Goal: Task Accomplishment & Management: Use online tool/utility

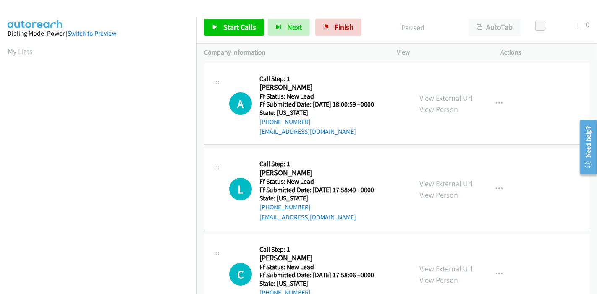
click at [447, 102] on div "View External Url View Person" at bounding box center [446, 103] width 53 height 23
click at [448, 100] on link "View External Url" at bounding box center [446, 98] width 53 height 10
click at [436, 177] on div "View External Url View Person View External Url Email Schedule/Manage Callback …" at bounding box center [468, 189] width 112 height 66
click at [437, 183] on link "View External Url" at bounding box center [446, 184] width 53 height 10
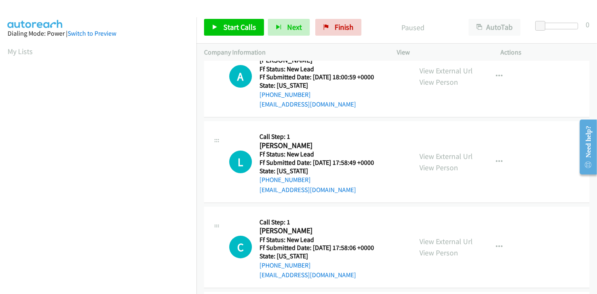
scroll to position [93, 0]
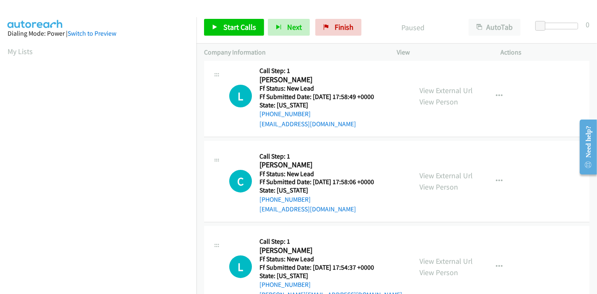
click at [425, 180] on div "View External Url View Person" at bounding box center [446, 181] width 53 height 23
click at [426, 175] on link "View External Url" at bounding box center [446, 176] width 53 height 10
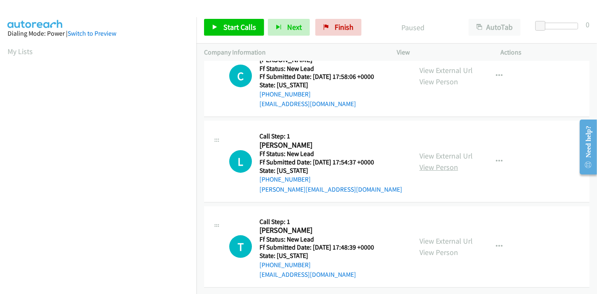
scroll to position [205, 0]
click at [440, 152] on link "View External Url" at bounding box center [446, 156] width 53 height 10
click at [434, 236] on link "View External Url" at bounding box center [446, 241] width 53 height 10
click at [211, 19] on link "Start Calls" at bounding box center [234, 27] width 60 height 17
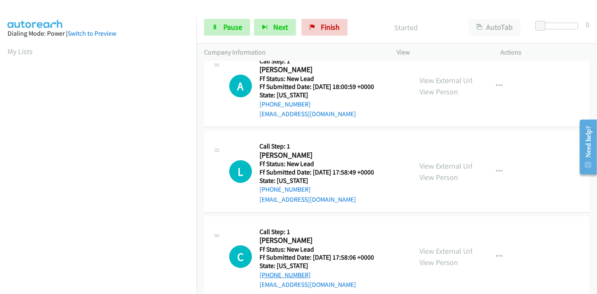
scroll to position [0, 0]
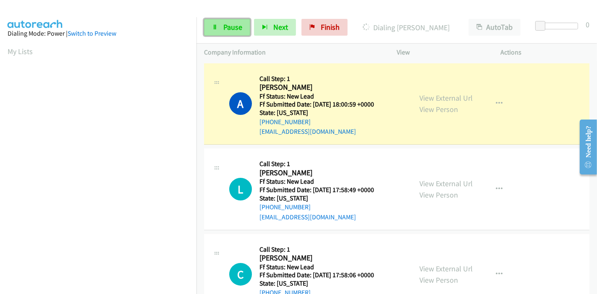
click at [221, 30] on link "Pause" at bounding box center [227, 27] width 46 height 17
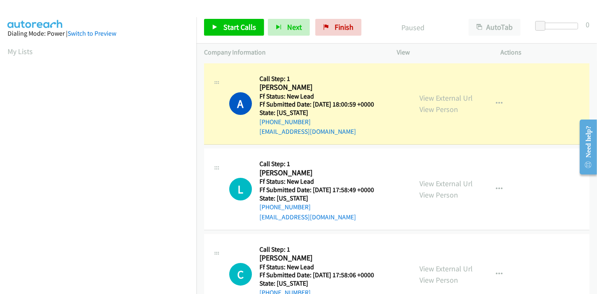
scroll to position [177, 0]
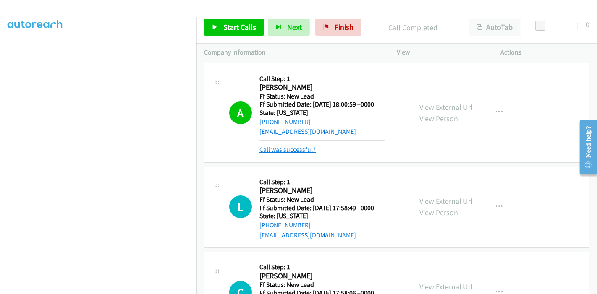
click at [296, 147] on link "Call was successful?" at bounding box center [288, 150] width 56 height 8
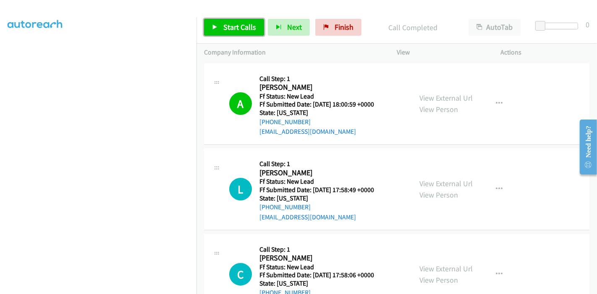
click at [223, 29] on span "Start Calls" at bounding box center [239, 27] width 33 height 10
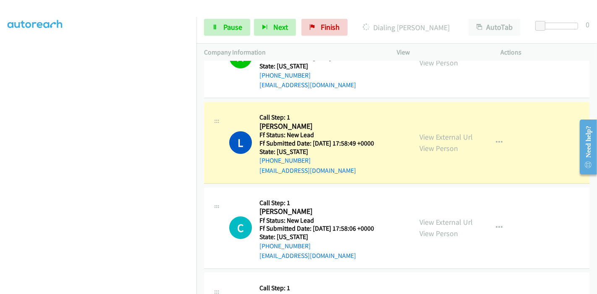
scroll to position [93, 0]
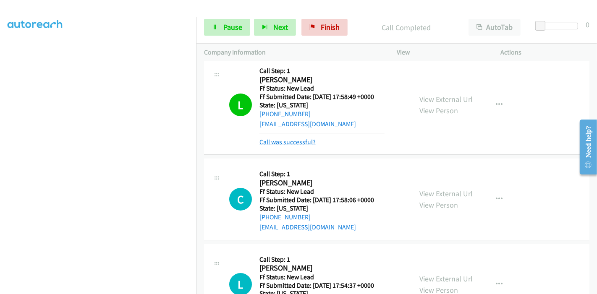
click at [287, 146] on link "Call was successful?" at bounding box center [288, 142] width 56 height 8
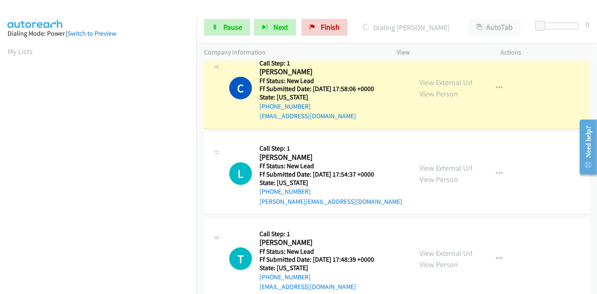
scroll to position [177, 0]
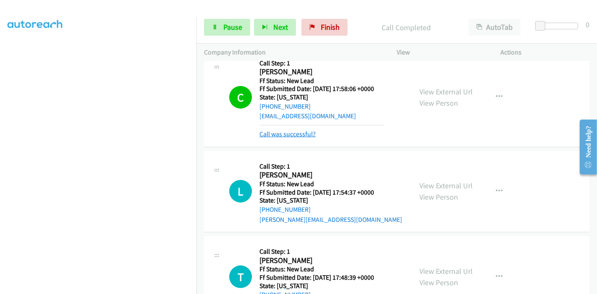
click at [282, 137] on link "Call was successful?" at bounding box center [288, 134] width 56 height 8
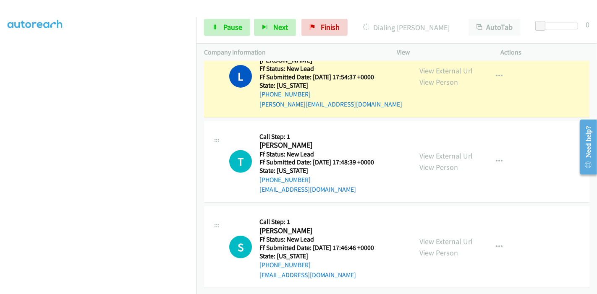
scroll to position [290, 0]
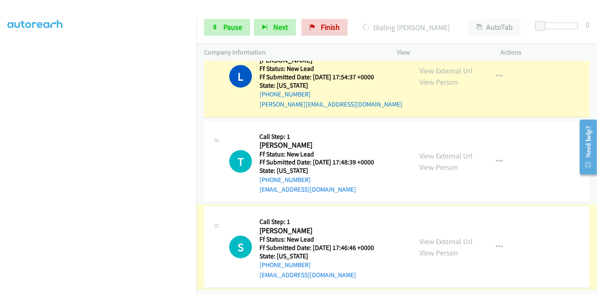
click at [425, 237] on link "View External Url" at bounding box center [446, 242] width 53 height 10
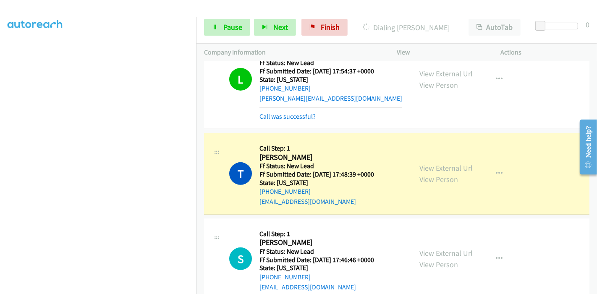
scroll to position [299, 0]
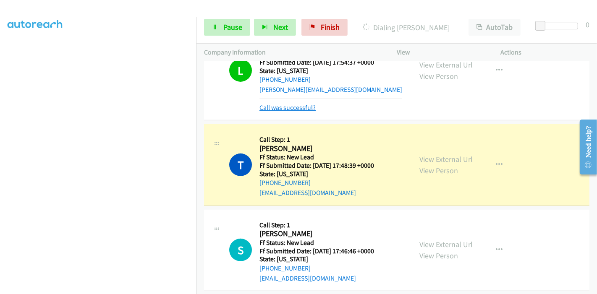
click at [294, 109] on link "Call was successful?" at bounding box center [288, 108] width 56 height 8
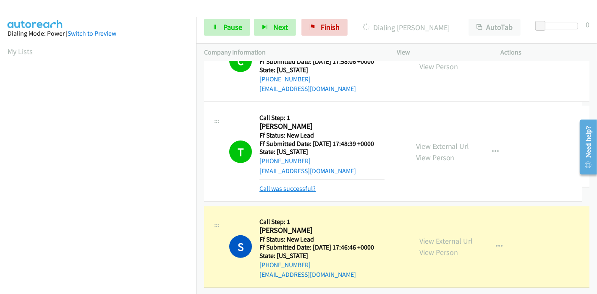
scroll to position [308, 0]
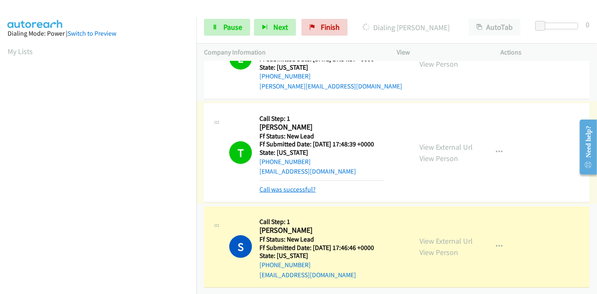
click at [291, 186] on link "Call was successful?" at bounding box center [288, 190] width 56 height 8
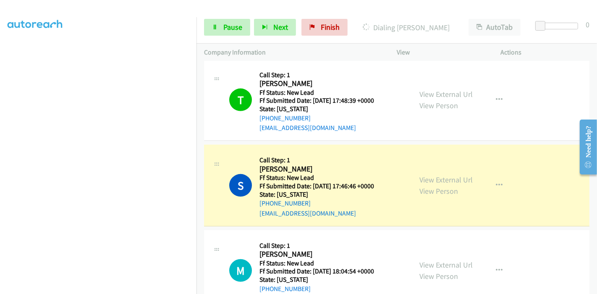
scroll to position [375, 0]
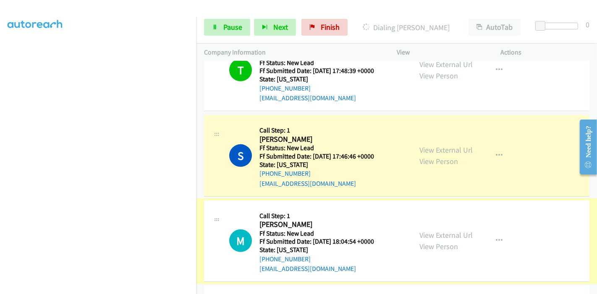
click at [434, 234] on link "View External Url" at bounding box center [446, 236] width 53 height 10
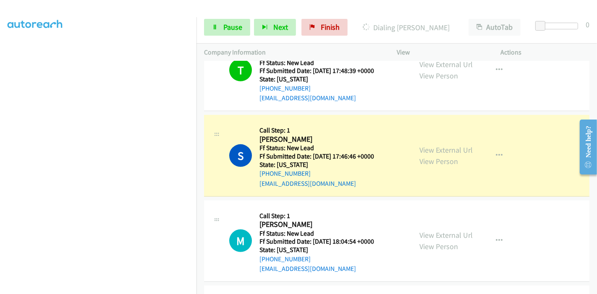
scroll to position [0, 0]
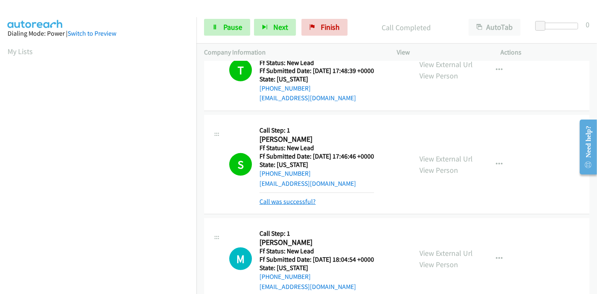
click at [296, 201] on link "Call was successful?" at bounding box center [288, 202] width 56 height 8
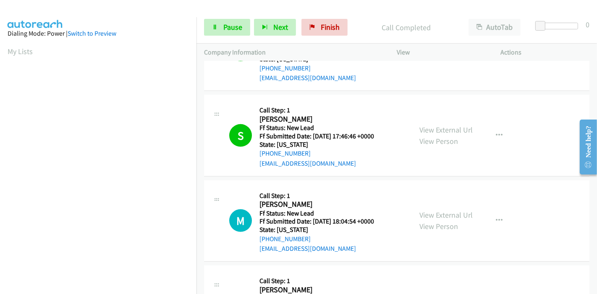
scroll to position [422, 0]
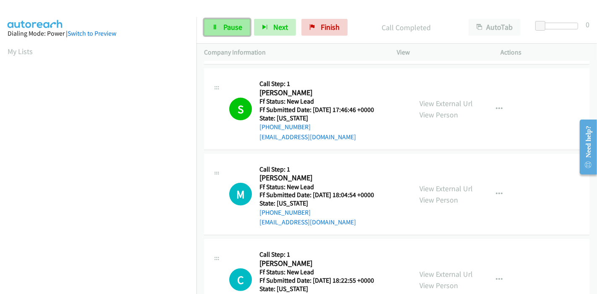
click at [237, 28] on span "Pause" at bounding box center [232, 27] width 19 height 10
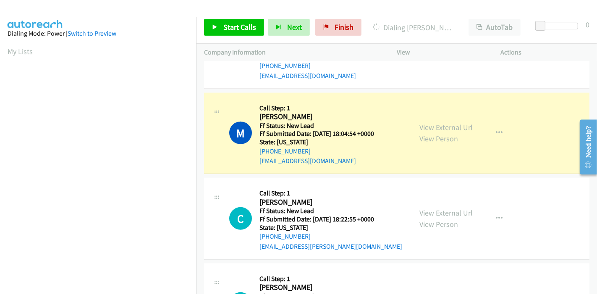
scroll to position [577, 0]
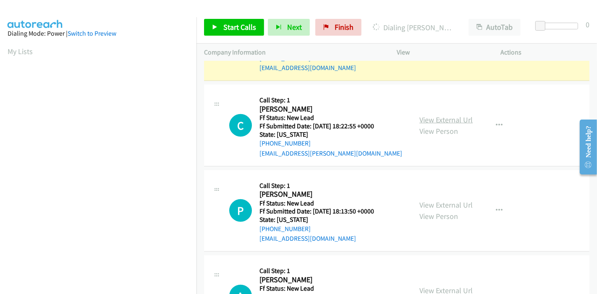
click at [445, 115] on link "View External Url" at bounding box center [446, 120] width 53 height 10
click at [435, 202] on link "View External Url" at bounding box center [446, 205] width 53 height 10
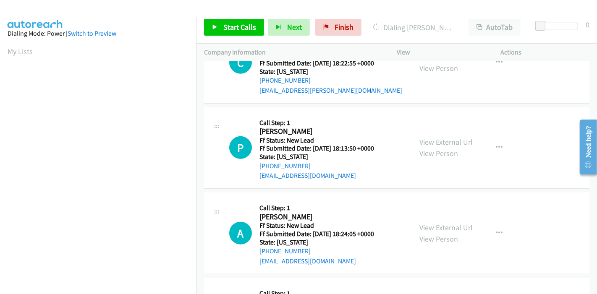
scroll to position [717, 0]
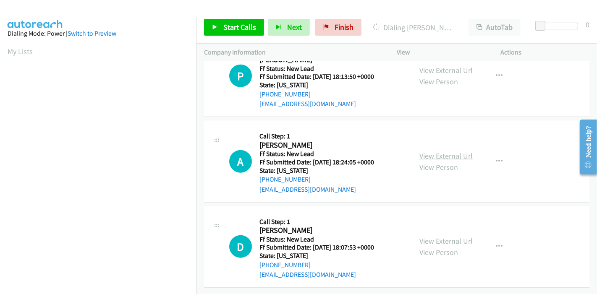
click at [451, 151] on link "View External Url" at bounding box center [446, 156] width 53 height 10
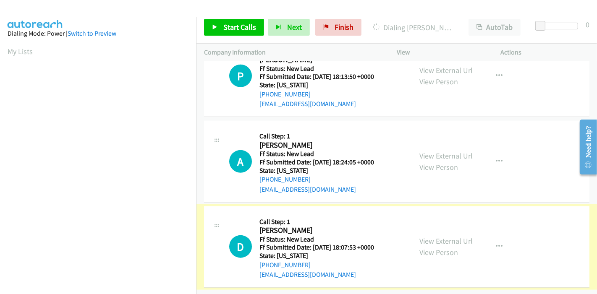
click at [437, 236] on link "View External Url" at bounding box center [446, 241] width 53 height 10
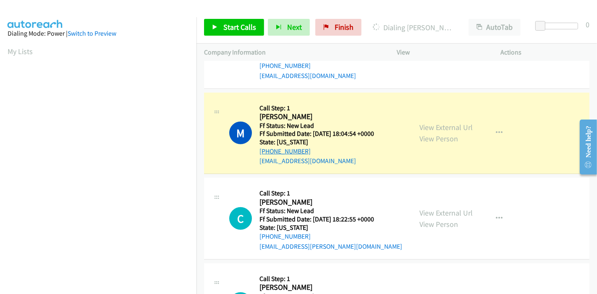
scroll to position [177, 0]
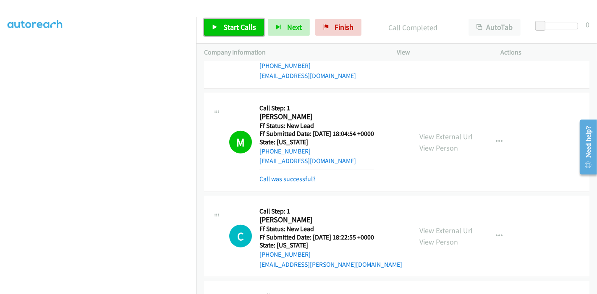
click at [217, 26] on icon at bounding box center [215, 28] width 6 height 6
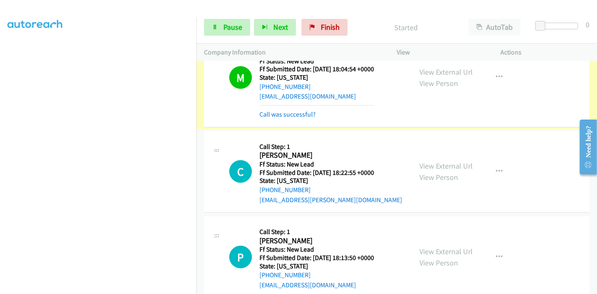
scroll to position [577, 0]
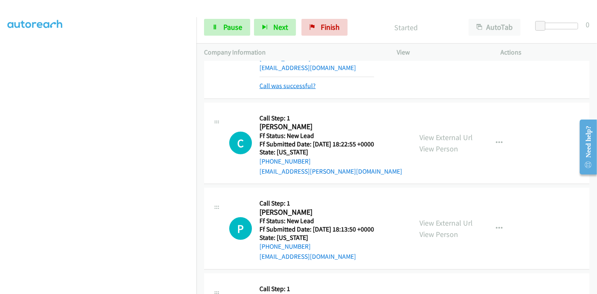
click at [284, 87] on link "Call was successful?" at bounding box center [288, 86] width 56 height 8
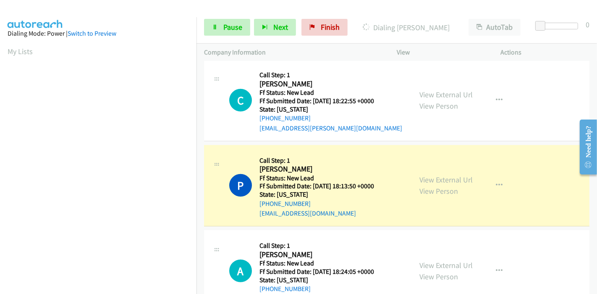
scroll to position [623, 0]
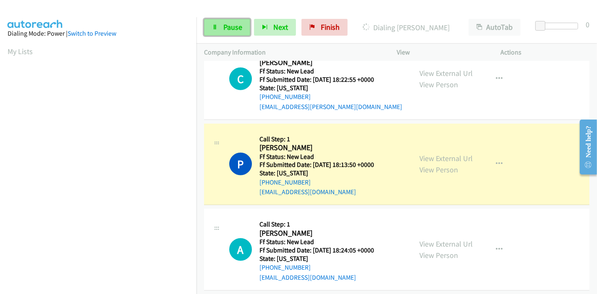
click at [232, 32] on span "Pause" at bounding box center [232, 27] width 19 height 10
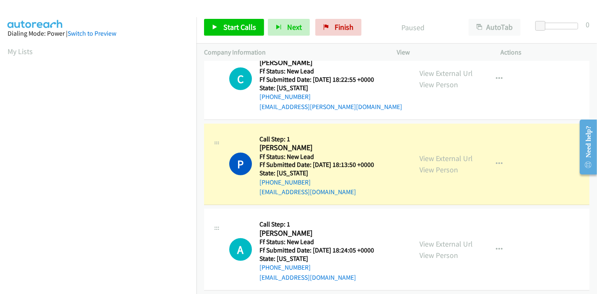
scroll to position [177, 0]
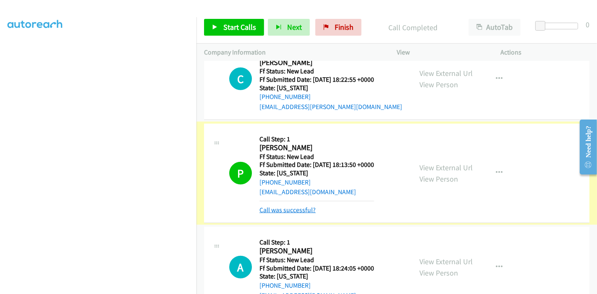
click at [289, 212] on link "Call was successful?" at bounding box center [288, 210] width 56 height 8
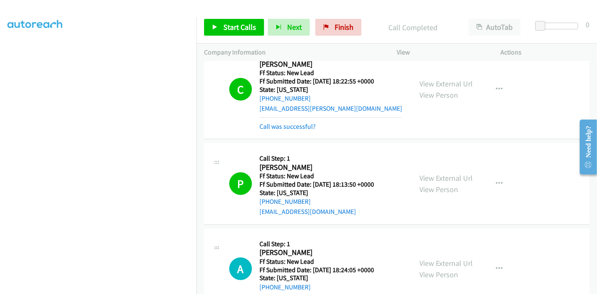
scroll to position [623, 0]
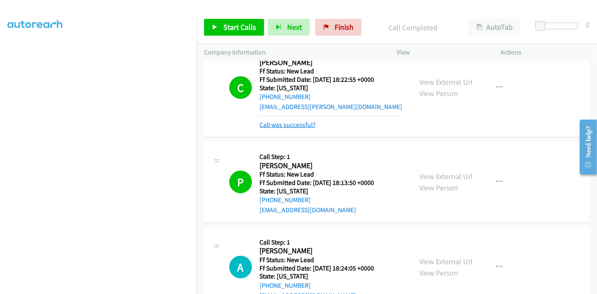
click at [292, 123] on link "Call was successful?" at bounding box center [288, 125] width 56 height 8
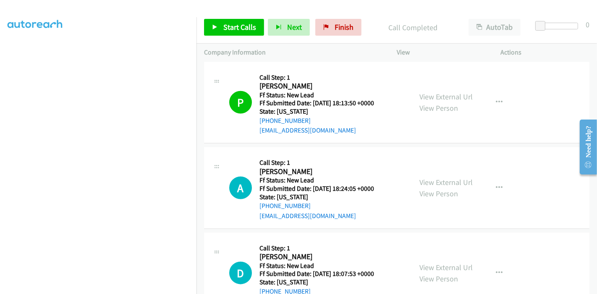
scroll to position [739, 0]
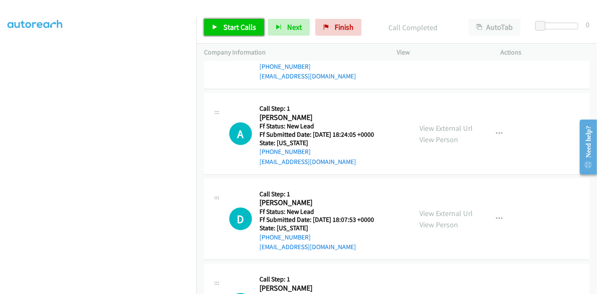
click at [232, 30] on span "Start Calls" at bounding box center [239, 27] width 33 height 10
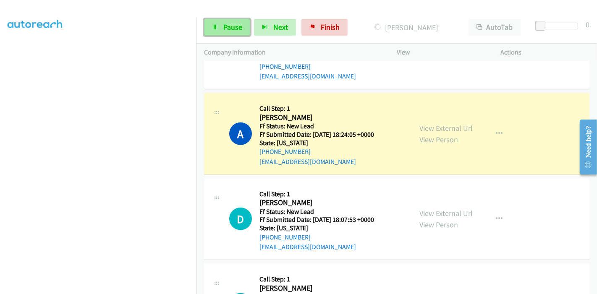
click at [221, 24] on link "Pause" at bounding box center [227, 27] width 46 height 17
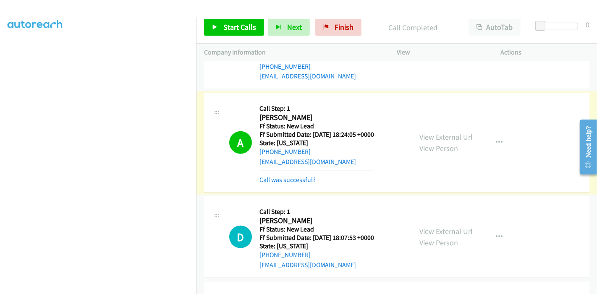
click at [304, 182] on link "Call was successful?" at bounding box center [288, 180] width 56 height 8
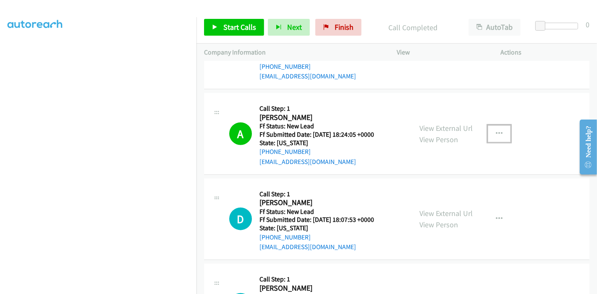
click at [489, 133] on button "button" at bounding box center [499, 134] width 23 height 17
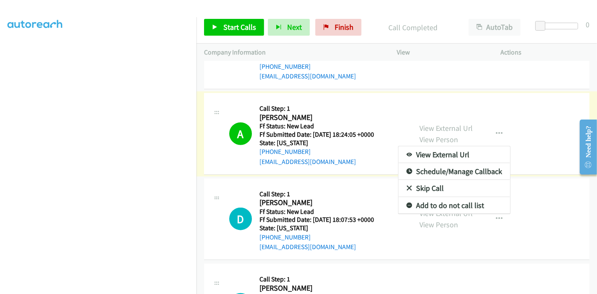
click at [428, 203] on link "Add to do not call list" at bounding box center [455, 205] width 112 height 17
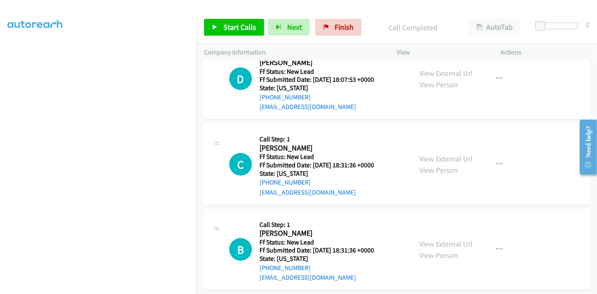
scroll to position [832, 0]
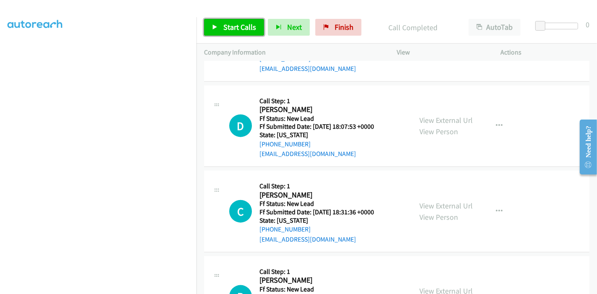
click at [236, 22] on span "Start Calls" at bounding box center [239, 27] width 33 height 10
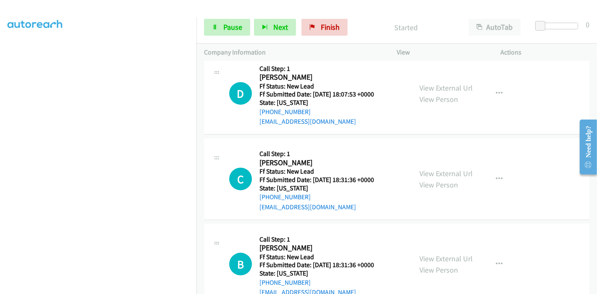
scroll to position [879, 0]
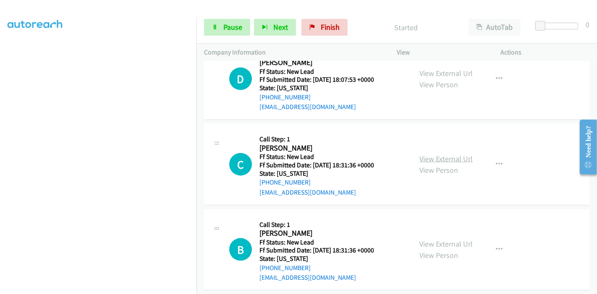
click at [432, 156] on link "View External Url" at bounding box center [446, 159] width 53 height 10
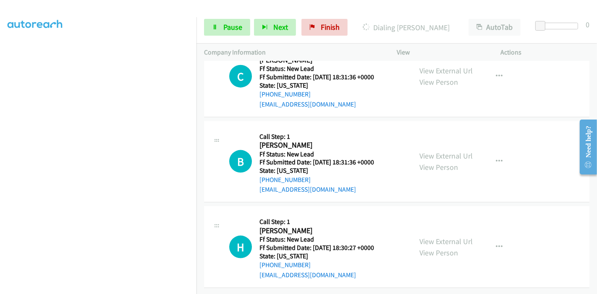
scroll to position [973, 0]
click at [434, 151] on link "View External Url" at bounding box center [446, 156] width 53 height 10
click at [424, 237] on link "View External Url" at bounding box center [446, 242] width 53 height 10
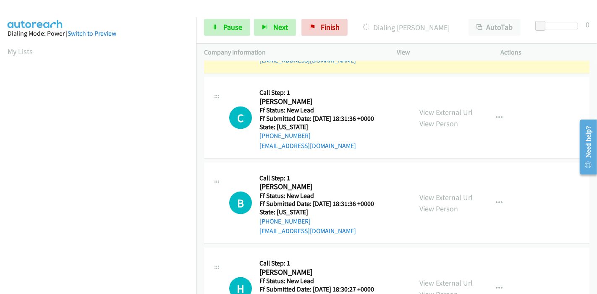
scroll to position [177, 0]
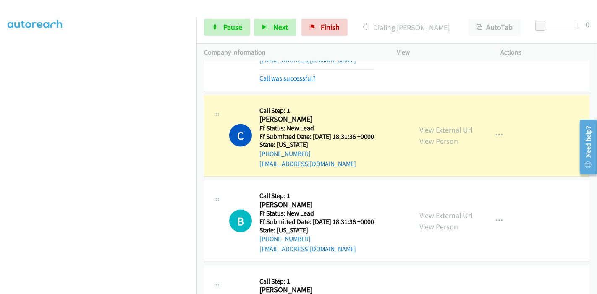
click at [291, 81] on link "Call was successful?" at bounding box center [288, 78] width 56 height 8
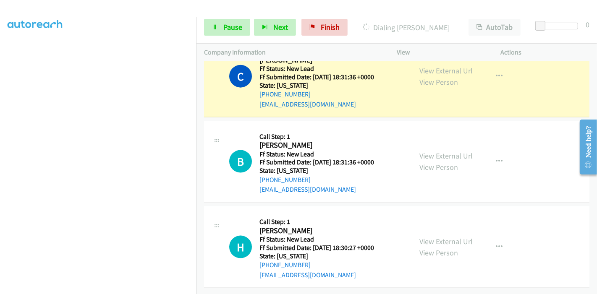
scroll to position [982, 0]
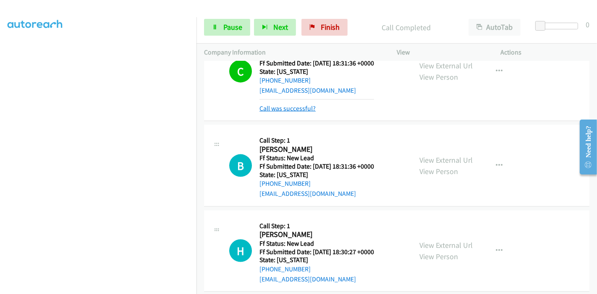
click at [294, 110] on link "Call was successful?" at bounding box center [288, 109] width 56 height 8
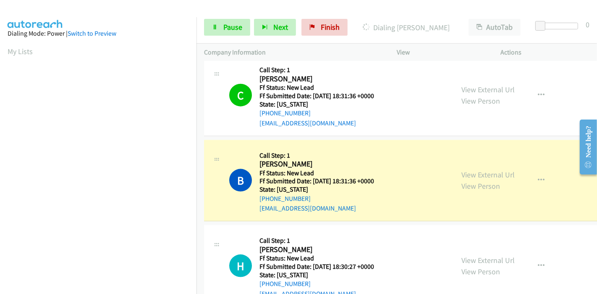
scroll to position [177, 0]
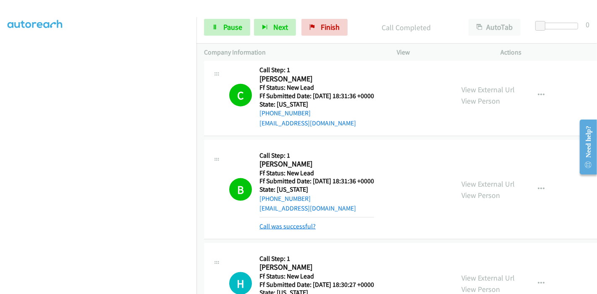
click at [289, 226] on link "Call was successful?" at bounding box center [288, 227] width 56 height 8
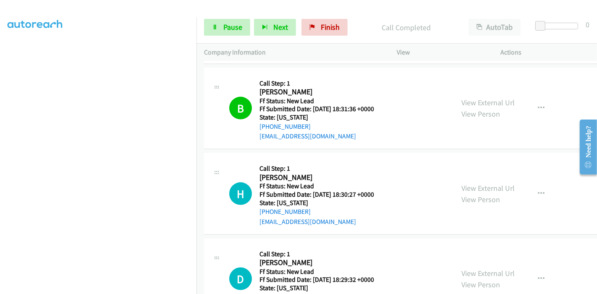
scroll to position [1042, 0]
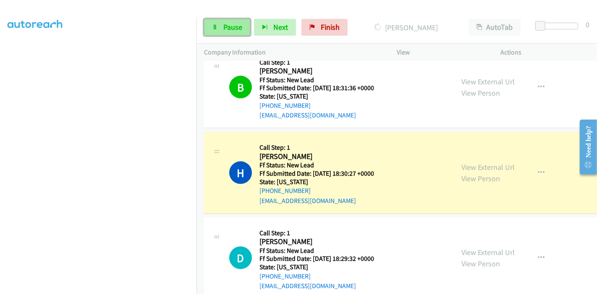
click at [226, 30] on span "Pause" at bounding box center [232, 27] width 19 height 10
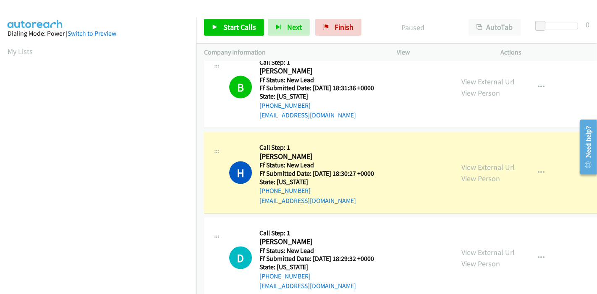
scroll to position [177, 0]
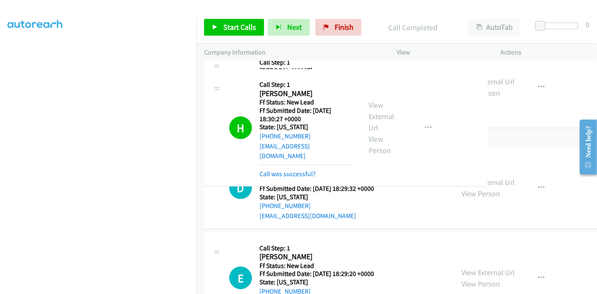
drag, startPoint x: 273, startPoint y: 215, endPoint x: 431, endPoint y: 131, distance: 178.7
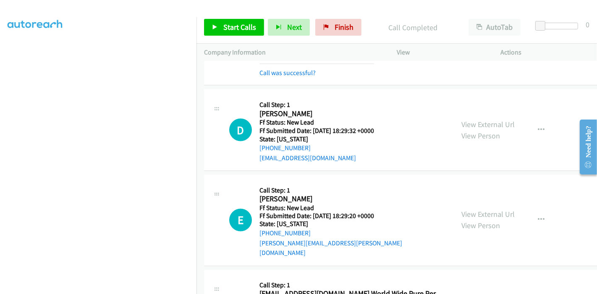
scroll to position [1247, 0]
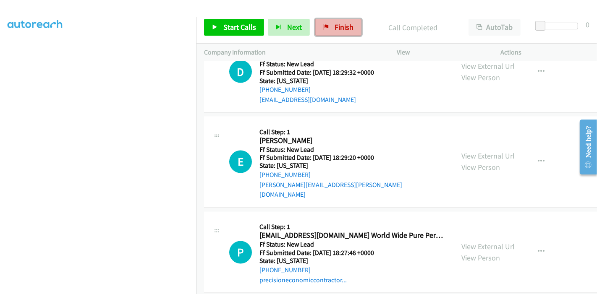
click at [335, 31] on span "Finish" at bounding box center [344, 27] width 19 height 10
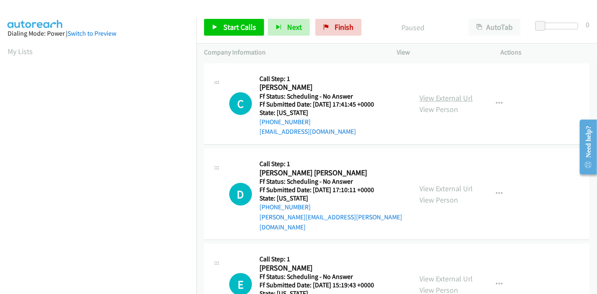
click at [443, 97] on link "View External Url" at bounding box center [446, 98] width 53 height 10
click at [428, 185] on link "View External Url" at bounding box center [446, 189] width 53 height 10
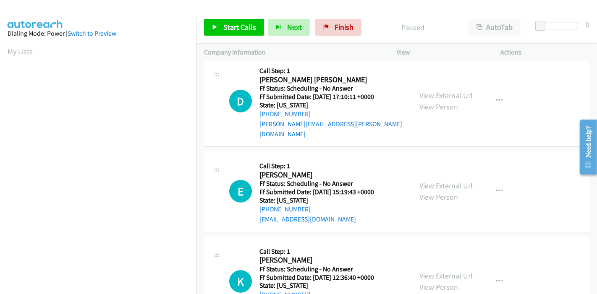
click at [428, 181] on link "View External Url" at bounding box center [446, 186] width 53 height 10
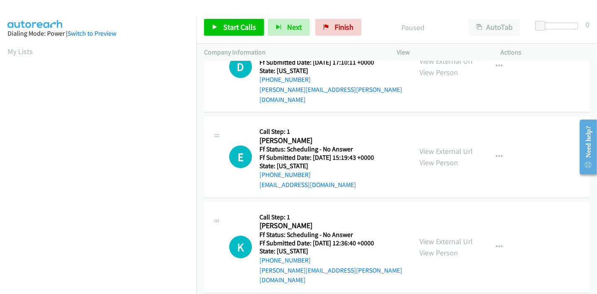
scroll to position [140, 0]
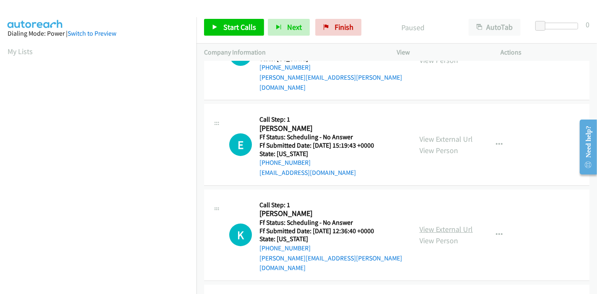
click at [431, 225] on link "View External Url" at bounding box center [446, 230] width 53 height 10
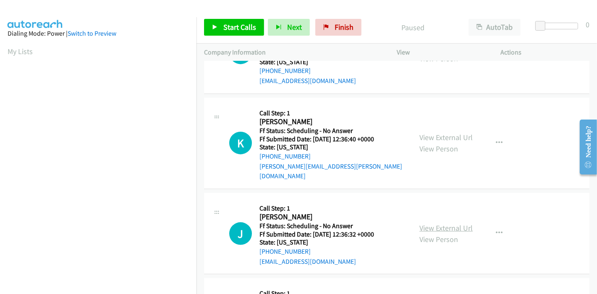
scroll to position [233, 0]
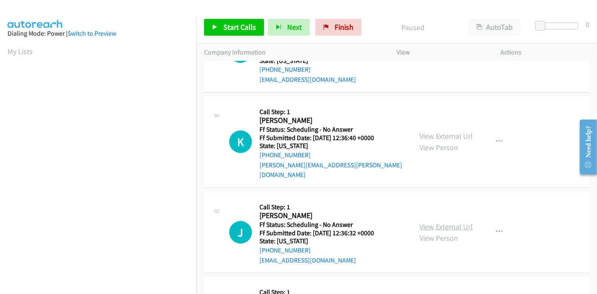
click at [445, 222] on link "View External Url" at bounding box center [446, 227] width 53 height 10
click at [207, 30] on link "Start Calls" at bounding box center [234, 27] width 60 height 17
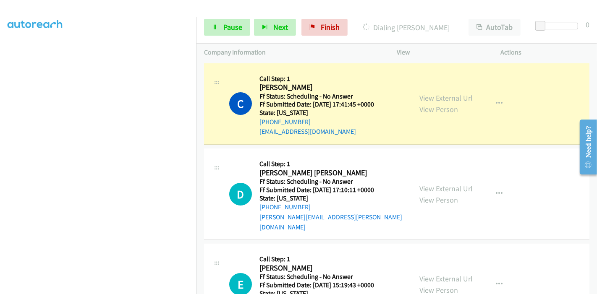
scroll to position [177, 0]
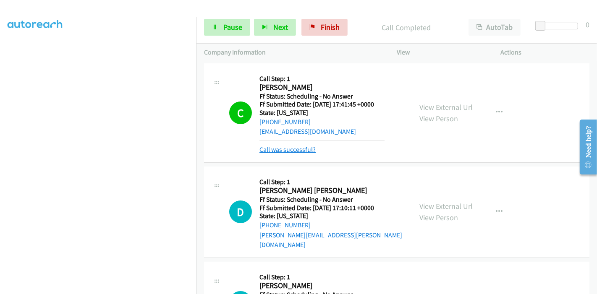
click at [290, 148] on link "Call was successful?" at bounding box center [288, 150] width 56 height 8
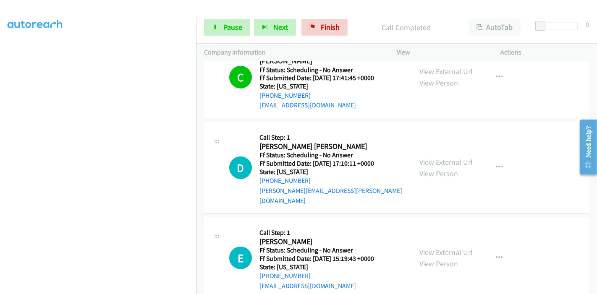
scroll to position [47, 0]
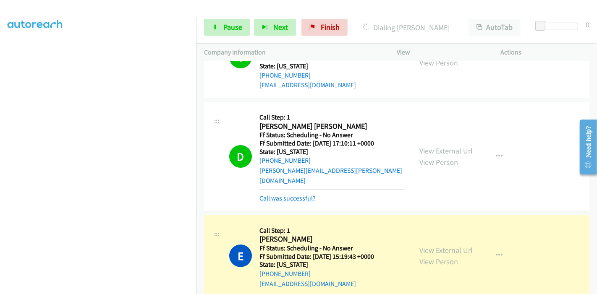
click at [290, 194] on link "Call was successful?" at bounding box center [288, 198] width 56 height 8
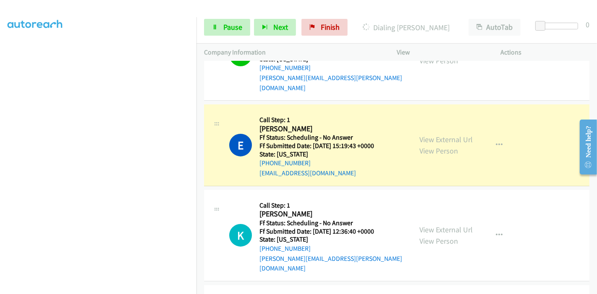
scroll to position [140, 0]
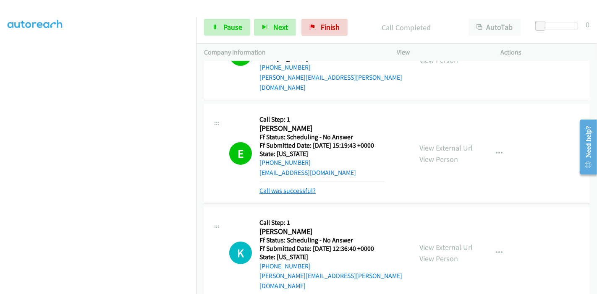
click at [286, 187] on link "Call was successful?" at bounding box center [288, 191] width 56 height 8
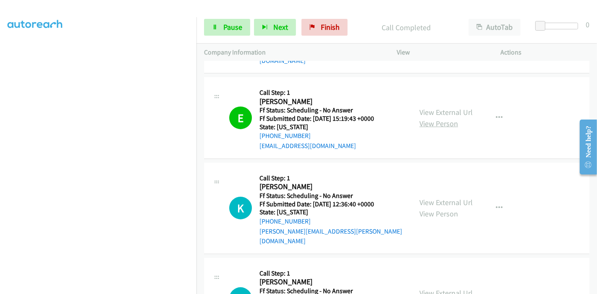
scroll to position [186, 0]
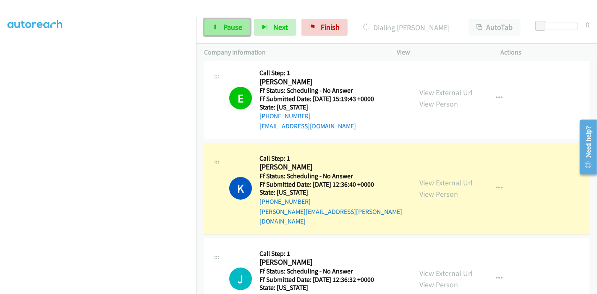
click at [230, 24] on span "Pause" at bounding box center [232, 27] width 19 height 10
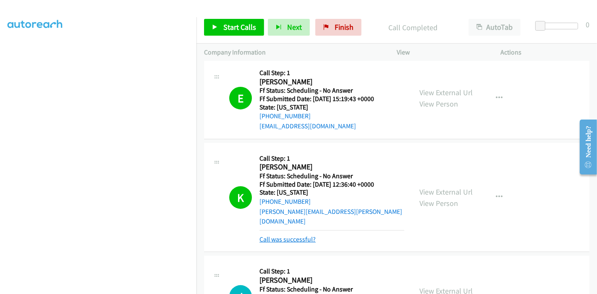
click at [296, 236] on link "Call was successful?" at bounding box center [288, 240] width 56 height 8
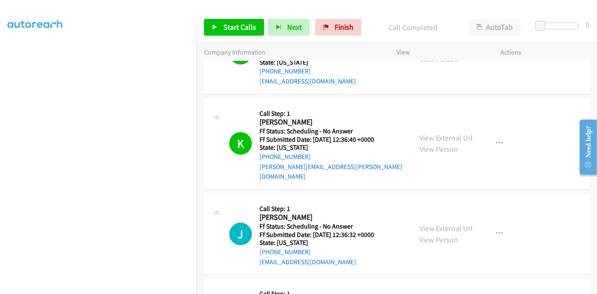
scroll to position [280, 0]
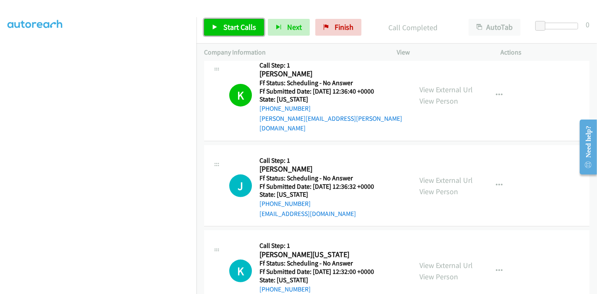
click at [239, 30] on span "Start Calls" at bounding box center [239, 27] width 33 height 10
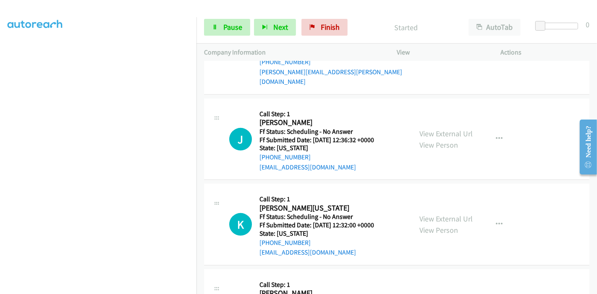
scroll to position [420, 0]
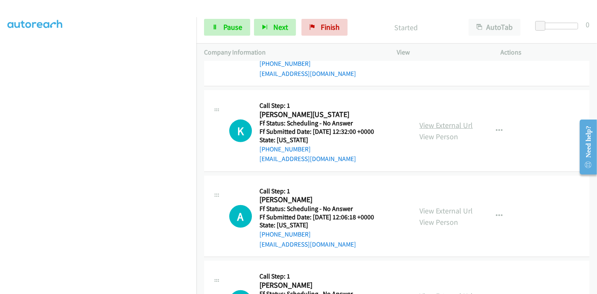
click at [437, 121] on link "View External Url" at bounding box center [446, 126] width 53 height 10
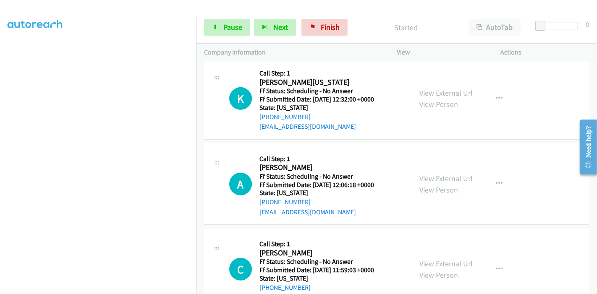
scroll to position [467, 0]
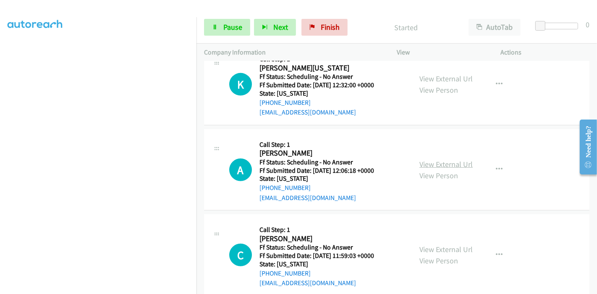
click at [437, 160] on link "View External Url" at bounding box center [446, 165] width 53 height 10
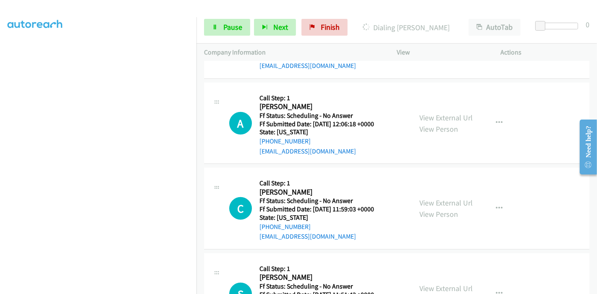
scroll to position [560, 0]
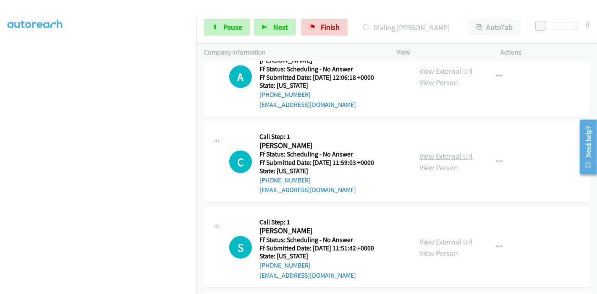
click at [427, 152] on link "View External Url" at bounding box center [446, 157] width 53 height 10
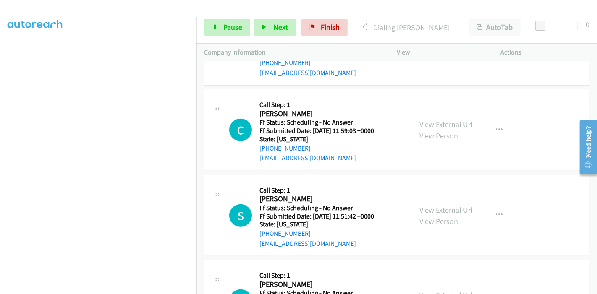
scroll to position [606, 0]
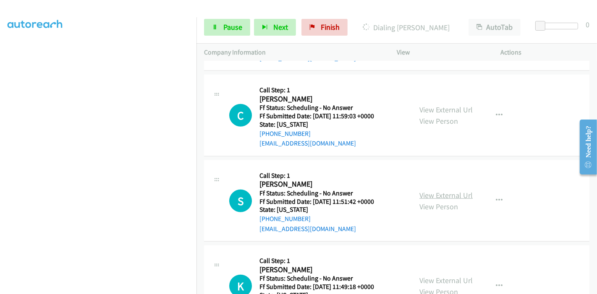
click at [432, 191] on link "View External Url" at bounding box center [446, 196] width 53 height 10
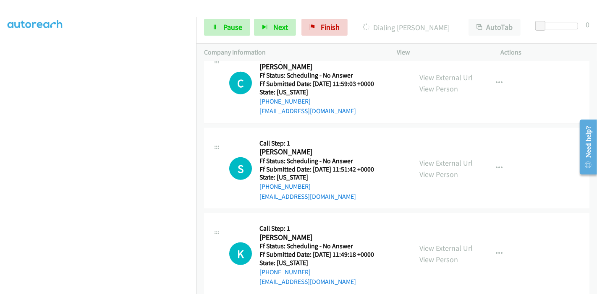
scroll to position [653, 0]
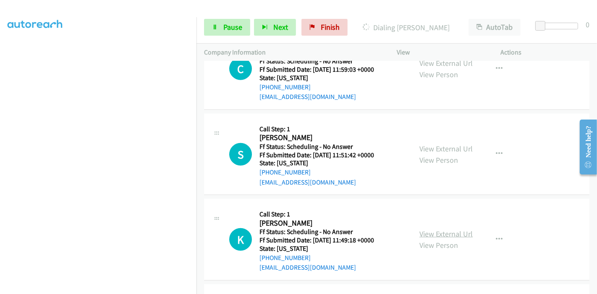
click at [430, 229] on link "View External Url" at bounding box center [446, 234] width 53 height 10
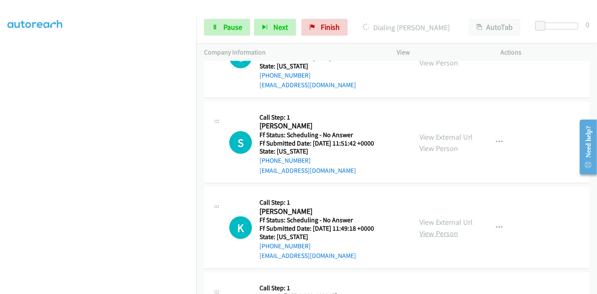
scroll to position [700, 0]
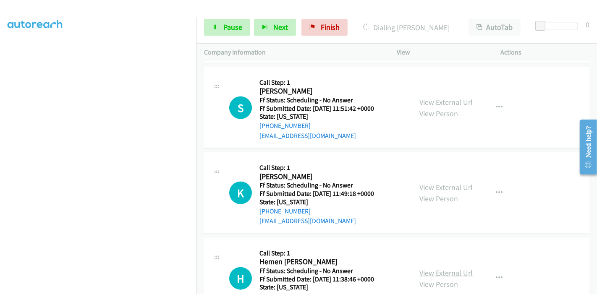
click at [444, 268] on link "View External Url" at bounding box center [446, 273] width 53 height 10
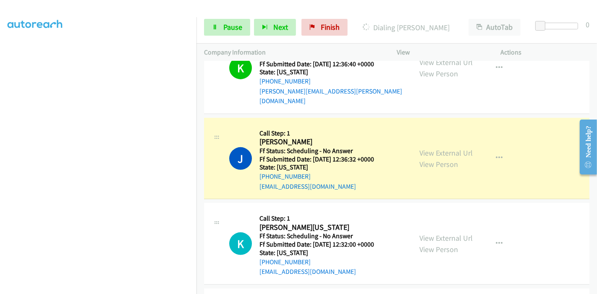
scroll to position [326, 0]
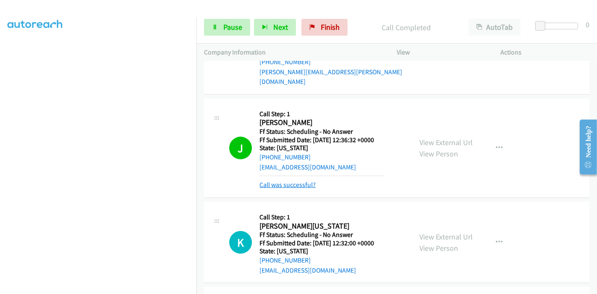
click at [291, 181] on link "Call was successful?" at bounding box center [288, 185] width 56 height 8
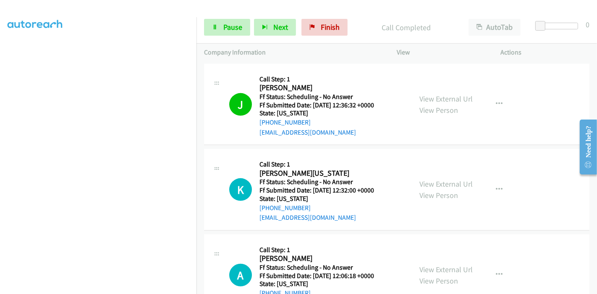
scroll to position [420, 0]
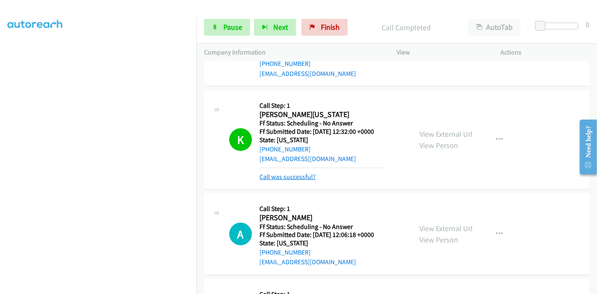
click at [293, 173] on link "Call was successful?" at bounding box center [288, 177] width 56 height 8
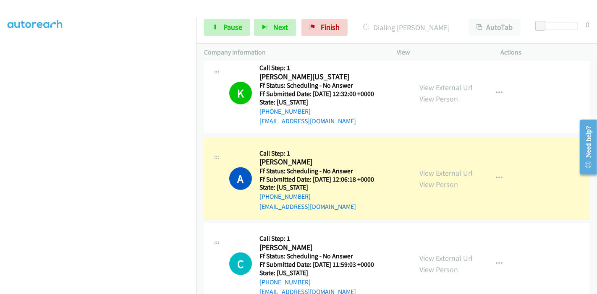
scroll to position [467, 0]
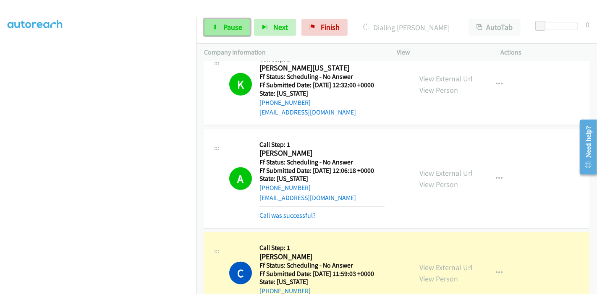
click at [223, 24] on span "Pause" at bounding box center [232, 27] width 19 height 10
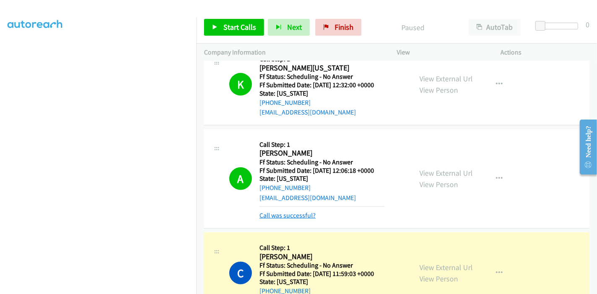
click at [309, 212] on link "Call was successful?" at bounding box center [288, 216] width 56 height 8
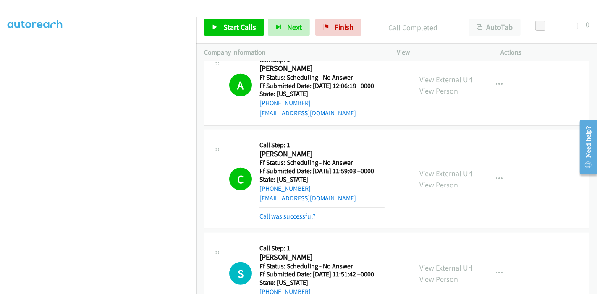
scroll to position [560, 0]
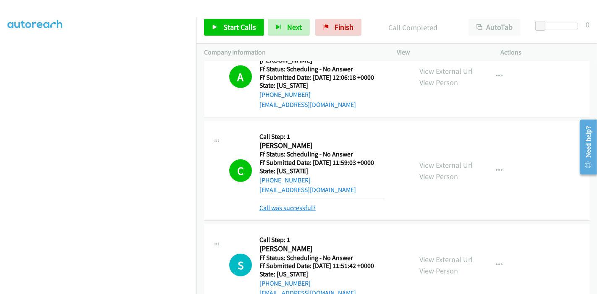
click at [299, 204] on link "Call was successful?" at bounding box center [288, 208] width 56 height 8
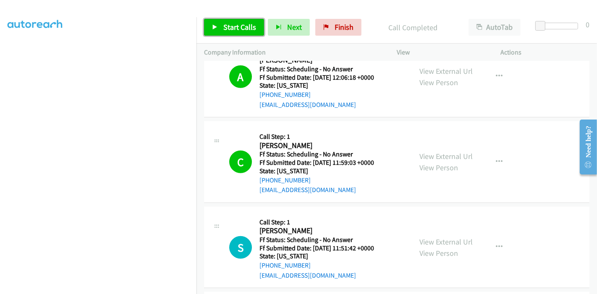
click at [243, 32] on link "Start Calls" at bounding box center [234, 27] width 60 height 17
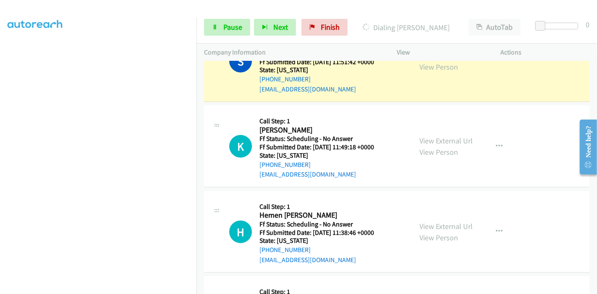
scroll to position [746, 0]
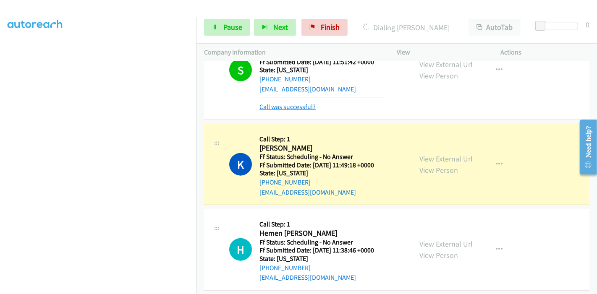
click at [287, 103] on link "Call was successful?" at bounding box center [288, 107] width 56 height 8
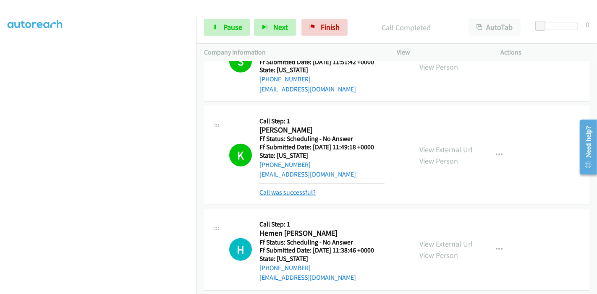
click at [271, 189] on link "Call was successful?" at bounding box center [288, 193] width 56 height 8
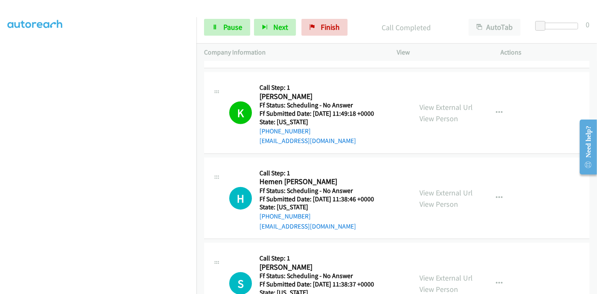
scroll to position [793, 0]
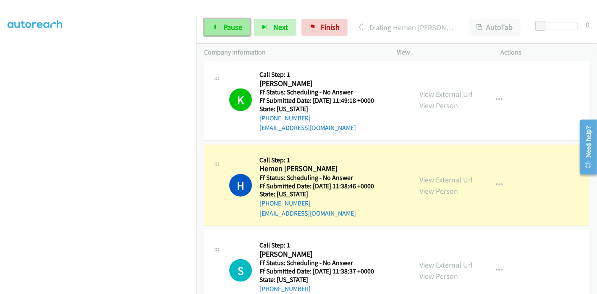
click at [236, 29] on span "Pause" at bounding box center [232, 27] width 19 height 10
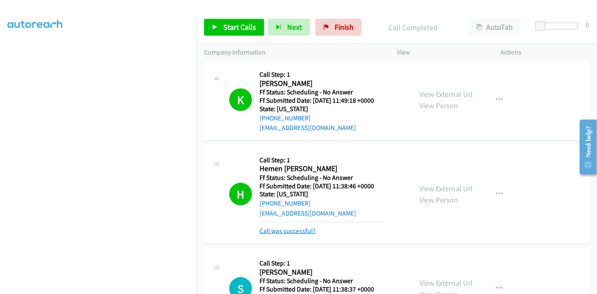
click at [292, 227] on link "Call was successful?" at bounding box center [288, 231] width 56 height 8
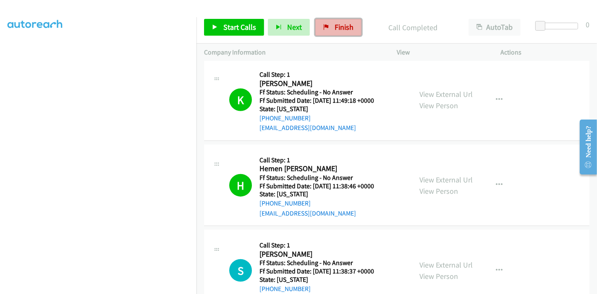
click at [335, 29] on span "Finish" at bounding box center [344, 27] width 19 height 10
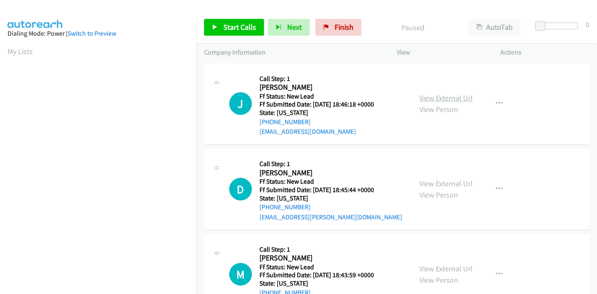
click at [446, 100] on link "View External Url" at bounding box center [446, 98] width 53 height 10
click at [433, 184] on link "View External Url" at bounding box center [446, 184] width 53 height 10
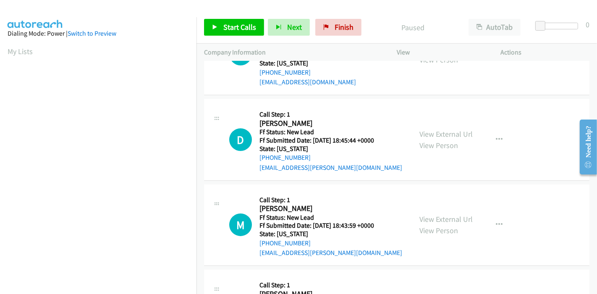
scroll to position [93, 0]
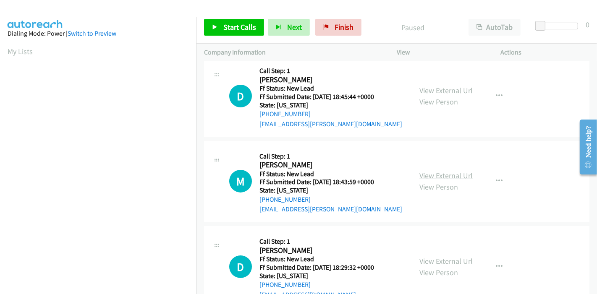
click at [430, 179] on link "View External Url" at bounding box center [446, 176] width 53 height 10
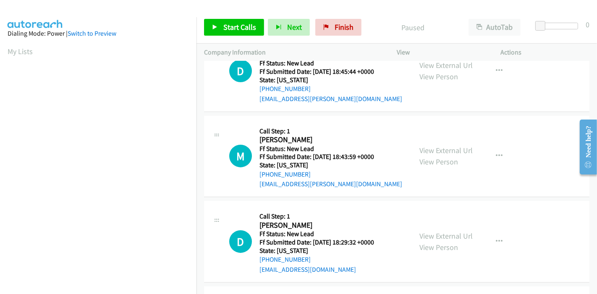
scroll to position [140, 0]
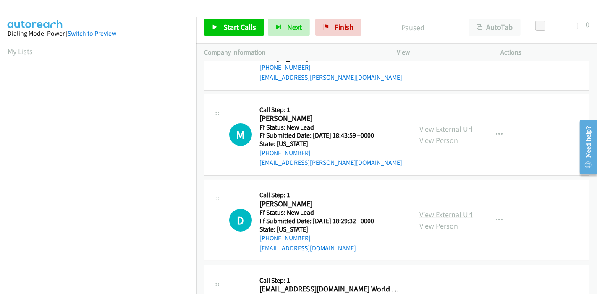
click at [437, 215] on link "View External Url" at bounding box center [446, 215] width 53 height 10
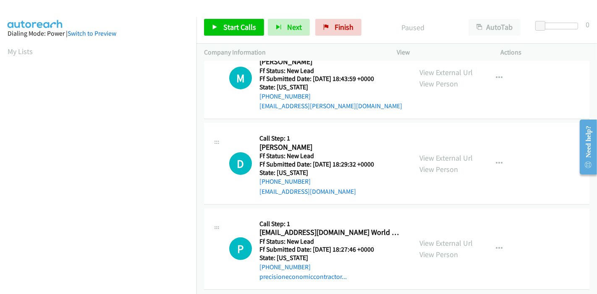
scroll to position [205, 0]
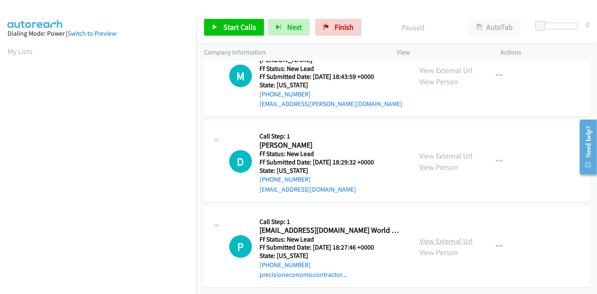
click at [426, 236] on link "View External Url" at bounding box center [446, 241] width 53 height 10
click at [224, 32] on span "Start Calls" at bounding box center [239, 27] width 33 height 10
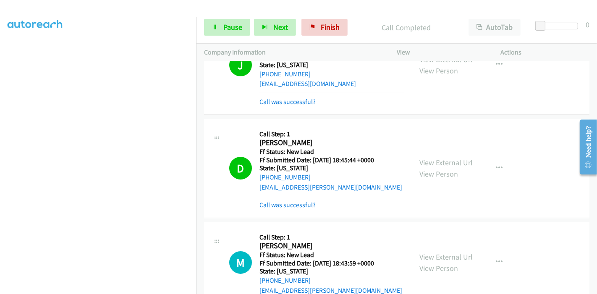
scroll to position [47, 0]
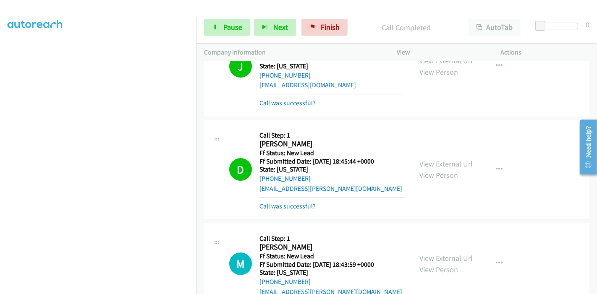
click at [276, 207] on link "Call was successful?" at bounding box center [288, 206] width 56 height 8
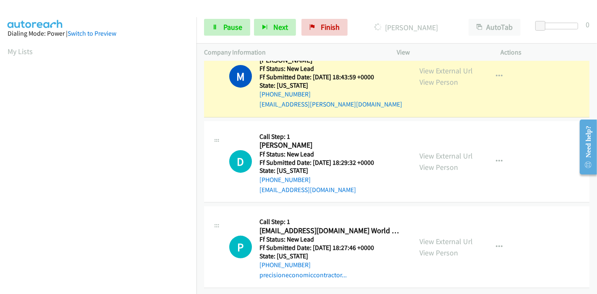
scroll to position [231, 0]
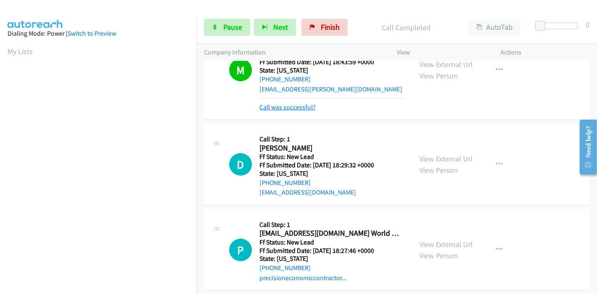
click at [280, 110] on link "Call was successful?" at bounding box center [288, 107] width 56 height 8
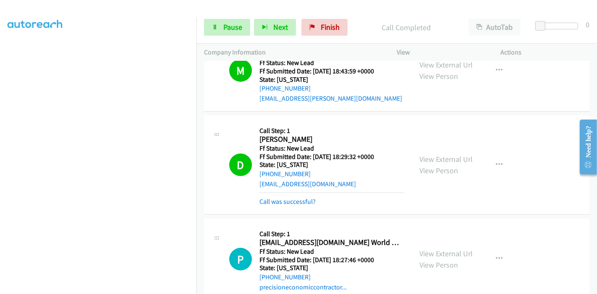
scroll to position [269, 0]
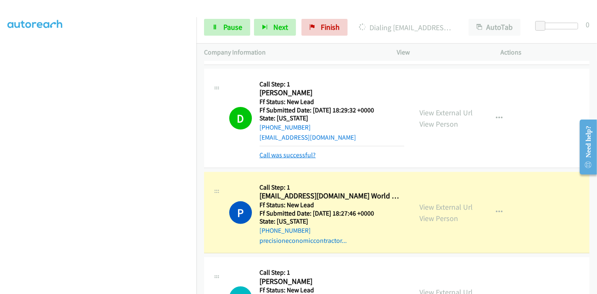
click at [296, 155] on link "Call was successful?" at bounding box center [288, 155] width 56 height 8
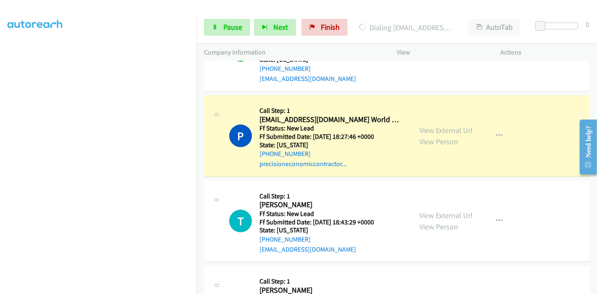
scroll to position [362, 0]
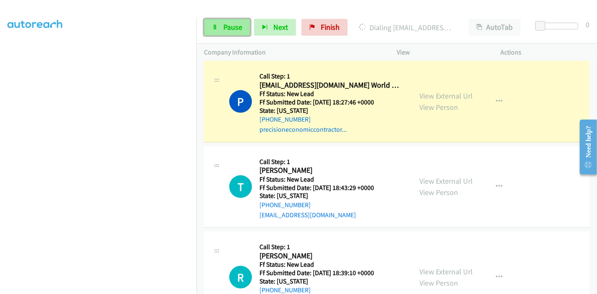
click at [229, 21] on link "Pause" at bounding box center [227, 27] width 46 height 17
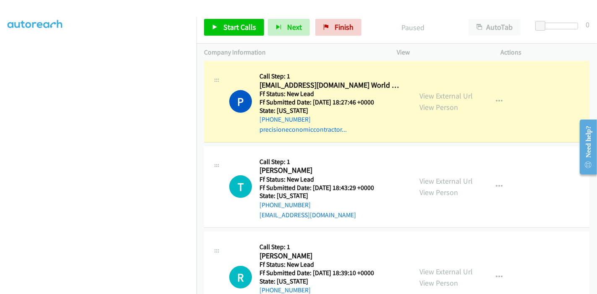
scroll to position [0, 0]
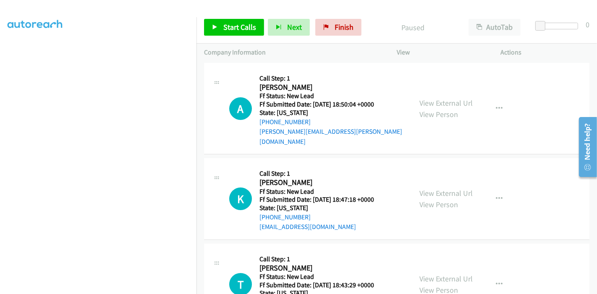
scroll to position [37, 0]
click at [439, 98] on link "View External Url" at bounding box center [446, 103] width 53 height 10
click at [442, 189] on link "View External Url" at bounding box center [446, 194] width 53 height 10
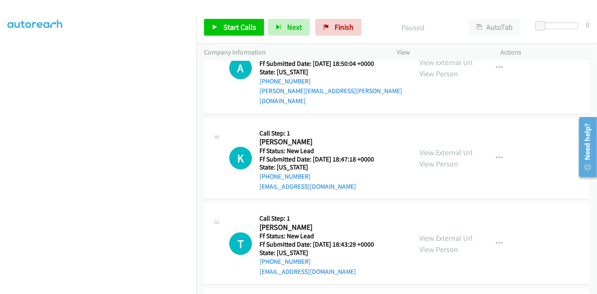
scroll to position [93, 0]
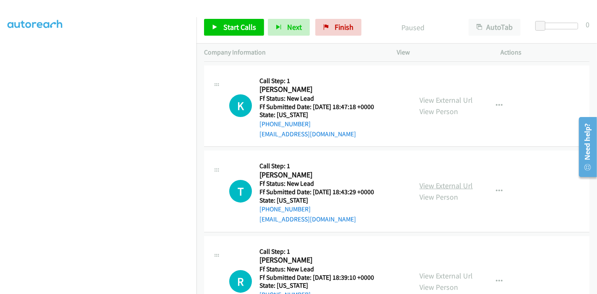
click at [434, 181] on link "View External Url" at bounding box center [446, 186] width 53 height 10
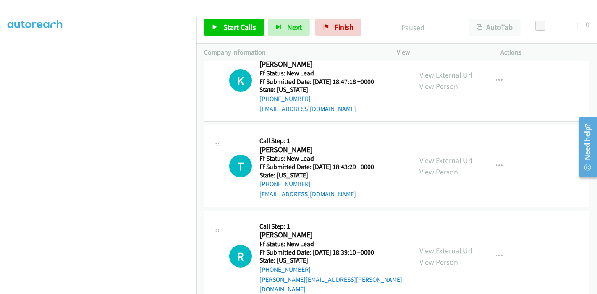
scroll to position [140, 0]
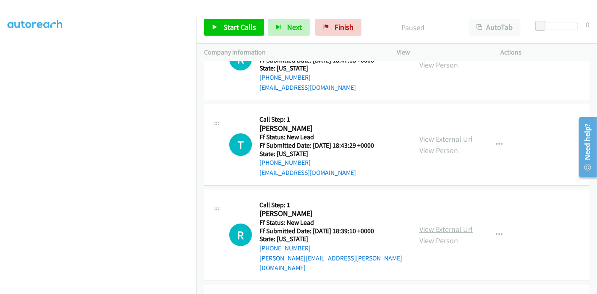
click at [428, 225] on link "View External Url" at bounding box center [446, 230] width 53 height 10
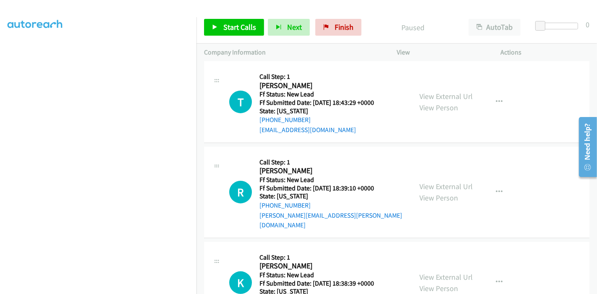
scroll to position [205, 0]
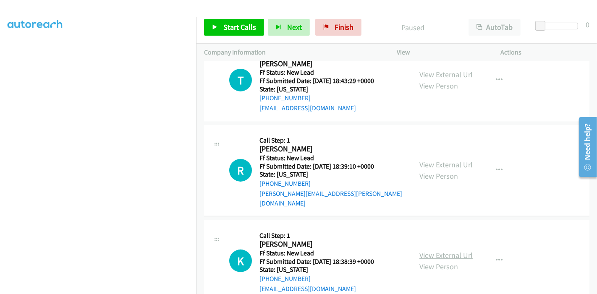
click at [427, 251] on link "View External Url" at bounding box center [446, 256] width 53 height 10
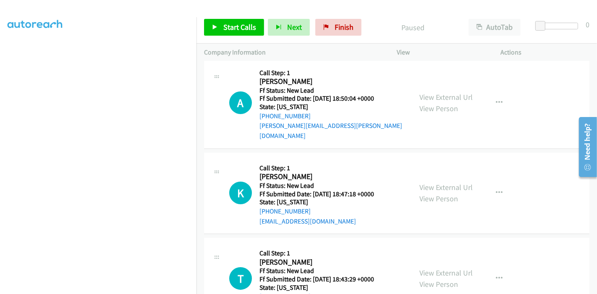
scroll to position [0, 0]
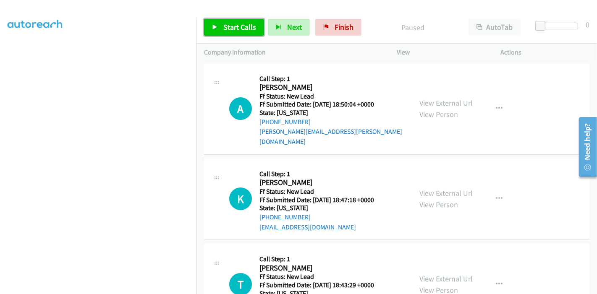
click at [218, 33] on link "Start Calls" at bounding box center [234, 27] width 60 height 17
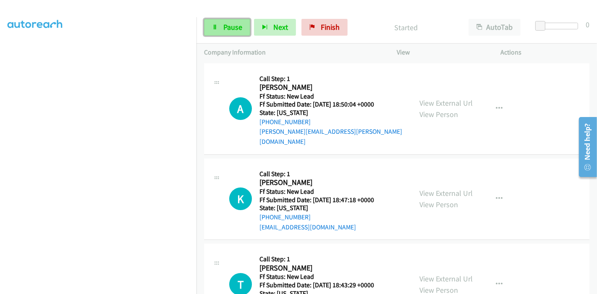
click at [231, 22] on span "Pause" at bounding box center [232, 27] width 19 height 10
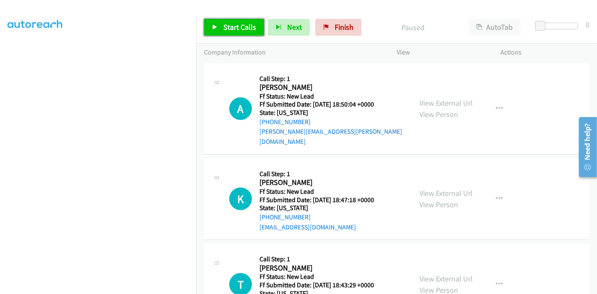
click at [223, 24] on span "Start Calls" at bounding box center [239, 27] width 33 height 10
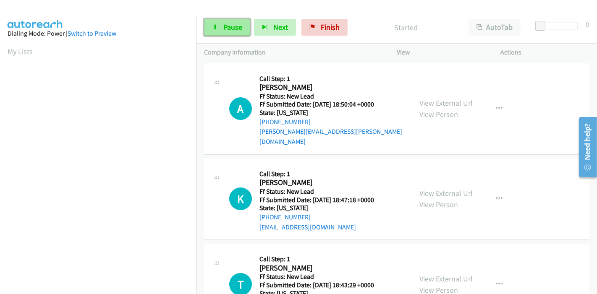
click at [214, 26] on icon at bounding box center [215, 28] width 6 height 6
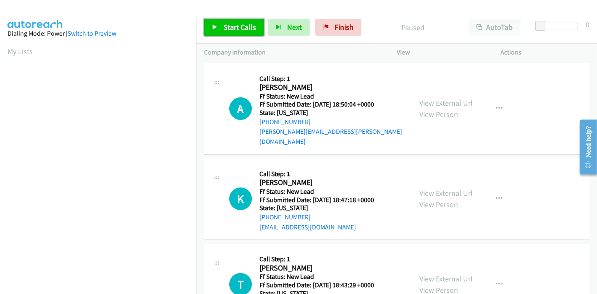
click at [219, 27] on link "Start Calls" at bounding box center [234, 27] width 60 height 17
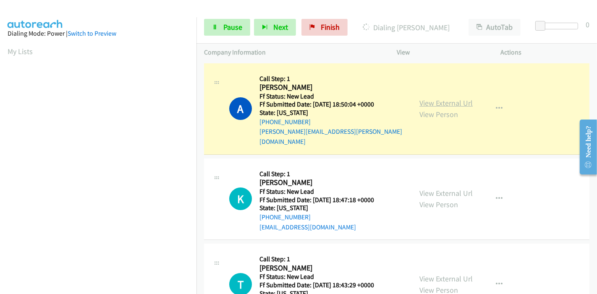
click at [431, 98] on link "View External Url" at bounding box center [446, 103] width 53 height 10
click at [221, 22] on link "Pause" at bounding box center [227, 27] width 46 height 17
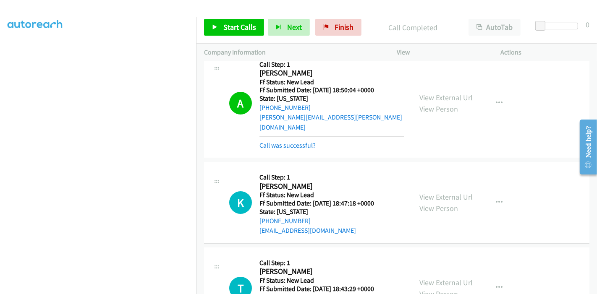
scroll to position [0, 0]
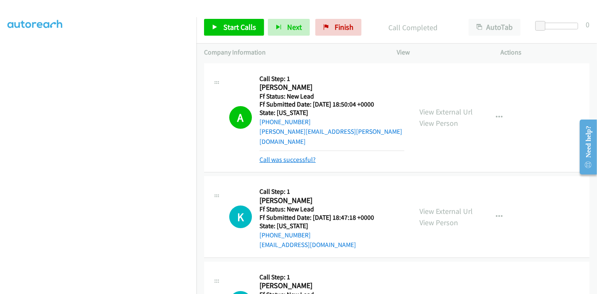
click at [286, 156] on link "Call was successful?" at bounding box center [288, 160] width 56 height 8
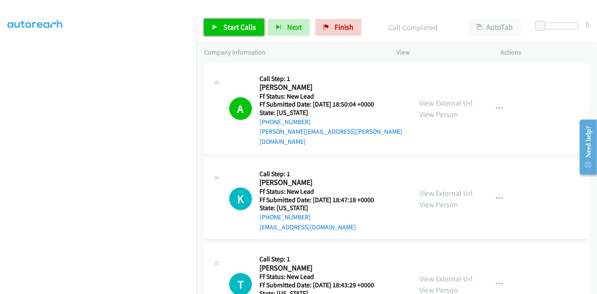
click at [237, 31] on span "Start Calls" at bounding box center [239, 27] width 33 height 10
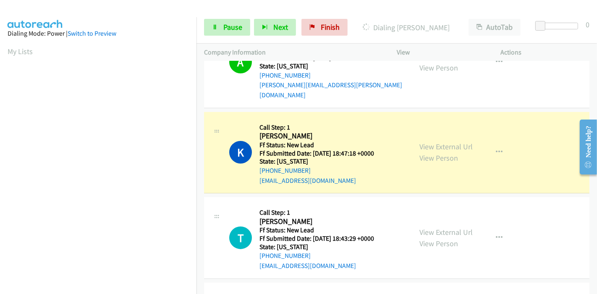
scroll to position [177, 0]
click at [228, 23] on span "Pause" at bounding box center [232, 27] width 19 height 10
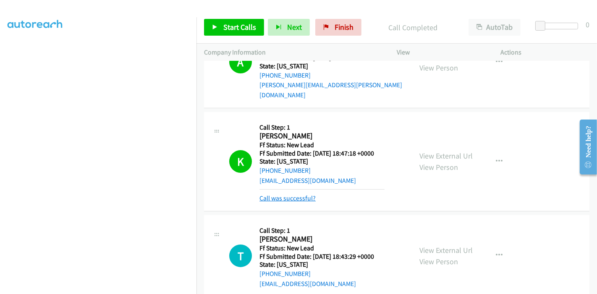
click at [280, 194] on link "Call was successful?" at bounding box center [288, 198] width 56 height 8
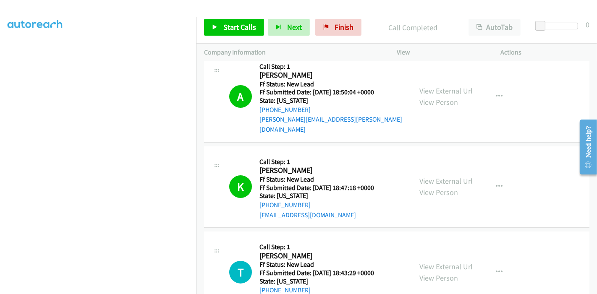
scroll to position [0, 0]
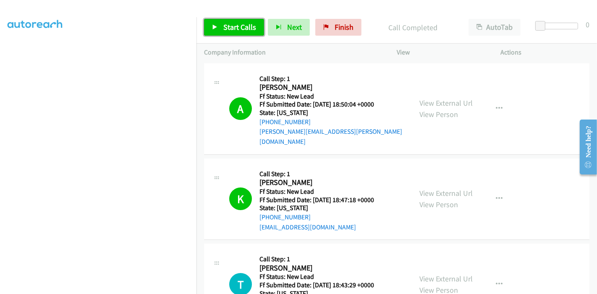
click at [226, 24] on span "Start Calls" at bounding box center [239, 27] width 33 height 10
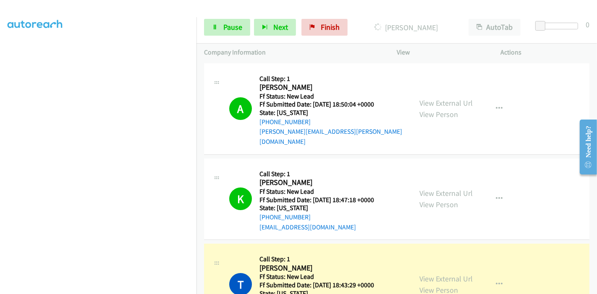
scroll to position [186, 0]
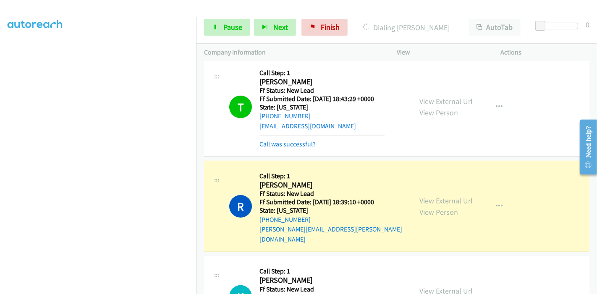
click at [276, 140] on link "Call was successful?" at bounding box center [288, 144] width 56 height 8
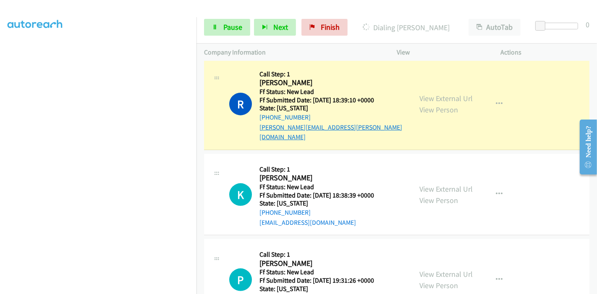
scroll to position [280, 0]
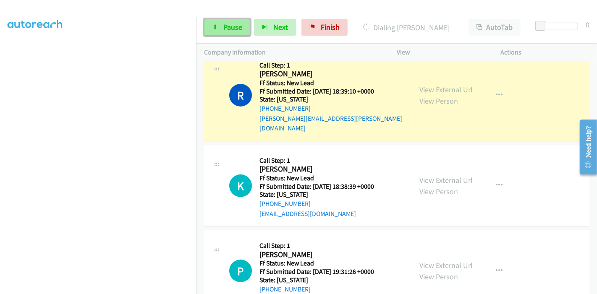
click at [234, 22] on link "Pause" at bounding box center [227, 27] width 46 height 17
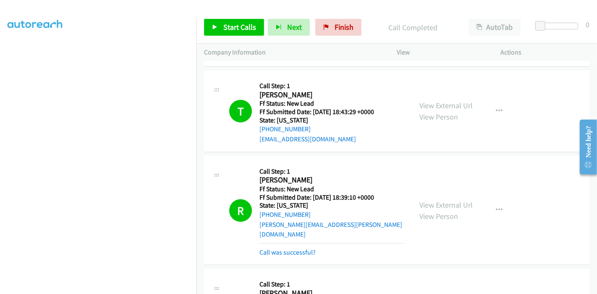
scroll to position [233, 0]
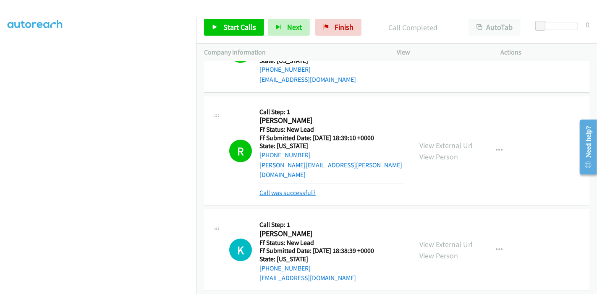
click at [310, 189] on link "Call was successful?" at bounding box center [288, 193] width 56 height 8
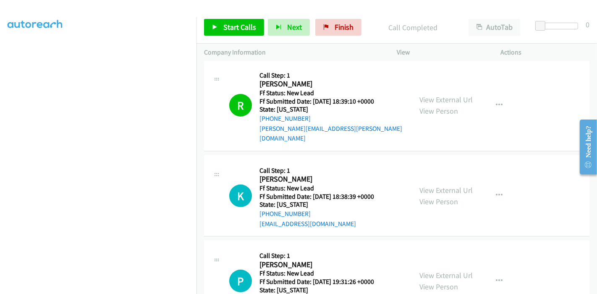
scroll to position [280, 0]
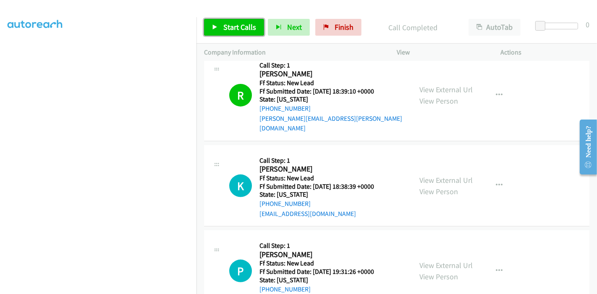
click at [222, 29] on link "Start Calls" at bounding box center [234, 27] width 60 height 17
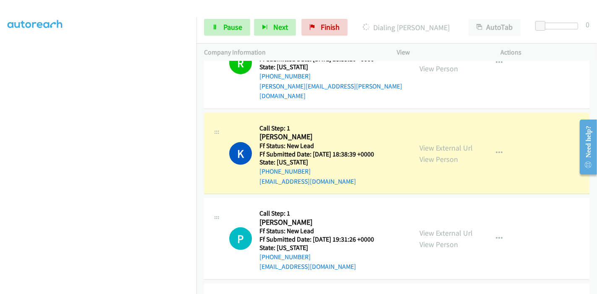
scroll to position [326, 0]
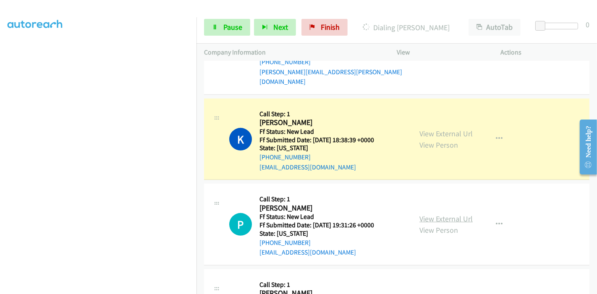
click at [424, 214] on link "View External Url" at bounding box center [446, 219] width 53 height 10
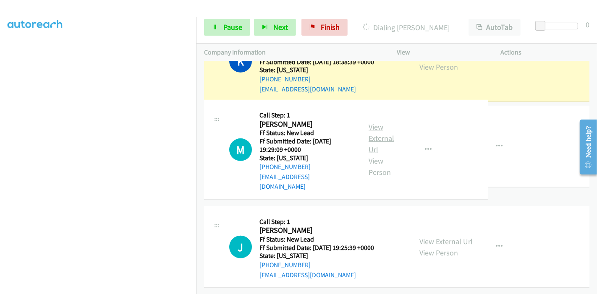
scroll to position [461, 0]
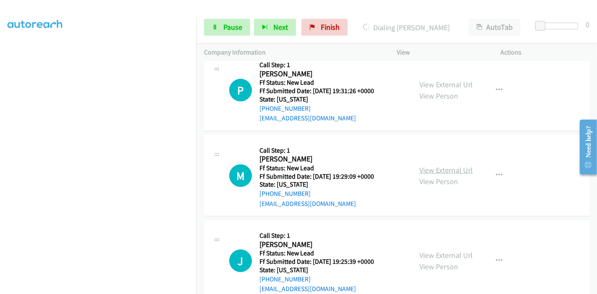
click at [424, 165] on link "View External Url" at bounding box center [446, 170] width 53 height 10
click at [424, 251] on link "View External Url" at bounding box center [446, 256] width 53 height 10
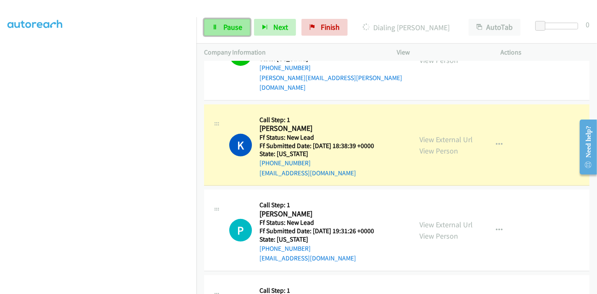
click at [216, 26] on icon at bounding box center [215, 28] width 6 height 6
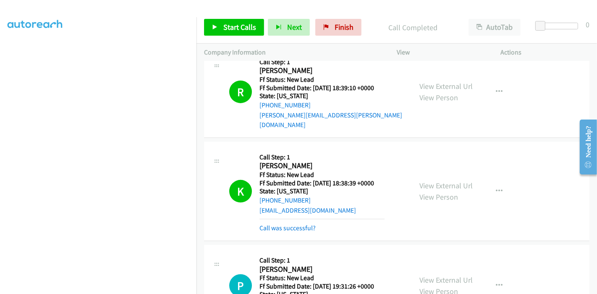
scroll to position [245, 0]
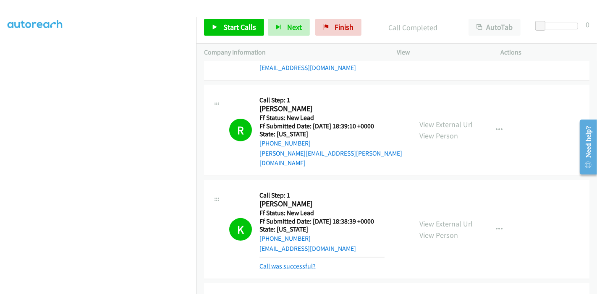
click at [280, 263] on link "Call was successful?" at bounding box center [288, 267] width 56 height 8
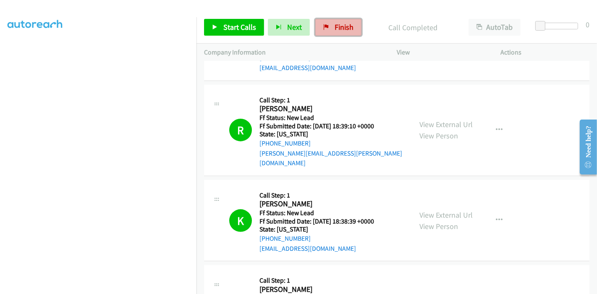
click at [335, 23] on span "Finish" at bounding box center [344, 27] width 19 height 10
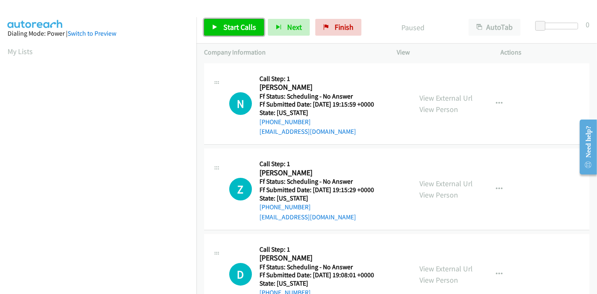
drag, startPoint x: 242, startPoint y: 32, endPoint x: 257, endPoint y: 40, distance: 16.9
click at [242, 32] on span "Start Calls" at bounding box center [239, 27] width 33 height 10
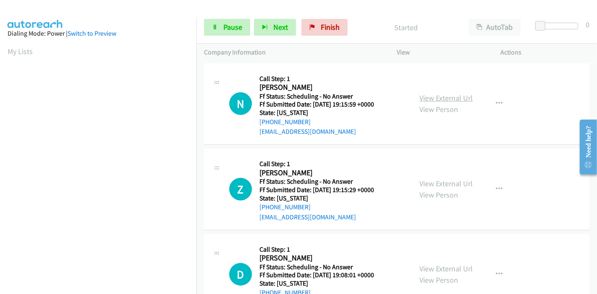
click at [422, 95] on link "View External Url" at bounding box center [446, 98] width 53 height 10
click at [434, 184] on link "View External Url" at bounding box center [446, 184] width 53 height 10
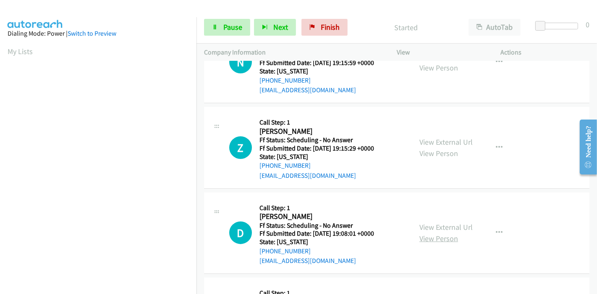
scroll to position [93, 0]
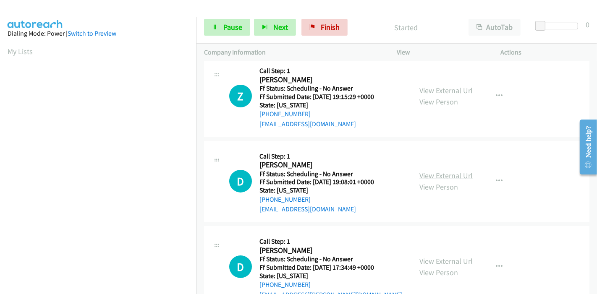
click at [454, 177] on link "View External Url" at bounding box center [446, 176] width 53 height 10
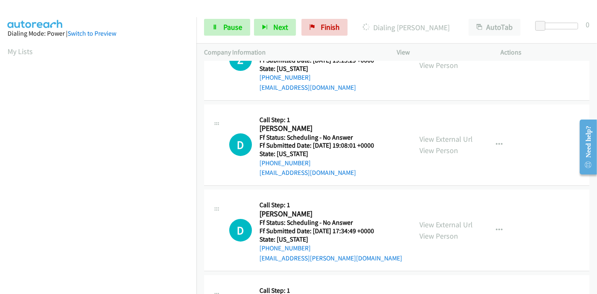
scroll to position [186, 0]
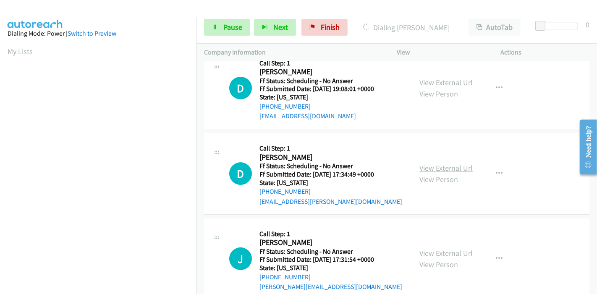
click at [439, 166] on link "View External Url" at bounding box center [446, 168] width 53 height 10
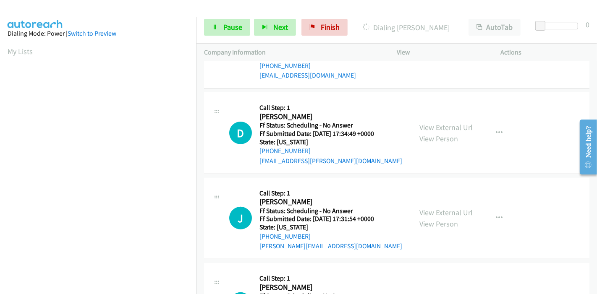
scroll to position [280, 0]
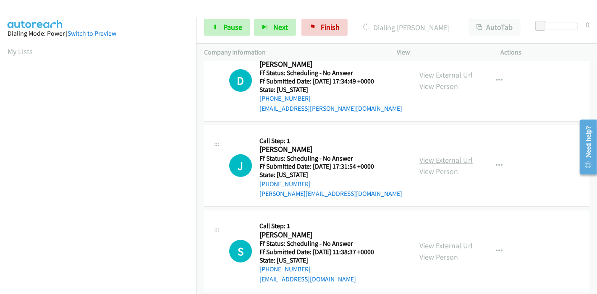
click at [437, 158] on link "View External Url" at bounding box center [446, 160] width 53 height 10
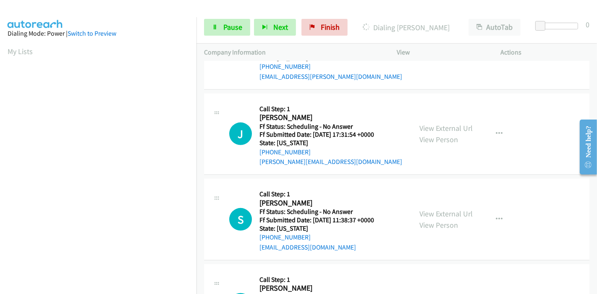
scroll to position [326, 0]
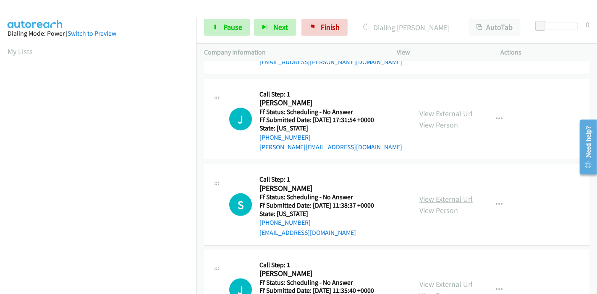
click at [437, 201] on link "View External Url" at bounding box center [446, 199] width 53 height 10
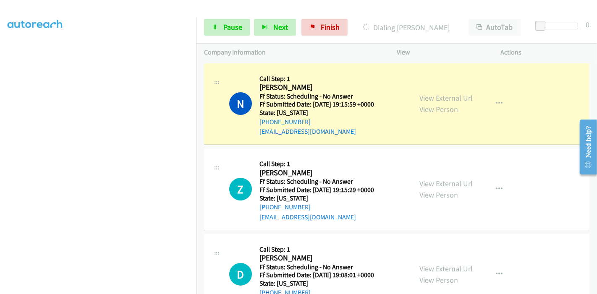
scroll to position [177, 0]
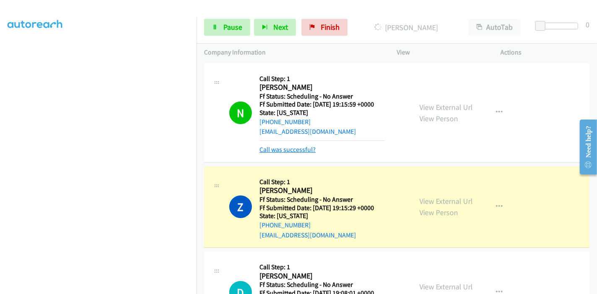
click at [297, 147] on link "Call was successful?" at bounding box center [288, 150] width 56 height 8
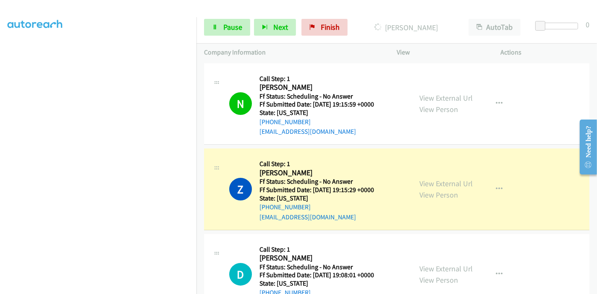
scroll to position [47, 0]
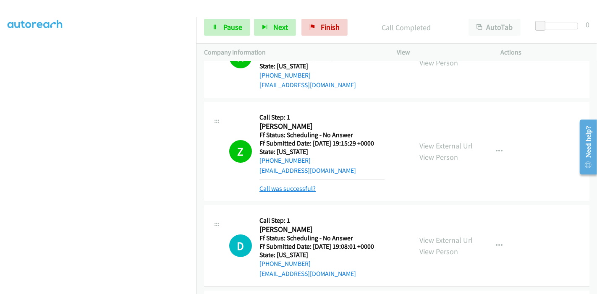
click at [290, 188] on link "Call was successful?" at bounding box center [288, 189] width 56 height 8
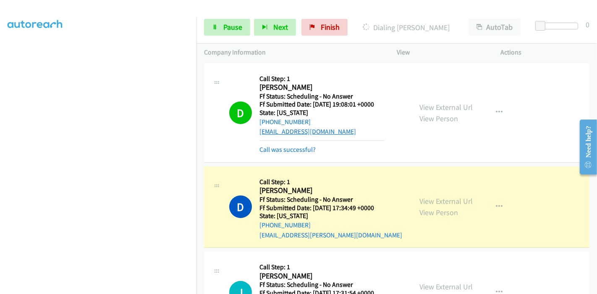
scroll to position [186, 0]
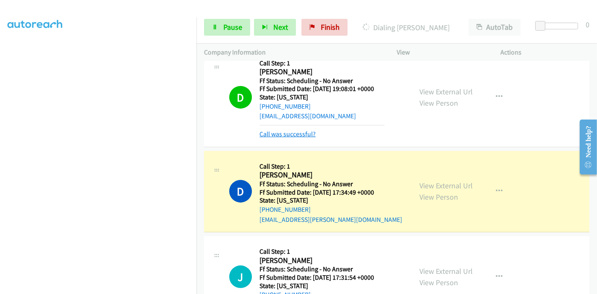
click at [287, 131] on link "Call was successful?" at bounding box center [288, 134] width 56 height 8
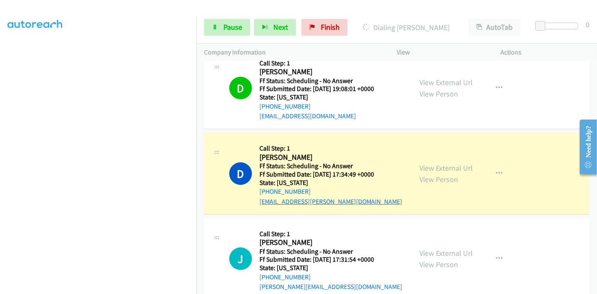
scroll to position [233, 0]
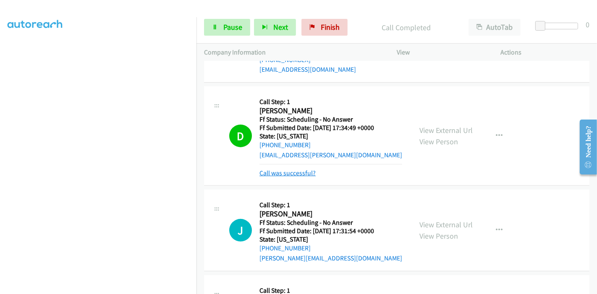
click at [289, 169] on link "Call was successful?" at bounding box center [288, 173] width 56 height 8
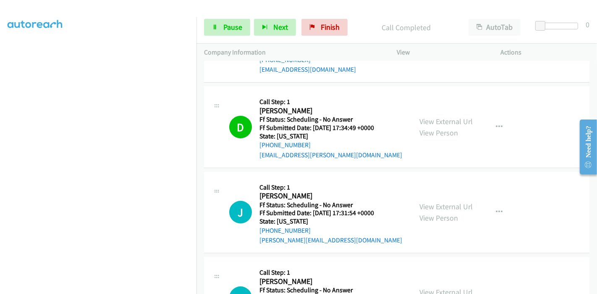
scroll to position [280, 0]
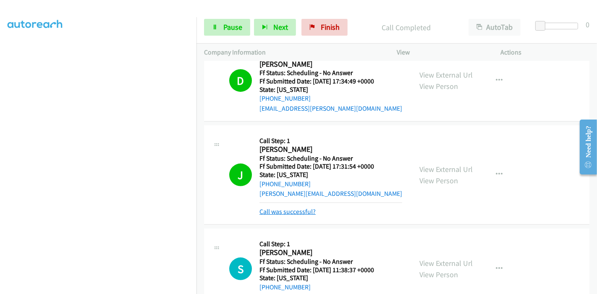
click at [282, 209] on link "Call was successful?" at bounding box center [288, 212] width 56 height 8
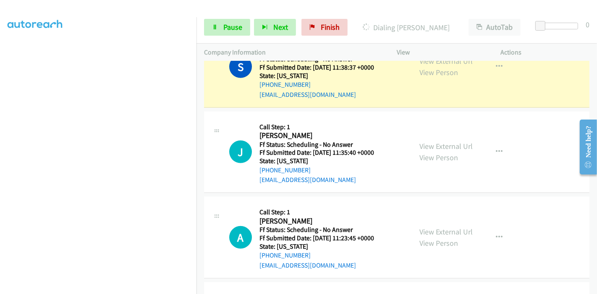
scroll to position [467, 0]
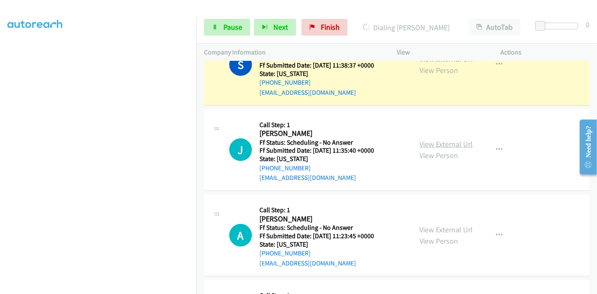
click at [448, 144] on link "View External Url" at bounding box center [446, 144] width 53 height 10
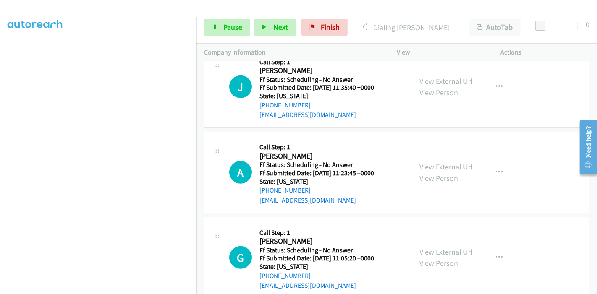
scroll to position [560, 0]
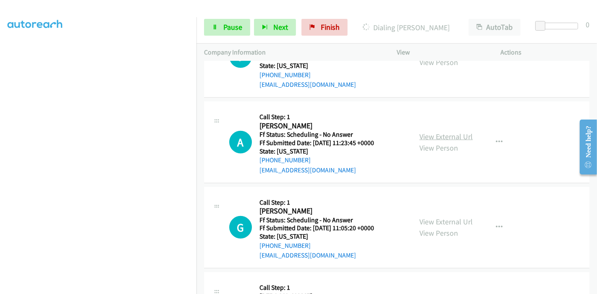
click at [436, 132] on link "View External Url" at bounding box center [446, 137] width 53 height 10
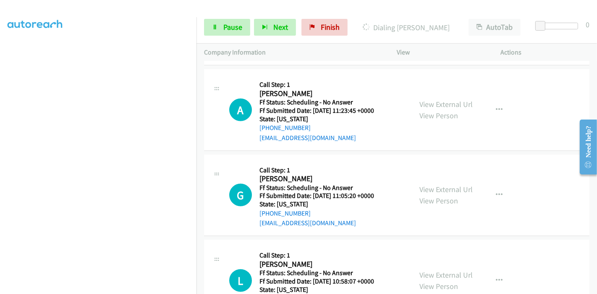
scroll to position [606, 0]
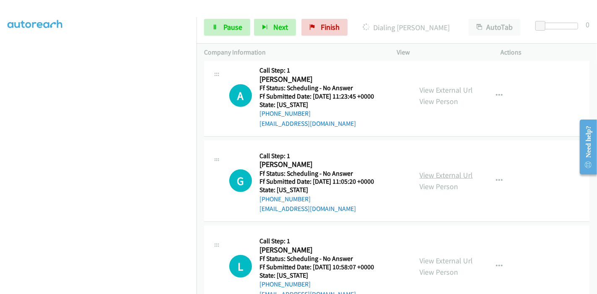
click at [439, 171] on link "View External Url" at bounding box center [446, 176] width 53 height 10
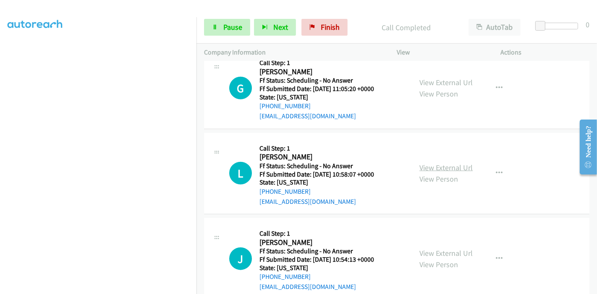
click at [425, 167] on link "View External Url" at bounding box center [446, 168] width 53 height 10
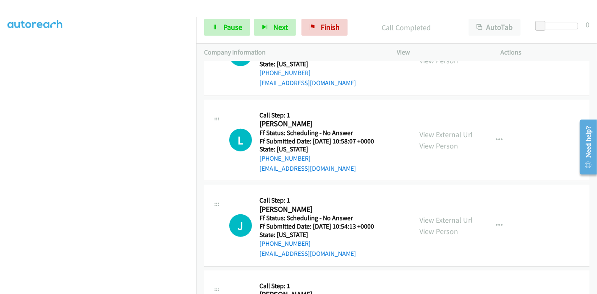
scroll to position [764, 0]
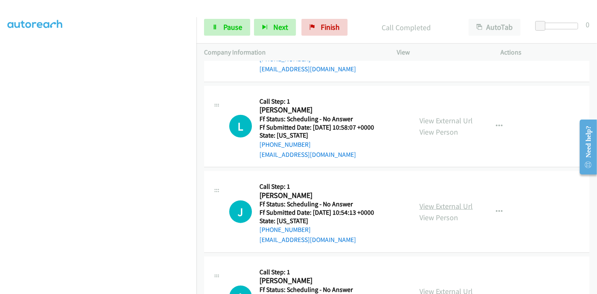
click at [428, 202] on link "View External Url" at bounding box center [446, 207] width 53 height 10
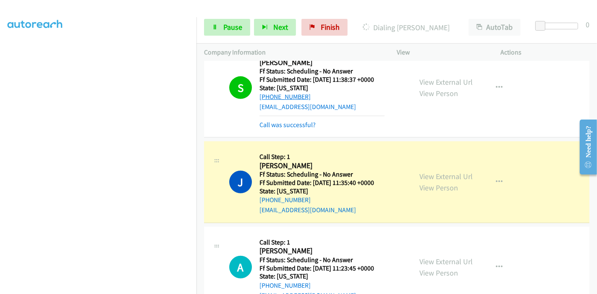
scroll to position [438, 0]
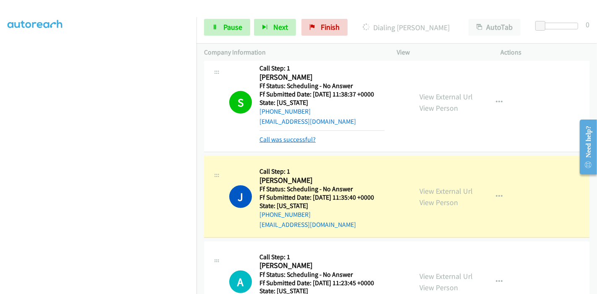
click at [288, 136] on link "Call was successful?" at bounding box center [288, 140] width 56 height 8
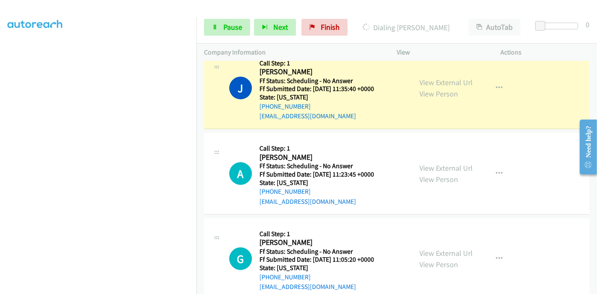
scroll to position [531, 0]
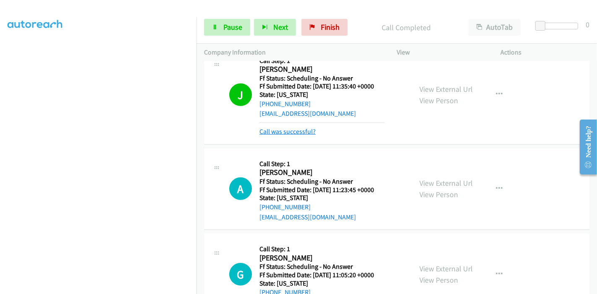
click at [286, 131] on link "Call was successful?" at bounding box center [288, 132] width 56 height 8
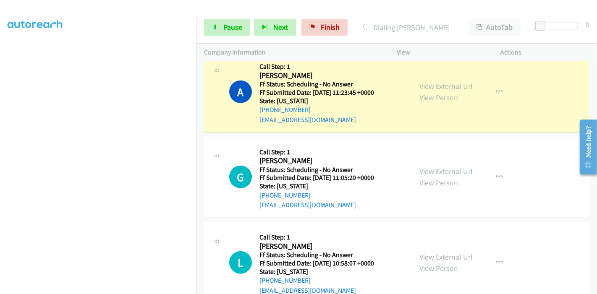
scroll to position [624, 0]
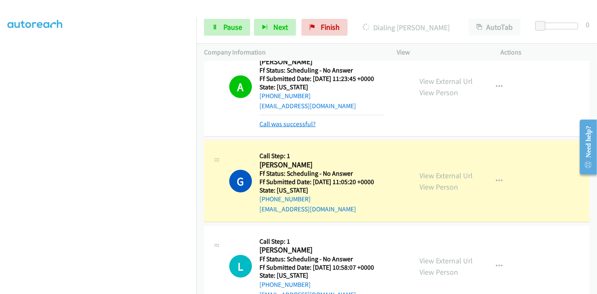
click at [296, 126] on link "Call was successful?" at bounding box center [288, 124] width 56 height 8
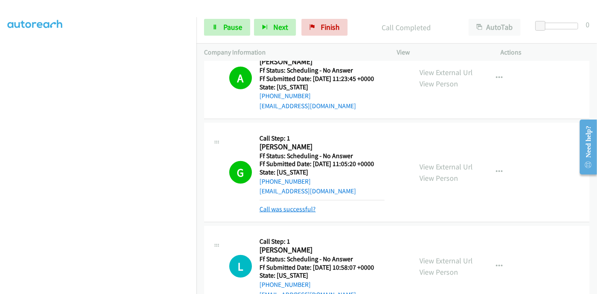
click at [290, 207] on link "Call was successful?" at bounding box center [288, 209] width 56 height 8
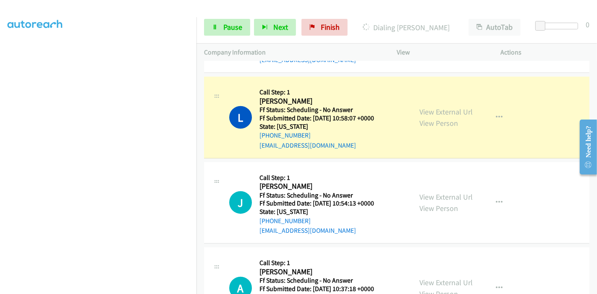
scroll to position [764, 0]
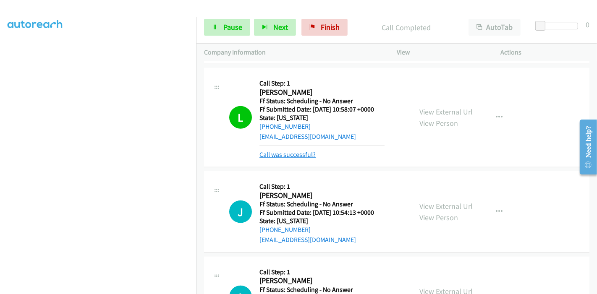
click at [302, 155] on link "Call was successful?" at bounding box center [288, 155] width 56 height 8
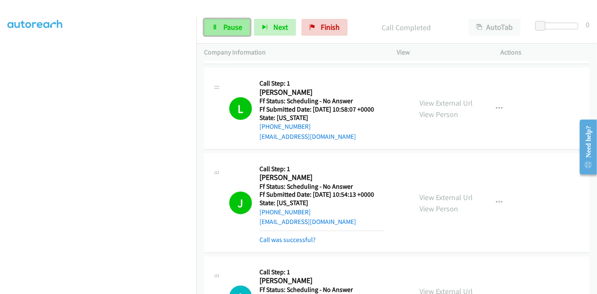
click at [230, 26] on span "Pause" at bounding box center [232, 27] width 19 height 10
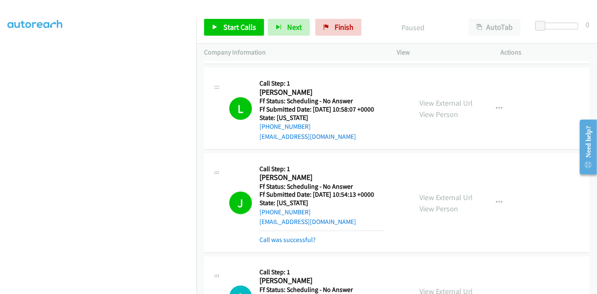
scroll to position [811, 0]
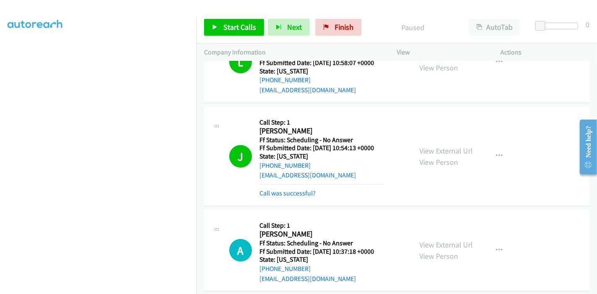
click at [458, 248] on div "View External Url View Person" at bounding box center [446, 250] width 53 height 23
click at [457, 247] on link "View External Url" at bounding box center [446, 245] width 53 height 10
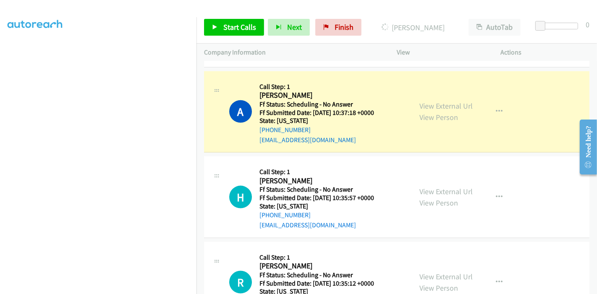
scroll to position [951, 0]
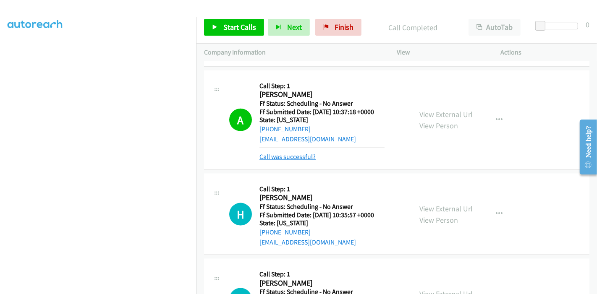
click at [297, 159] on link "Call was successful?" at bounding box center [288, 157] width 56 height 8
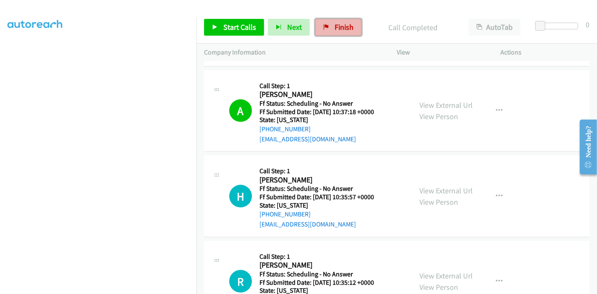
click at [335, 29] on span "Finish" at bounding box center [344, 27] width 19 height 10
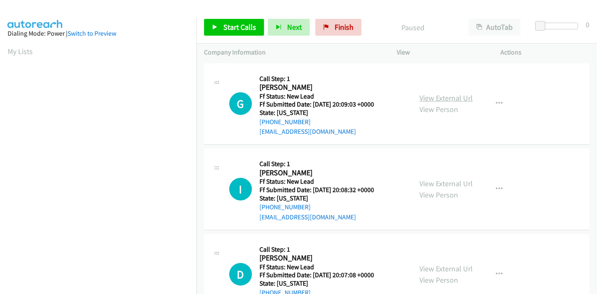
click at [428, 95] on link "View External Url" at bounding box center [446, 98] width 53 height 10
click at [435, 180] on link "View External Url" at bounding box center [446, 184] width 53 height 10
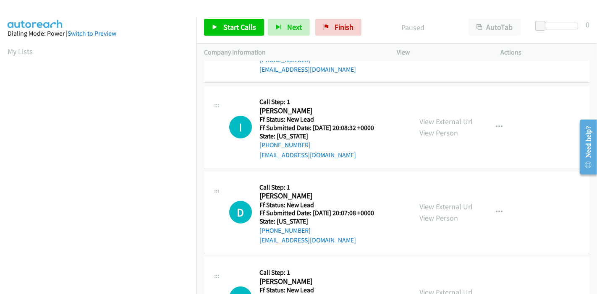
scroll to position [93, 0]
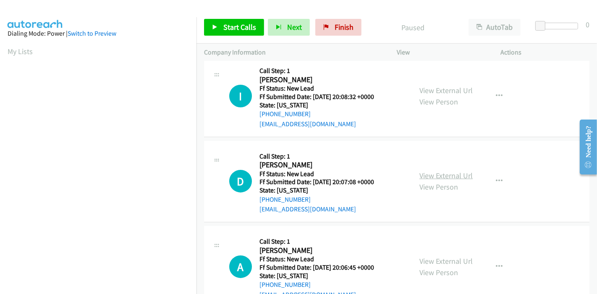
click at [423, 179] on link "View External Url" at bounding box center [446, 176] width 53 height 10
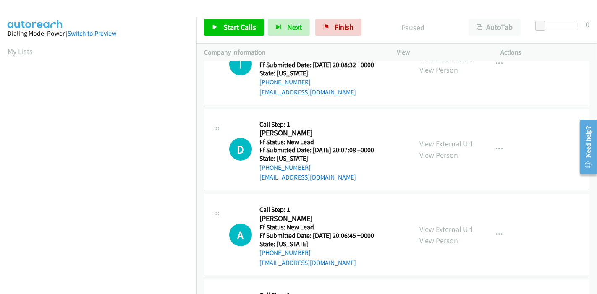
scroll to position [140, 0]
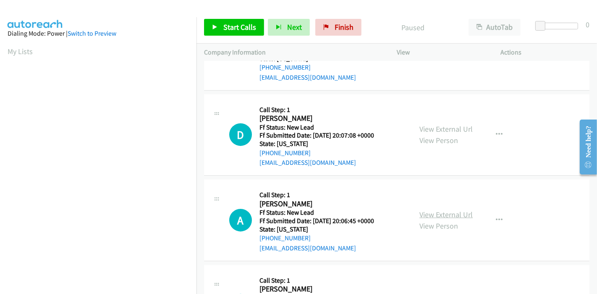
click at [421, 213] on link "View External Url" at bounding box center [446, 215] width 53 height 10
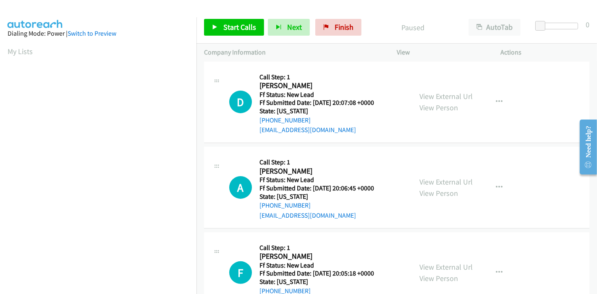
scroll to position [205, 0]
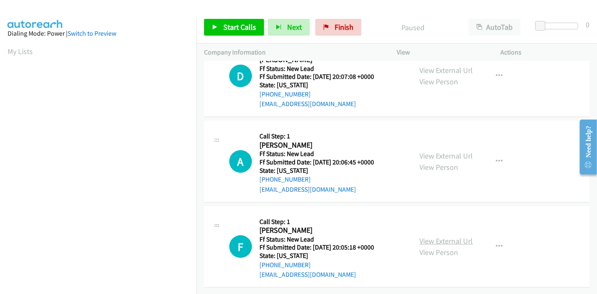
click at [420, 236] on link "View External Url" at bounding box center [446, 241] width 53 height 10
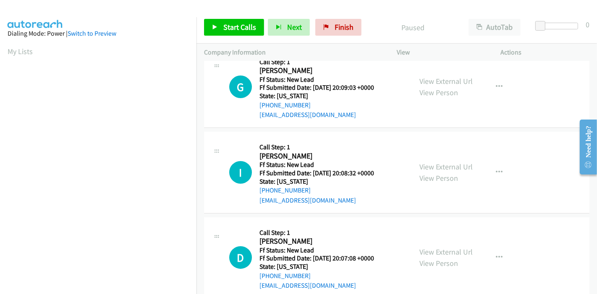
scroll to position [0, 0]
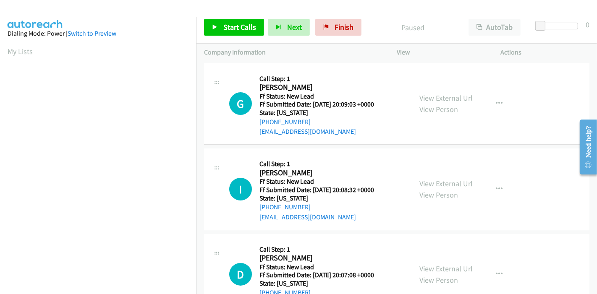
click at [225, 17] on div "Start Calls Pause Next Finish Paused AutoTab AutoTab 0" at bounding box center [397, 27] width 401 height 32
click at [227, 24] on span "Start Calls" at bounding box center [239, 27] width 33 height 10
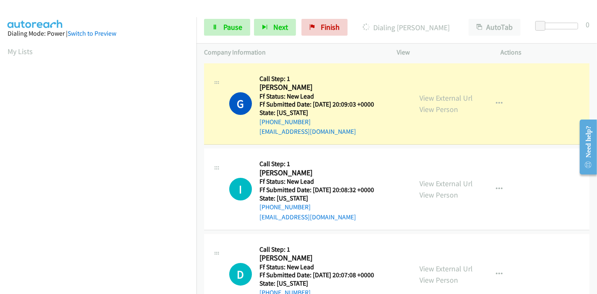
scroll to position [177, 0]
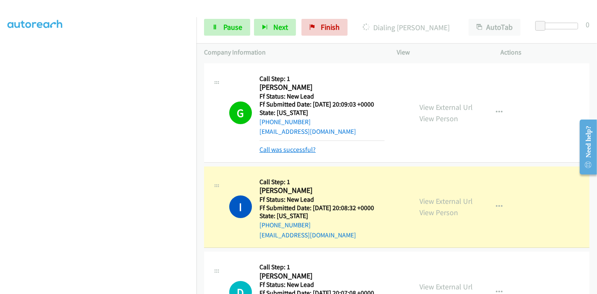
click at [301, 147] on link "Call was successful?" at bounding box center [288, 150] width 56 height 8
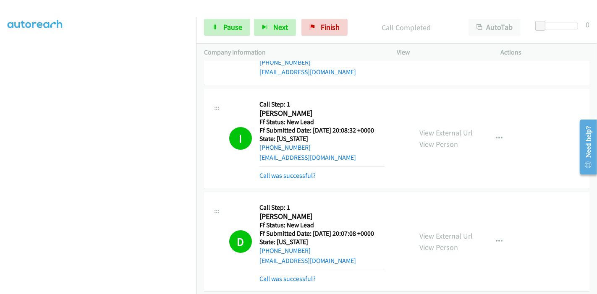
scroll to position [47, 0]
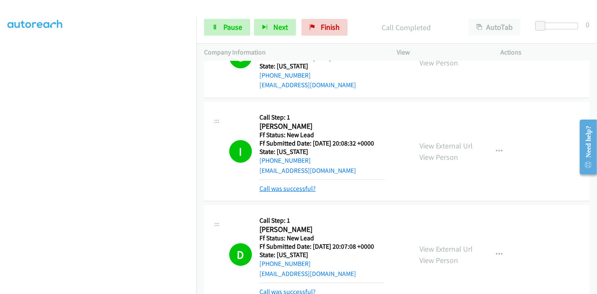
click at [301, 186] on link "Call was successful?" at bounding box center [288, 189] width 56 height 8
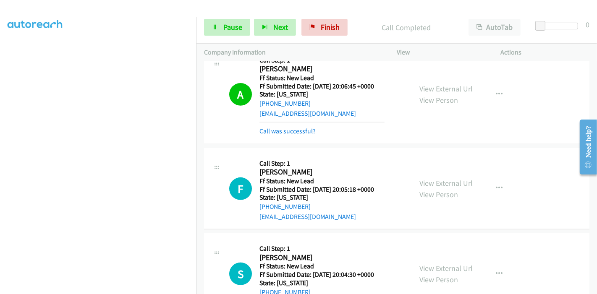
scroll to position [240, 0]
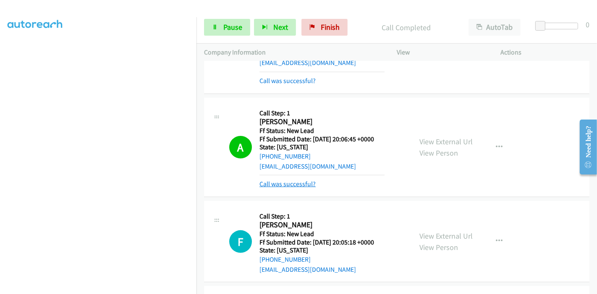
click at [289, 181] on link "Call was successful?" at bounding box center [288, 184] width 56 height 8
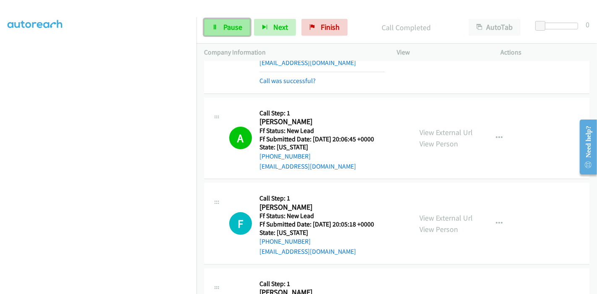
click at [228, 21] on link "Pause" at bounding box center [227, 27] width 46 height 17
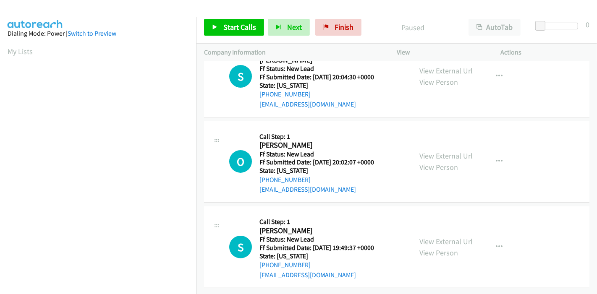
click at [444, 66] on link "View External Url" at bounding box center [446, 71] width 53 height 10
click at [433, 151] on link "View External Url" at bounding box center [446, 156] width 53 height 10
click at [425, 237] on link "View External Url" at bounding box center [446, 242] width 53 height 10
click at [224, 29] on span "Start Calls" at bounding box center [239, 27] width 33 height 10
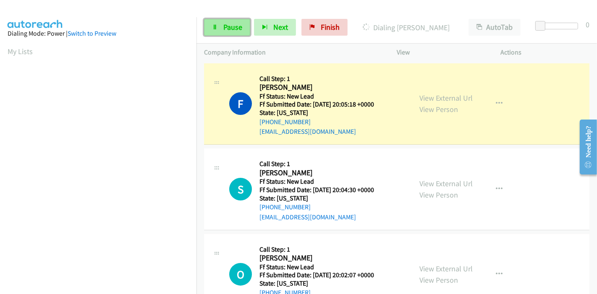
click at [222, 28] on link "Pause" at bounding box center [227, 27] width 46 height 17
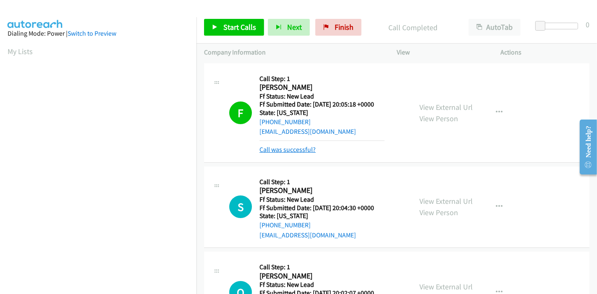
click at [290, 146] on link "Call was successful?" at bounding box center [288, 150] width 56 height 8
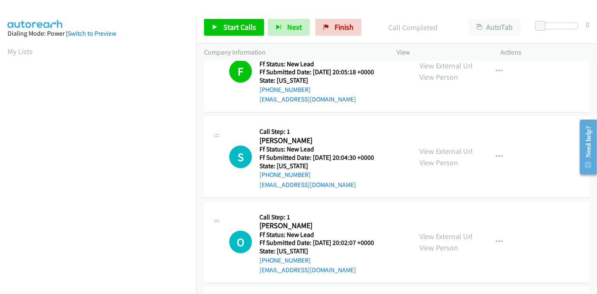
scroll to position [47, 0]
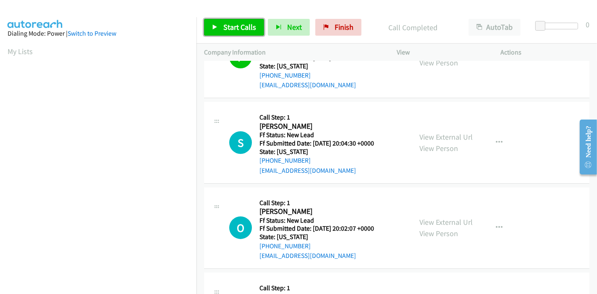
click at [230, 28] on span "Start Calls" at bounding box center [239, 27] width 33 height 10
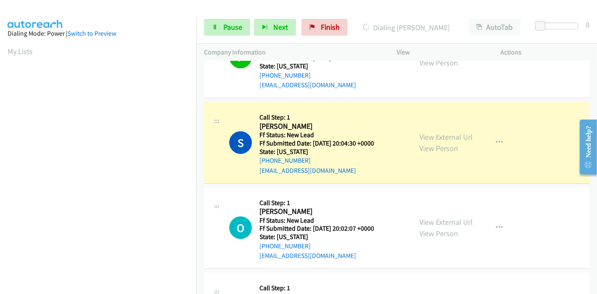
scroll to position [119, 0]
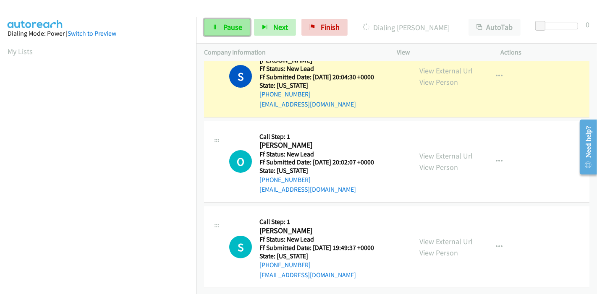
click at [211, 27] on link "Pause" at bounding box center [227, 27] width 46 height 17
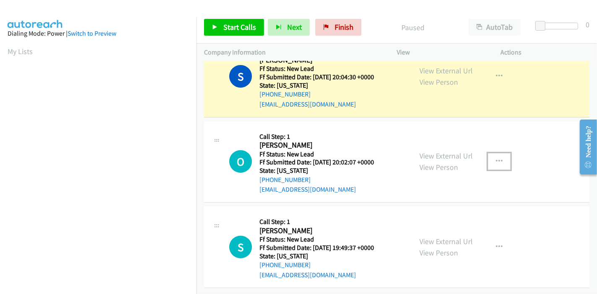
click at [496, 158] on icon "button" at bounding box center [499, 161] width 7 height 7
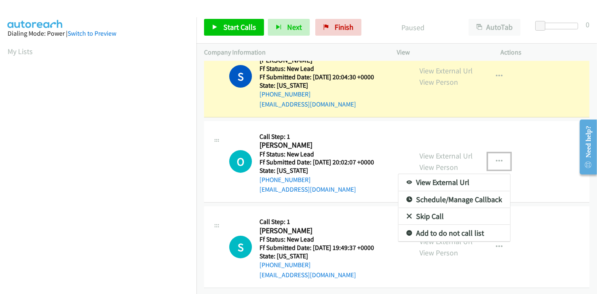
click at [449, 208] on link "Skip Call" at bounding box center [455, 216] width 112 height 17
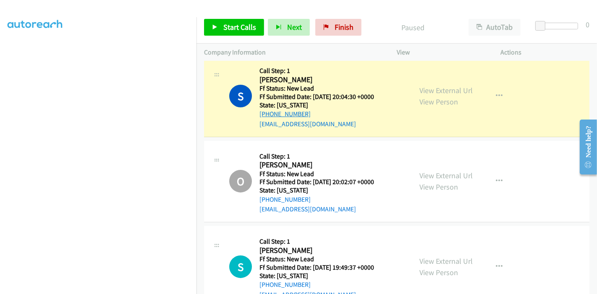
scroll to position [177, 0]
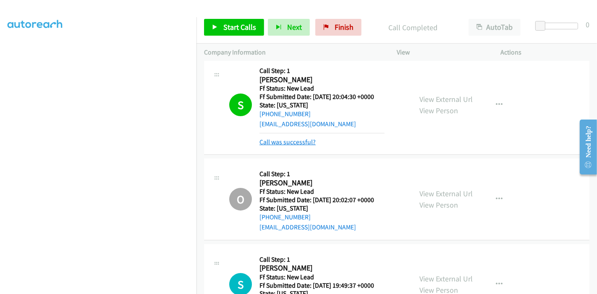
click at [289, 142] on link "Call was successful?" at bounding box center [288, 142] width 56 height 8
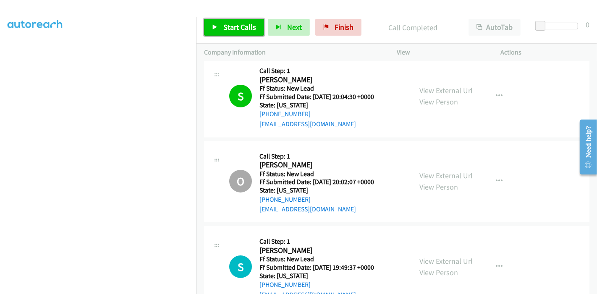
click at [238, 32] on link "Start Calls" at bounding box center [234, 27] width 60 height 17
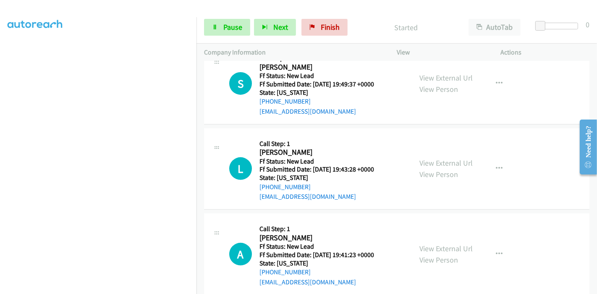
scroll to position [326, 0]
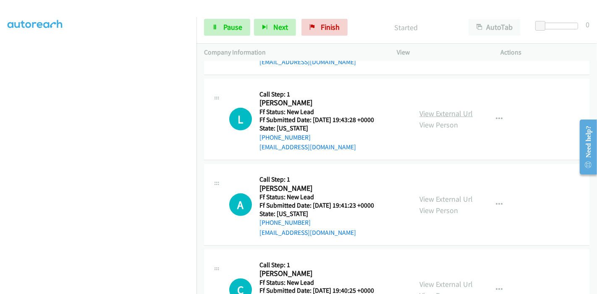
click at [436, 112] on link "View External Url" at bounding box center [446, 114] width 53 height 10
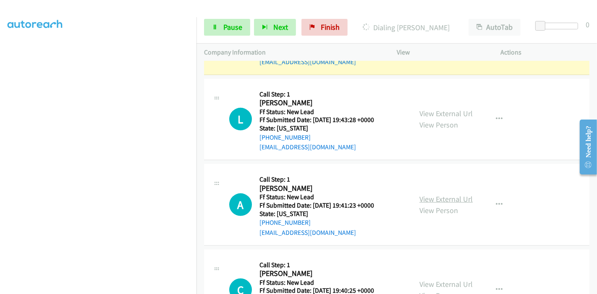
click at [426, 197] on link "View External Url" at bounding box center [446, 199] width 53 height 10
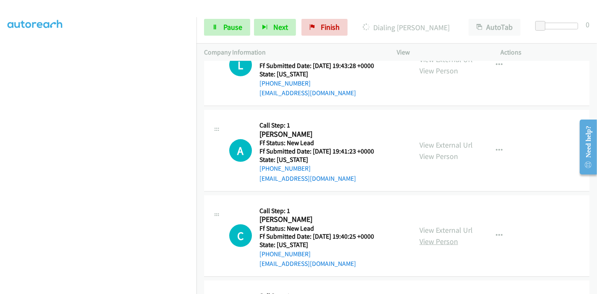
scroll to position [420, 0]
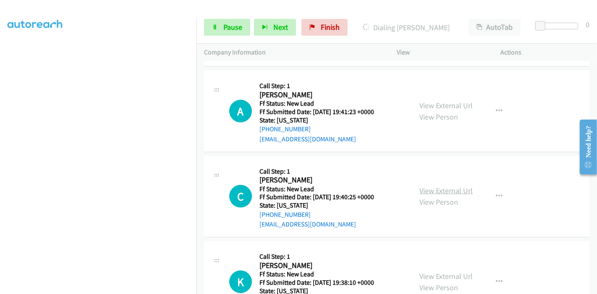
click at [428, 186] on link "View External Url" at bounding box center [446, 191] width 53 height 10
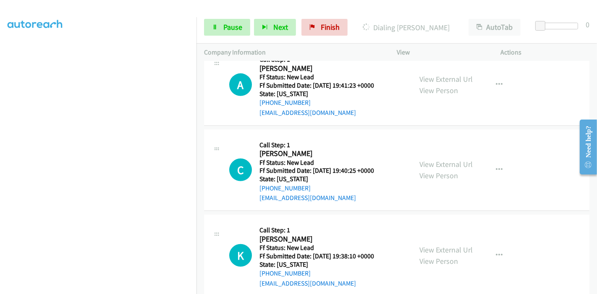
scroll to position [461, 0]
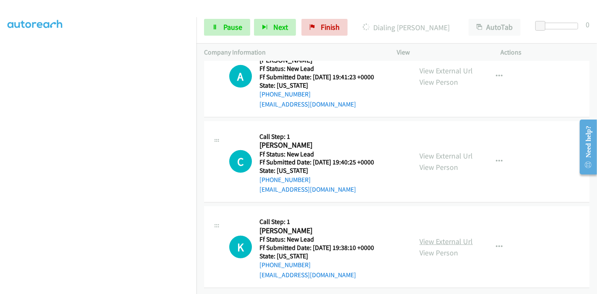
click at [430, 237] on link "View External Url" at bounding box center [446, 242] width 53 height 10
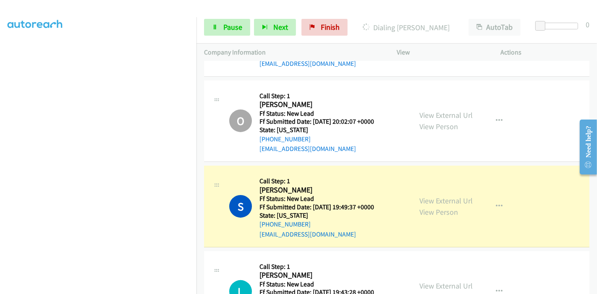
scroll to position [134, 0]
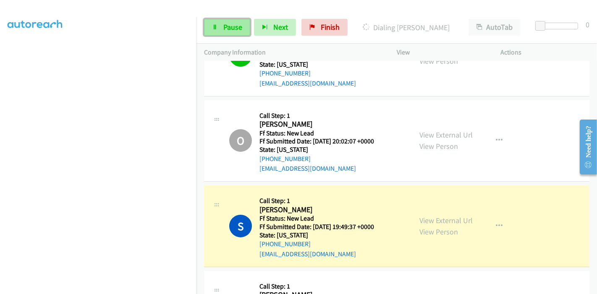
click at [232, 19] on link "Pause" at bounding box center [227, 27] width 46 height 17
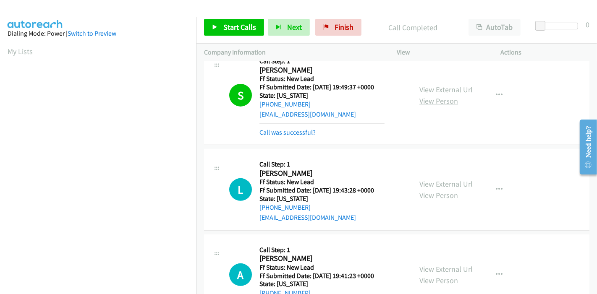
scroll to position [177, 0]
click at [295, 132] on link "Call was successful?" at bounding box center [288, 133] width 56 height 8
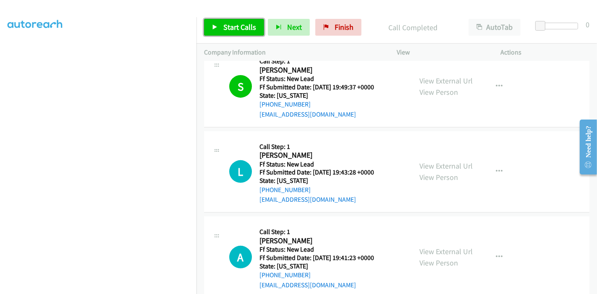
click at [233, 29] on span "Start Calls" at bounding box center [239, 27] width 33 height 10
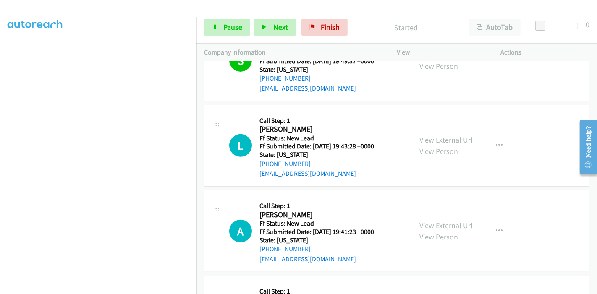
scroll to position [320, 0]
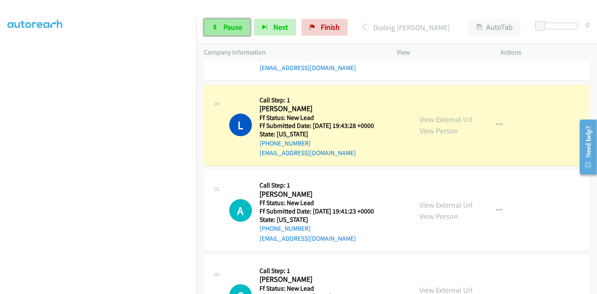
click at [222, 27] on link "Pause" at bounding box center [227, 27] width 46 height 17
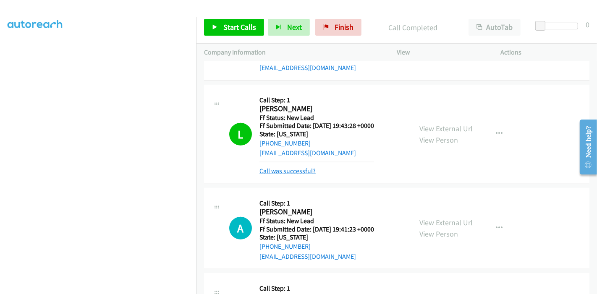
click at [287, 170] on link "Call was successful?" at bounding box center [288, 171] width 56 height 8
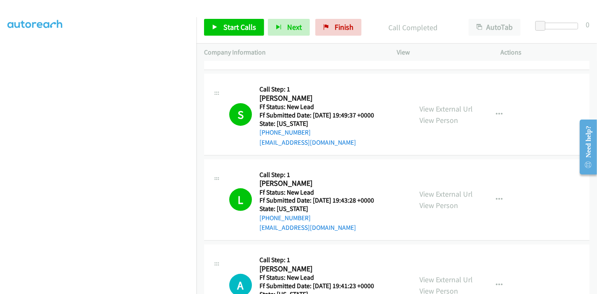
scroll to position [227, 0]
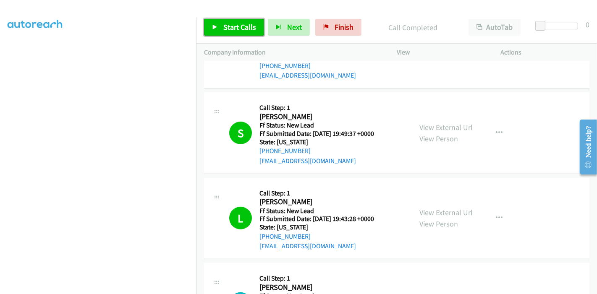
click at [222, 25] on link "Start Calls" at bounding box center [234, 27] width 60 height 17
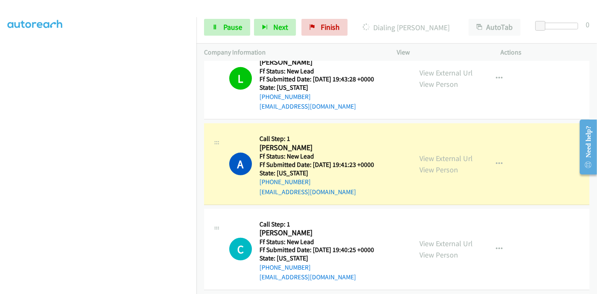
scroll to position [414, 0]
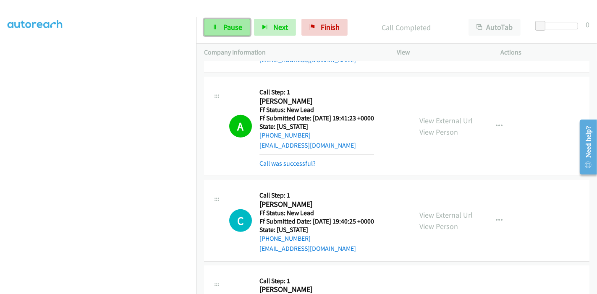
click at [219, 29] on link "Pause" at bounding box center [227, 27] width 46 height 17
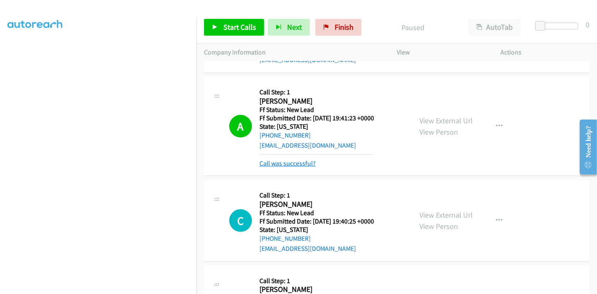
click at [287, 163] on link "Call was successful?" at bounding box center [288, 164] width 56 height 8
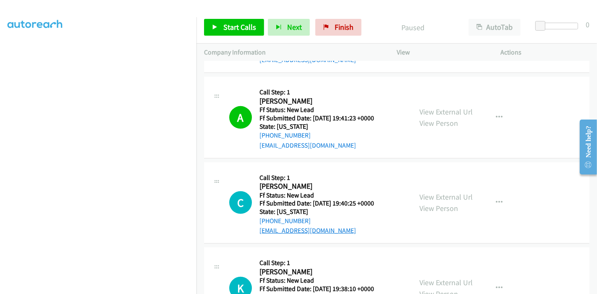
scroll to position [461, 0]
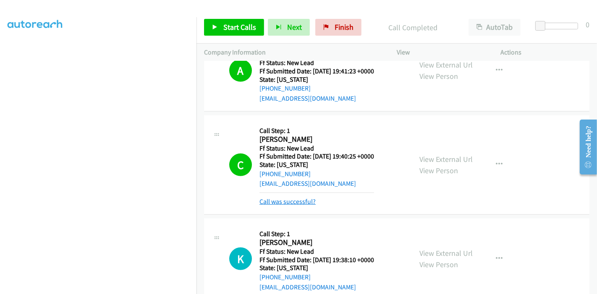
click at [281, 199] on link "Call was successful?" at bounding box center [288, 202] width 56 height 8
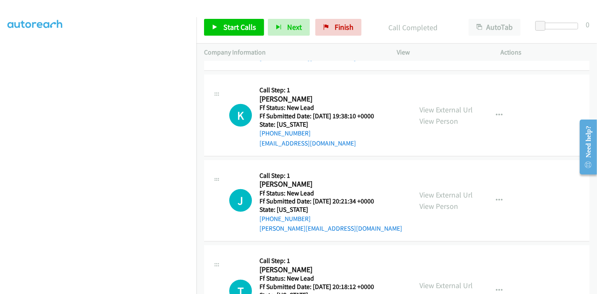
scroll to position [615, 0]
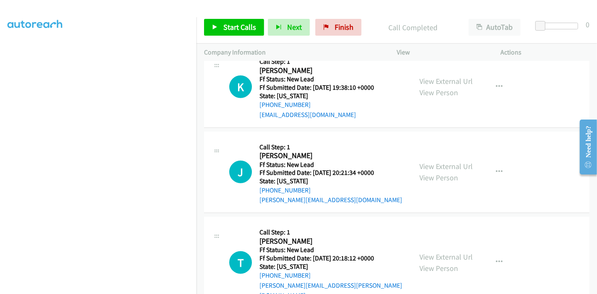
click at [241, 17] on div "Start Calls Pause Next Finish Call Completed AutoTab AutoTab 0" at bounding box center [397, 27] width 401 height 32
click at [234, 30] on span "Start Calls" at bounding box center [239, 27] width 33 height 10
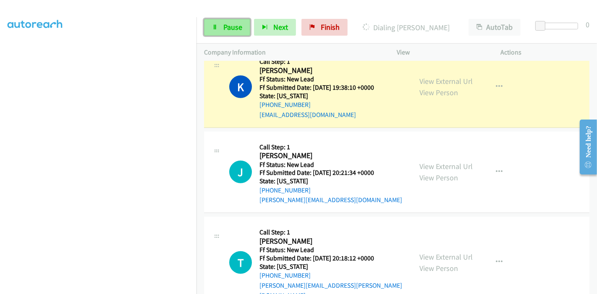
click at [217, 32] on link "Pause" at bounding box center [227, 27] width 46 height 17
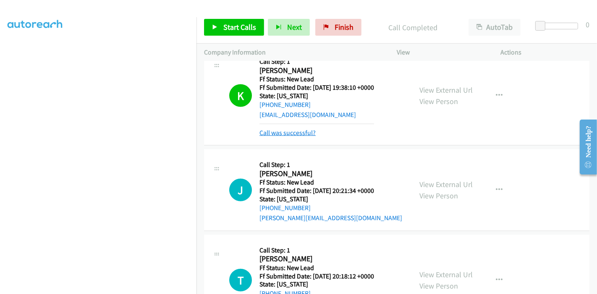
click at [278, 129] on link "Call was successful?" at bounding box center [288, 133] width 56 height 8
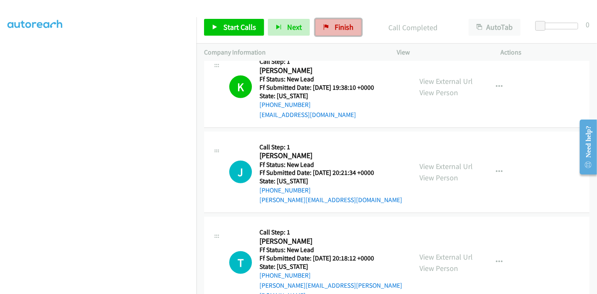
drag, startPoint x: 335, startPoint y: 29, endPoint x: 326, endPoint y: 31, distance: 10.0
click at [335, 28] on span "Finish" at bounding box center [344, 27] width 19 height 10
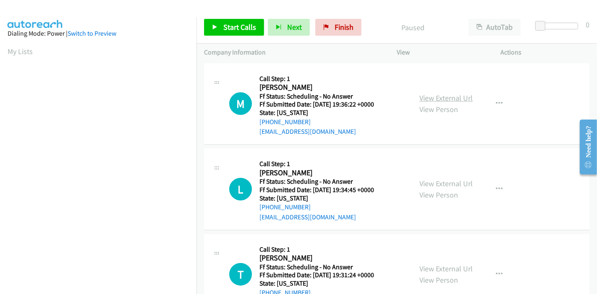
click at [445, 101] on link "View External Url" at bounding box center [446, 98] width 53 height 10
click at [241, 27] on span "Start Calls" at bounding box center [239, 27] width 33 height 10
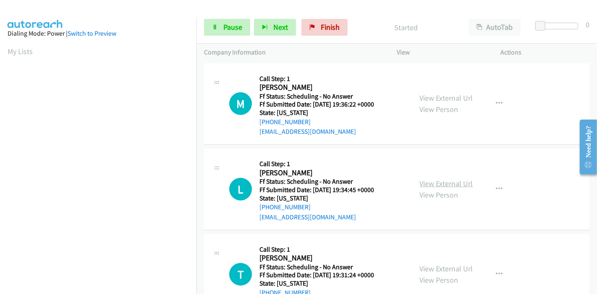
click at [427, 187] on link "View External Url" at bounding box center [446, 184] width 53 height 10
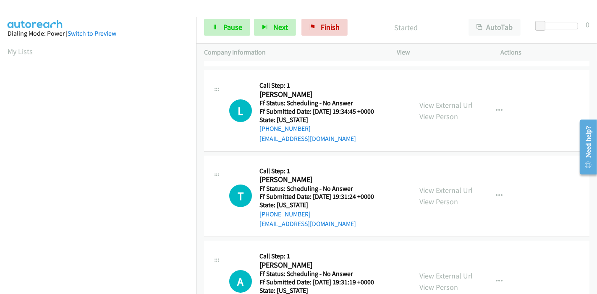
scroll to position [93, 0]
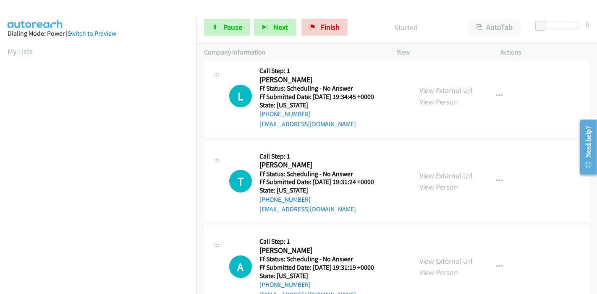
click at [443, 171] on link "View External Url" at bounding box center [446, 176] width 53 height 10
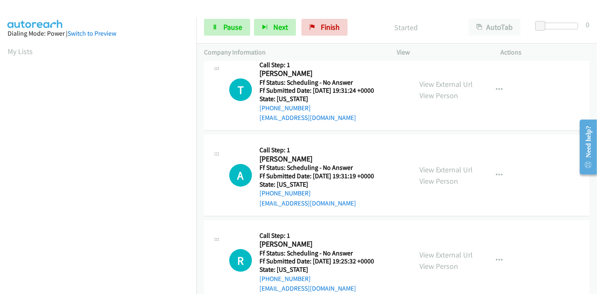
scroll to position [186, 0]
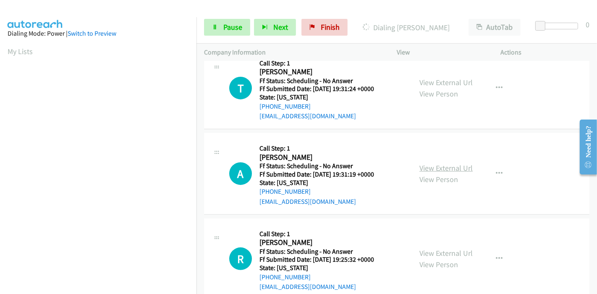
click at [434, 168] on link "View External Url" at bounding box center [446, 168] width 53 height 10
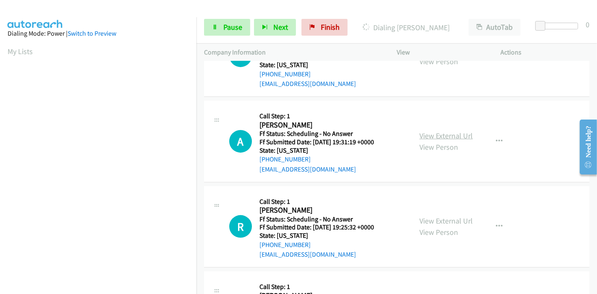
scroll to position [233, 0]
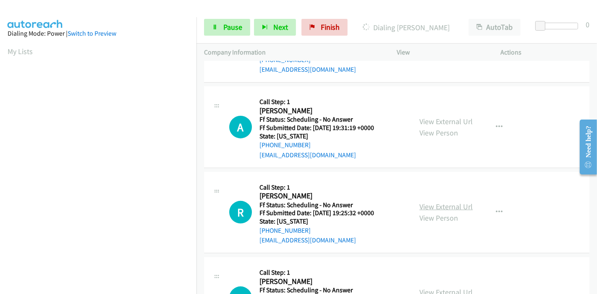
click at [438, 207] on link "View External Url" at bounding box center [446, 207] width 53 height 10
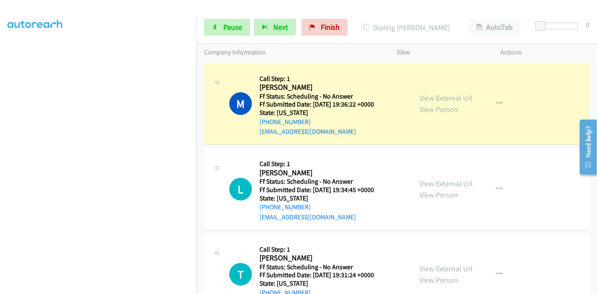
scroll to position [177, 0]
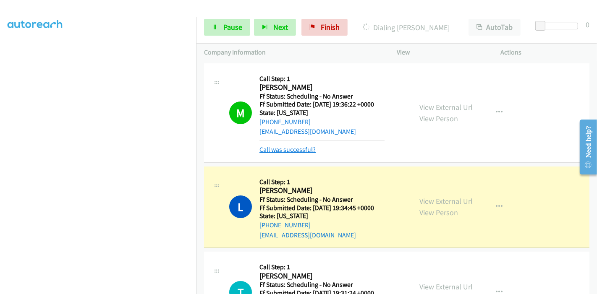
click at [293, 152] on link "Call was successful?" at bounding box center [288, 150] width 56 height 8
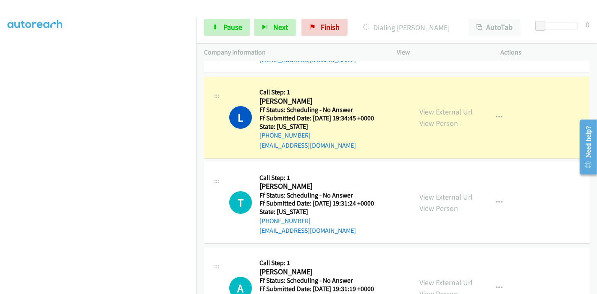
scroll to position [93, 0]
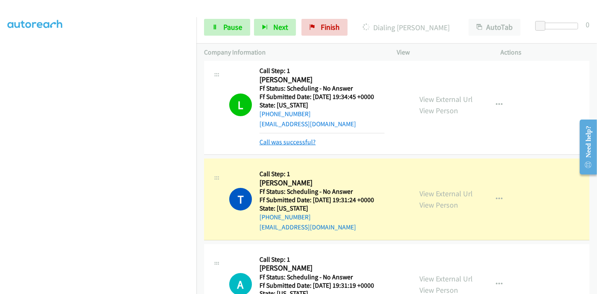
click at [289, 141] on link "Call was successful?" at bounding box center [288, 142] width 56 height 8
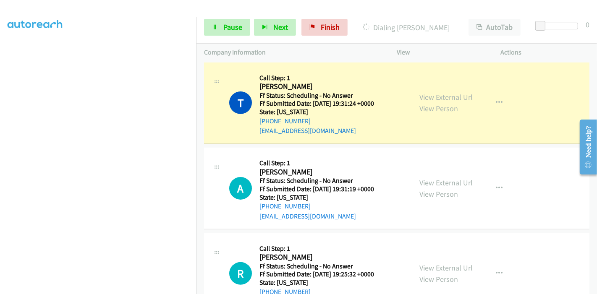
scroll to position [186, 0]
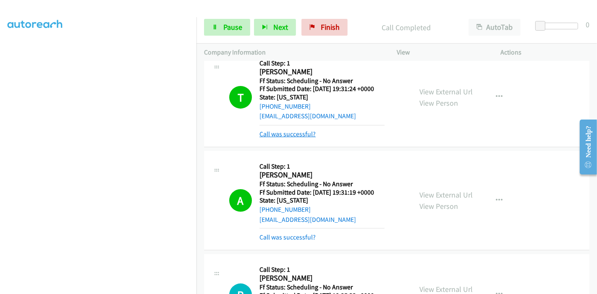
click at [281, 135] on link "Call was successful?" at bounding box center [288, 134] width 56 height 8
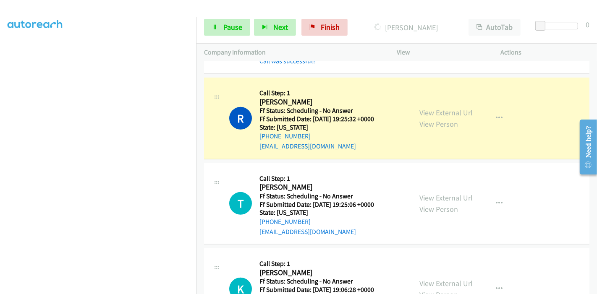
scroll to position [373, 0]
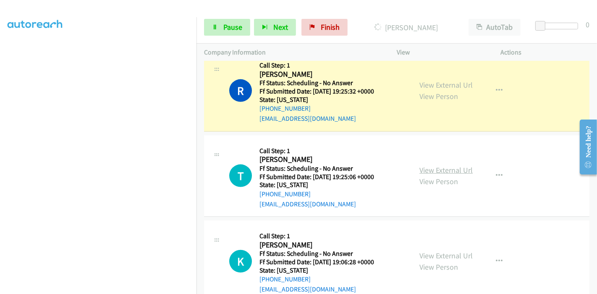
click at [423, 170] on link "View External Url" at bounding box center [446, 170] width 53 height 10
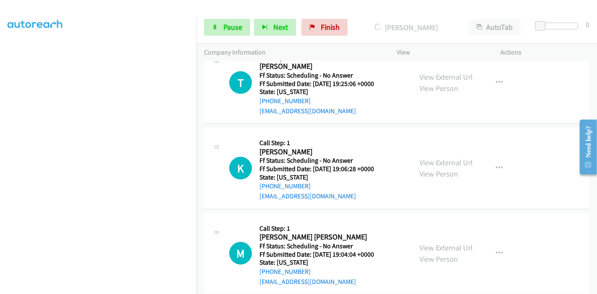
scroll to position [467, 0]
click at [427, 158] on link "View External Url" at bounding box center [446, 163] width 53 height 10
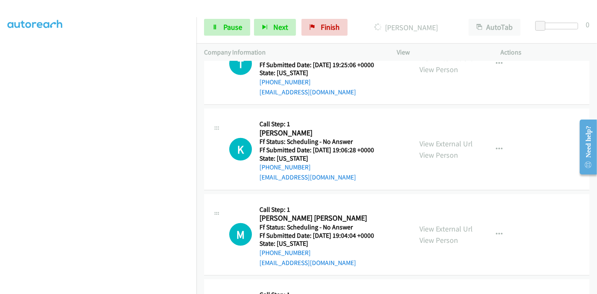
scroll to position [513, 0]
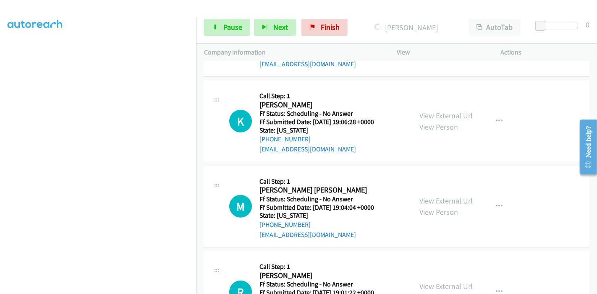
click at [432, 199] on link "View External Url" at bounding box center [446, 201] width 53 height 10
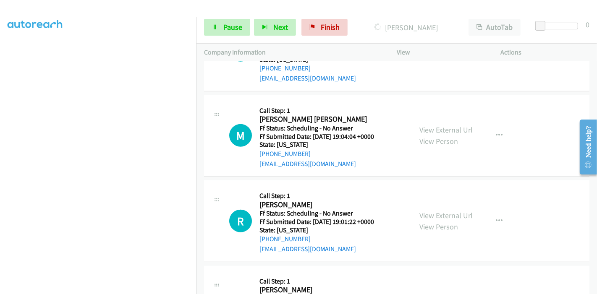
scroll to position [606, 0]
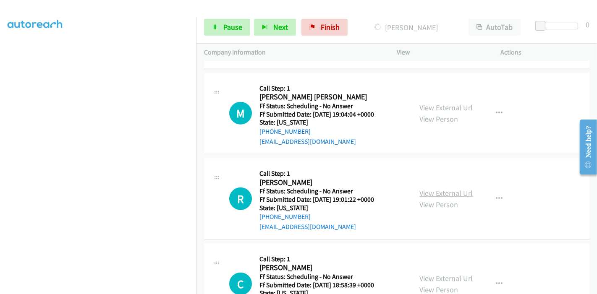
click at [432, 189] on link "View External Url" at bounding box center [446, 194] width 53 height 10
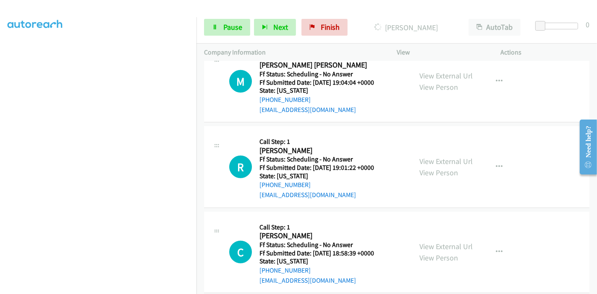
scroll to position [653, 0]
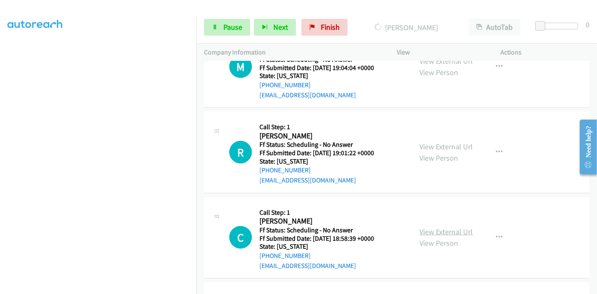
click at [434, 228] on link "View External Url" at bounding box center [446, 232] width 53 height 10
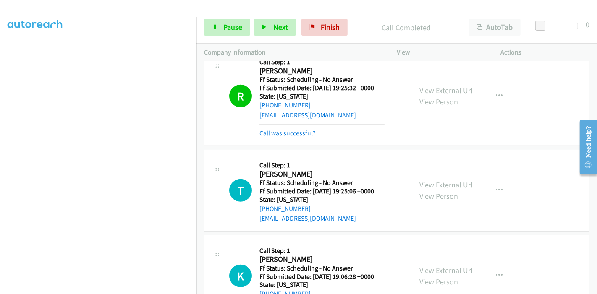
scroll to position [391, 0]
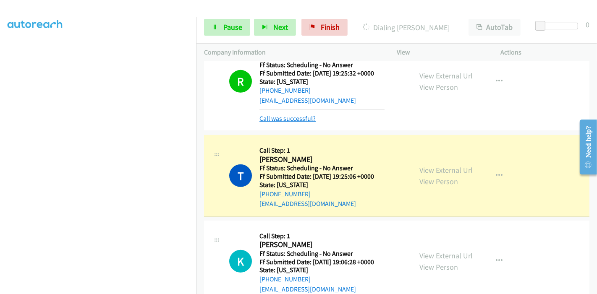
click at [290, 118] on link "Call was successful?" at bounding box center [288, 119] width 56 height 8
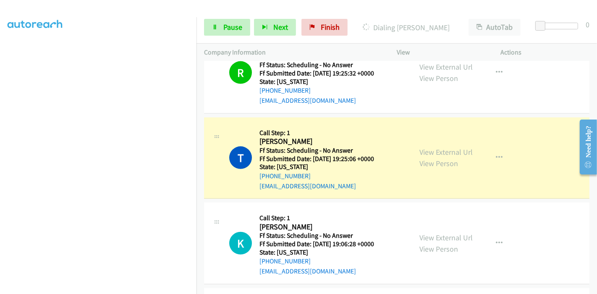
scroll to position [438, 0]
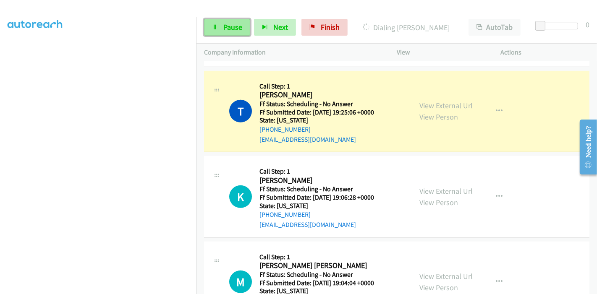
click at [207, 29] on link "Pause" at bounding box center [227, 27] width 46 height 17
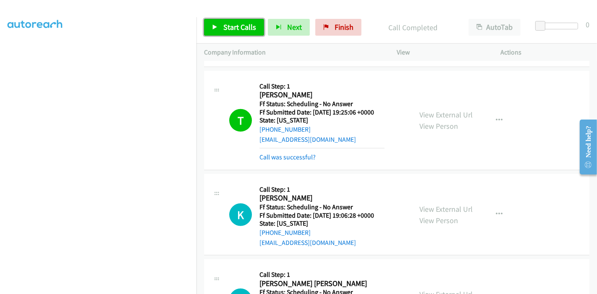
click at [236, 26] on span "Start Calls" at bounding box center [239, 27] width 33 height 10
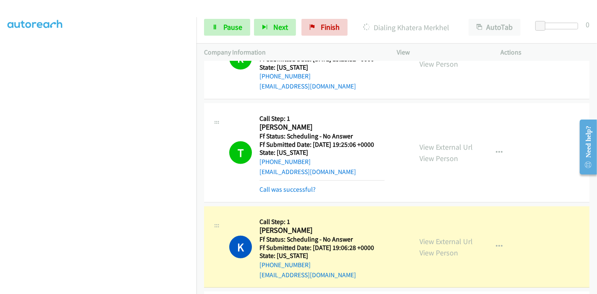
scroll to position [391, 0]
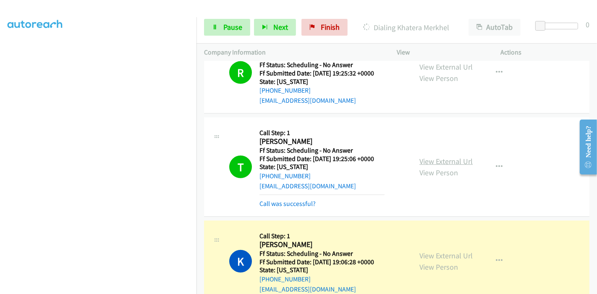
click at [445, 161] on link "View External Url" at bounding box center [446, 162] width 53 height 10
click at [231, 22] on span "Pause" at bounding box center [232, 27] width 19 height 10
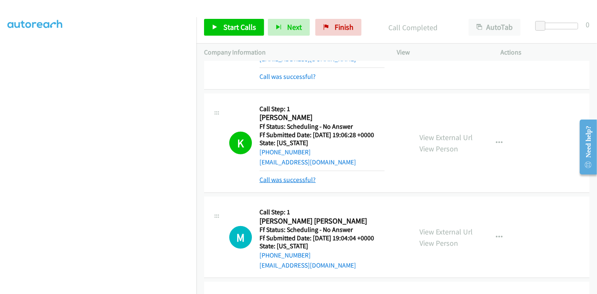
scroll to position [531, 0]
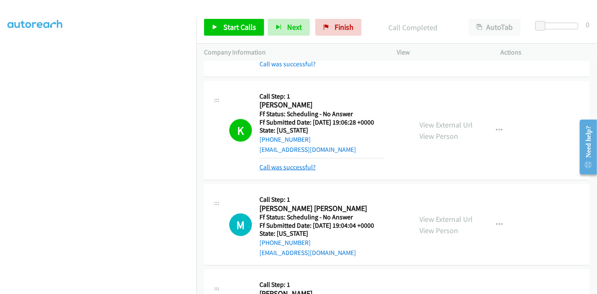
click at [268, 166] on link "Call was successful?" at bounding box center [288, 167] width 56 height 8
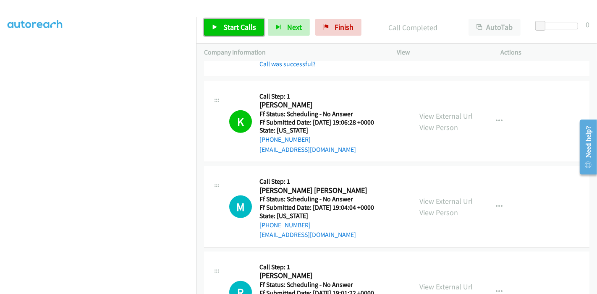
click at [229, 25] on span "Start Calls" at bounding box center [239, 27] width 33 height 10
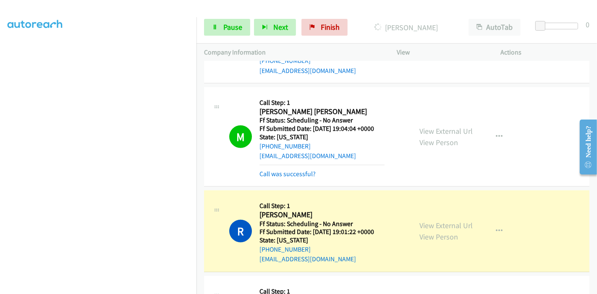
scroll to position [624, 0]
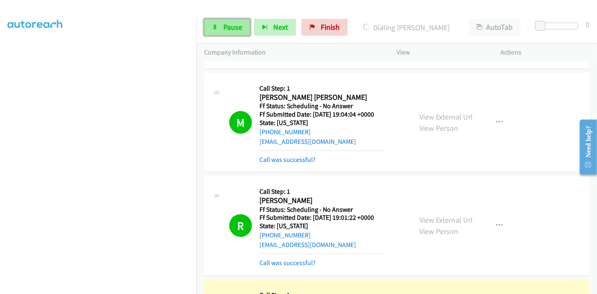
click at [223, 28] on span "Pause" at bounding box center [232, 27] width 19 height 10
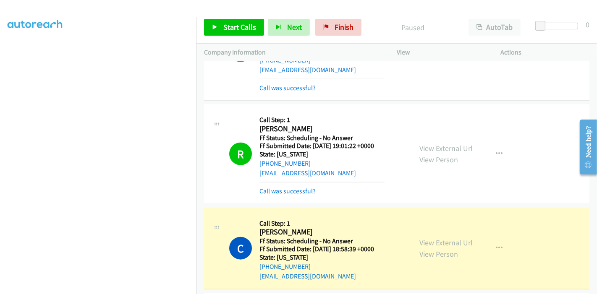
scroll to position [717, 0]
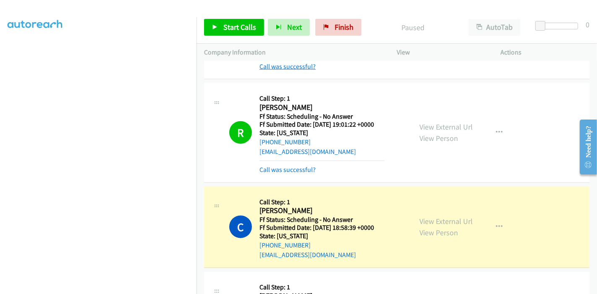
click at [294, 63] on link "Call was successful?" at bounding box center [288, 67] width 56 height 8
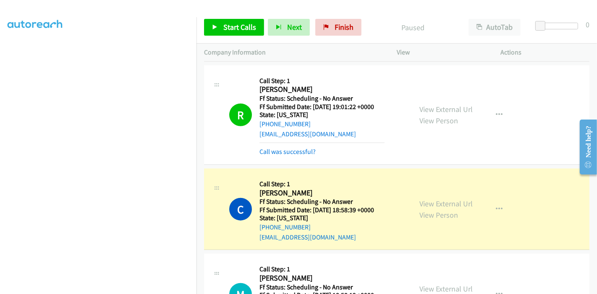
scroll to position [764, 0]
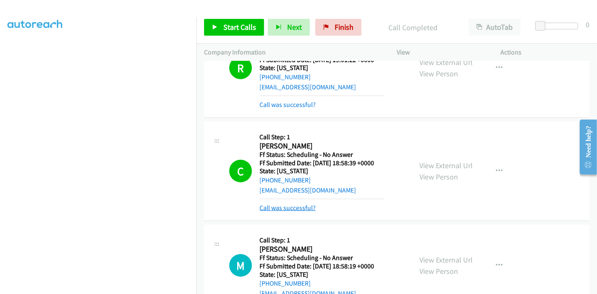
click at [283, 207] on link "Call was successful?" at bounding box center [288, 208] width 56 height 8
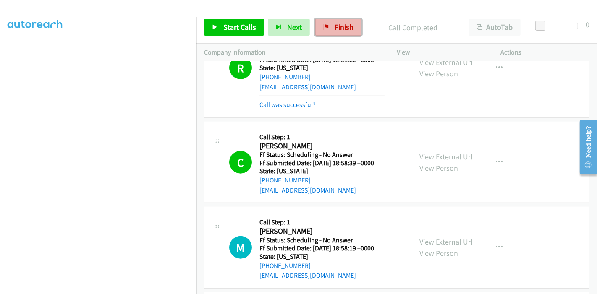
click at [341, 27] on span "Finish" at bounding box center [344, 27] width 19 height 10
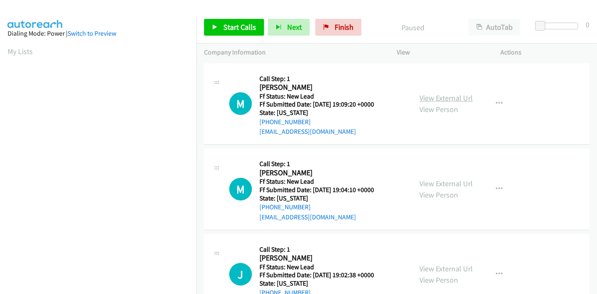
click at [454, 99] on link "View External Url" at bounding box center [446, 98] width 53 height 10
click at [433, 181] on link "View External Url" at bounding box center [446, 184] width 53 height 10
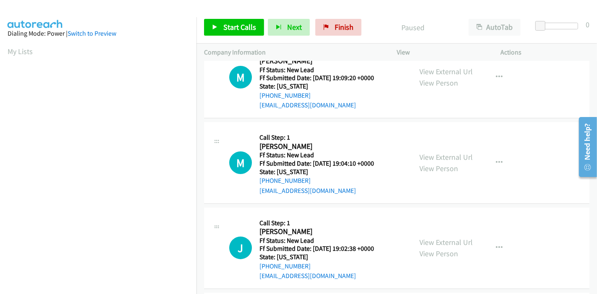
scroll to position [47, 0]
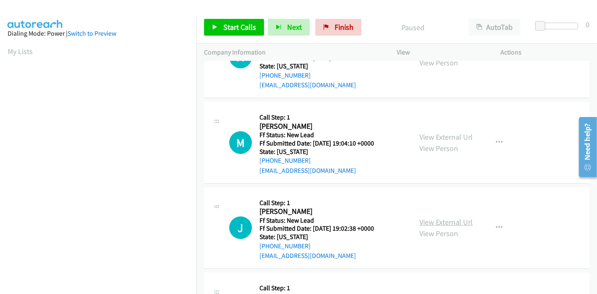
click at [432, 218] on link "View External Url" at bounding box center [446, 223] width 53 height 10
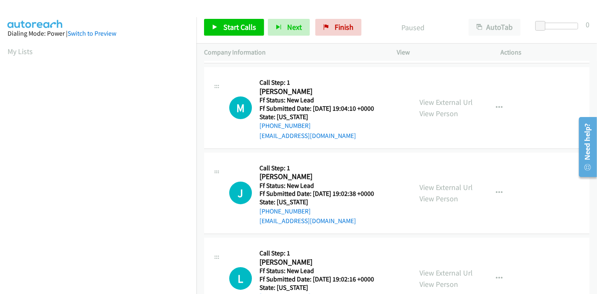
scroll to position [140, 0]
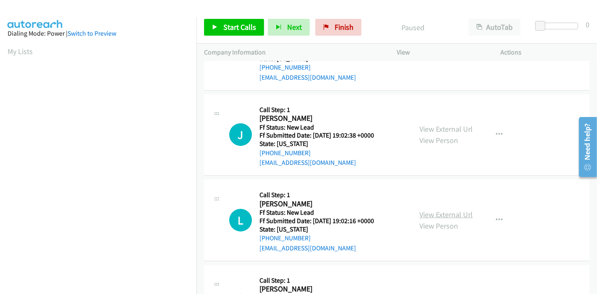
click at [423, 210] on link "View External Url" at bounding box center [446, 215] width 53 height 10
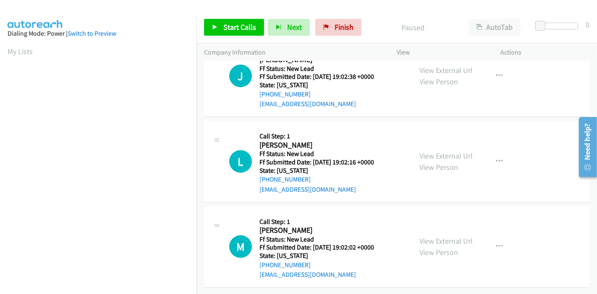
scroll to position [205, 0]
click at [433, 236] on link "View External Url" at bounding box center [446, 241] width 53 height 10
click at [236, 29] on span "Start Calls" at bounding box center [239, 27] width 33 height 10
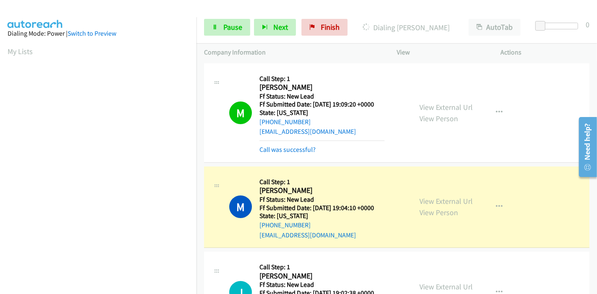
scroll to position [177, 0]
click at [275, 149] on link "Call was successful?" at bounding box center [288, 150] width 56 height 8
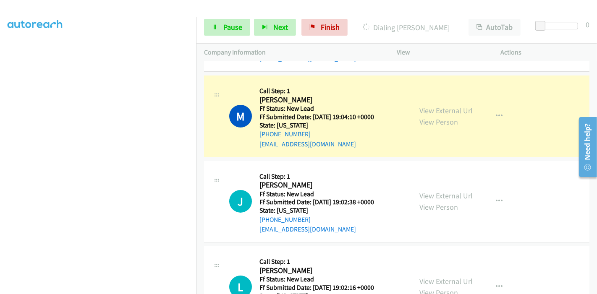
scroll to position [93, 0]
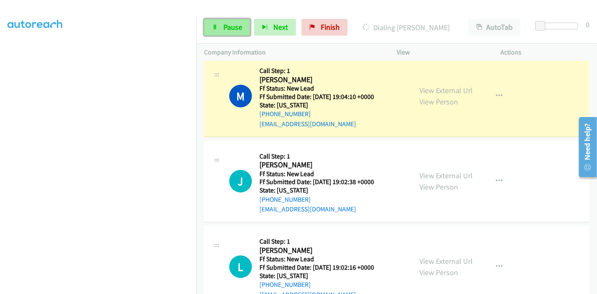
click at [227, 27] on span "Pause" at bounding box center [232, 27] width 19 height 10
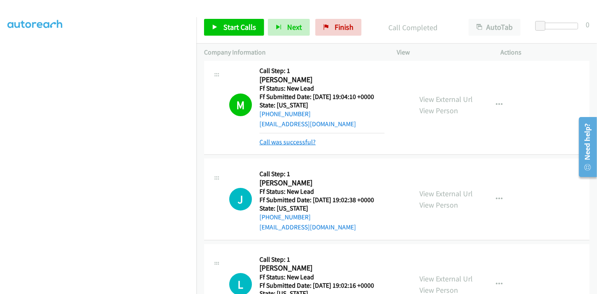
click at [285, 143] on link "Call was successful?" at bounding box center [288, 142] width 56 height 8
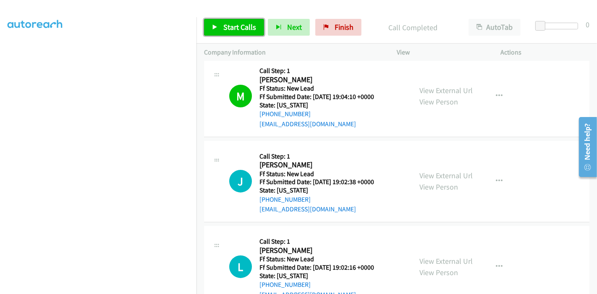
click at [239, 24] on span "Start Calls" at bounding box center [239, 27] width 33 height 10
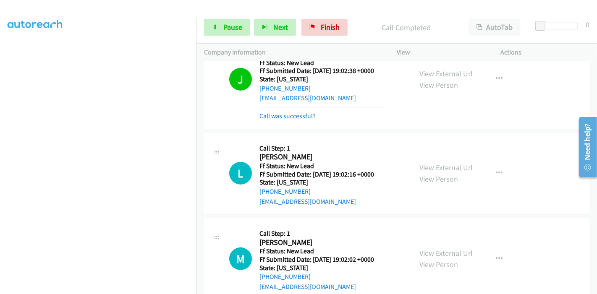
scroll to position [213, 0]
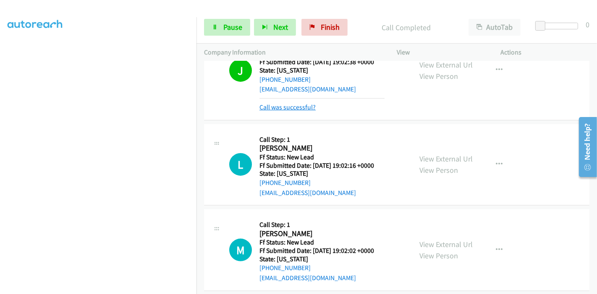
click at [284, 110] on link "Call was successful?" at bounding box center [288, 107] width 56 height 8
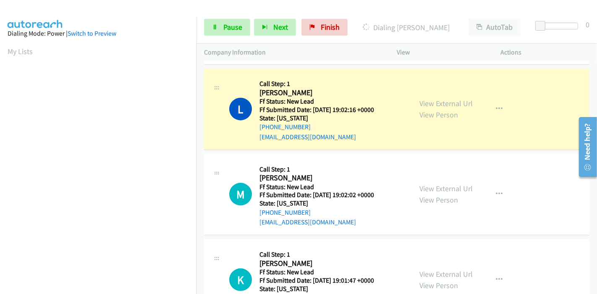
scroll to position [177, 0]
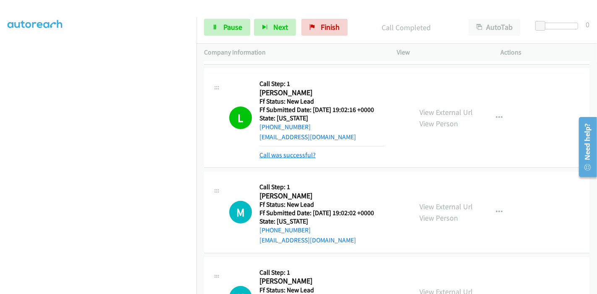
click at [293, 155] on link "Call was successful?" at bounding box center [288, 155] width 56 height 8
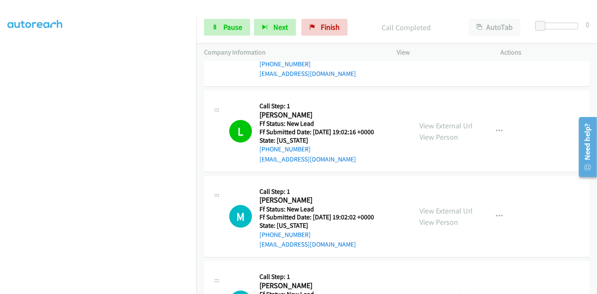
scroll to position [227, 0]
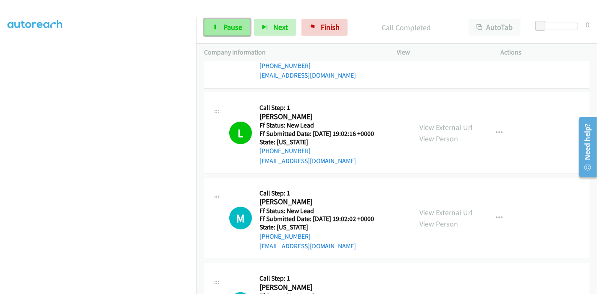
click at [221, 27] on link "Pause" at bounding box center [227, 27] width 46 height 17
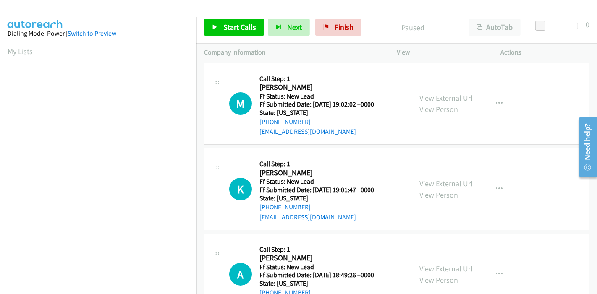
scroll to position [47, 0]
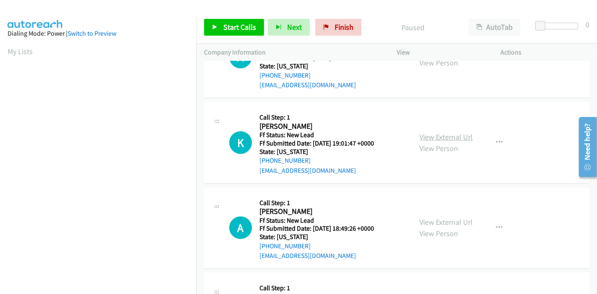
click at [430, 139] on link "View External Url" at bounding box center [446, 137] width 53 height 10
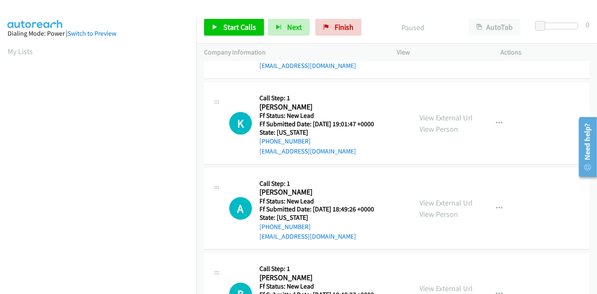
scroll to position [93, 0]
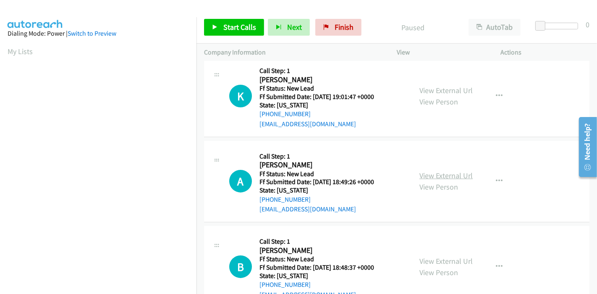
click at [442, 174] on link "View External Url" at bounding box center [446, 176] width 53 height 10
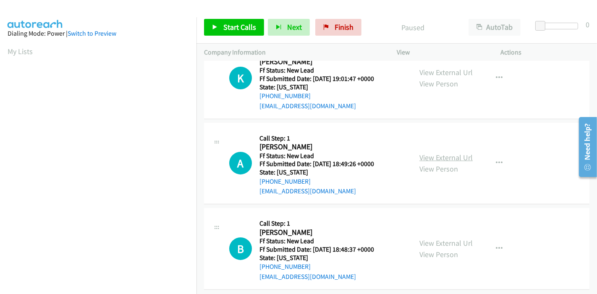
scroll to position [119, 0]
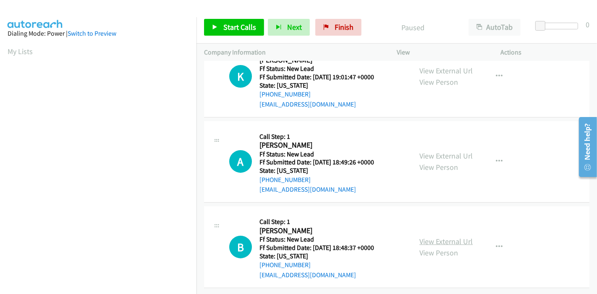
click at [432, 237] on link "View External Url" at bounding box center [446, 242] width 53 height 10
click at [224, 30] on span "Start Calls" at bounding box center [239, 27] width 33 height 10
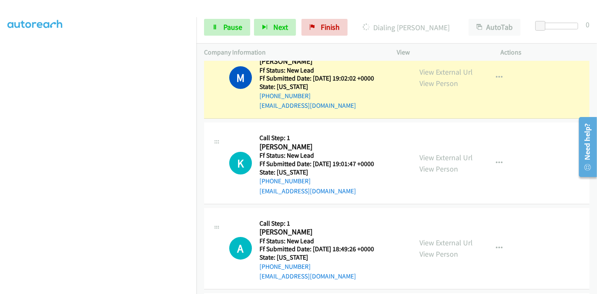
scroll to position [0, 0]
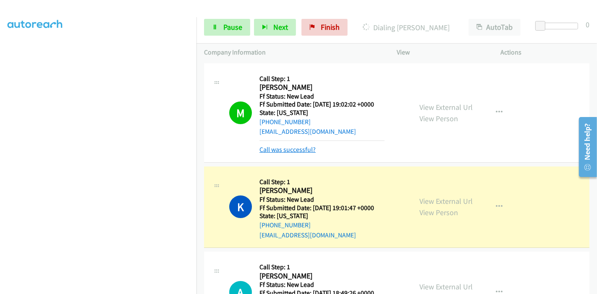
click at [283, 149] on link "Call was successful?" at bounding box center [288, 150] width 56 height 8
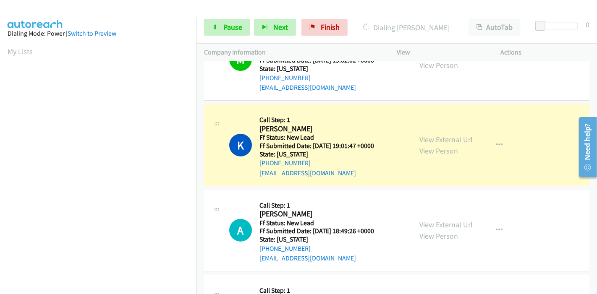
scroll to position [93, 0]
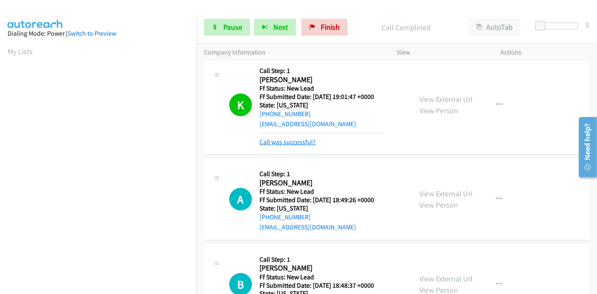
click at [297, 142] on link "Call was successful?" at bounding box center [288, 142] width 56 height 8
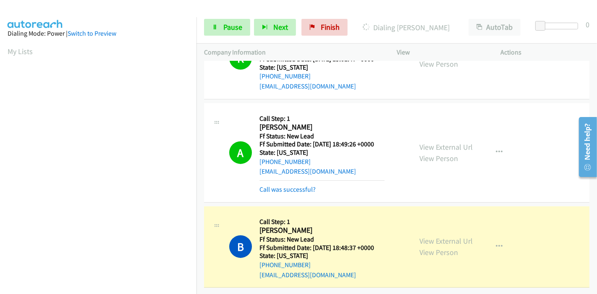
scroll to position [137, 0]
click at [286, 186] on link "Call was successful?" at bounding box center [288, 190] width 56 height 8
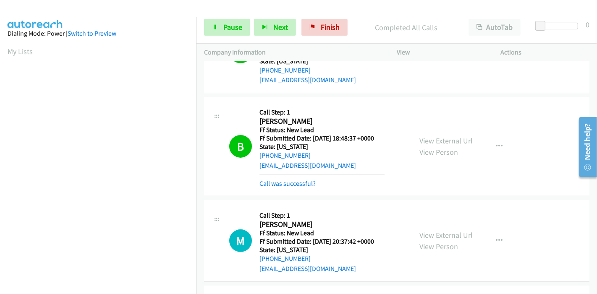
scroll to position [237, 0]
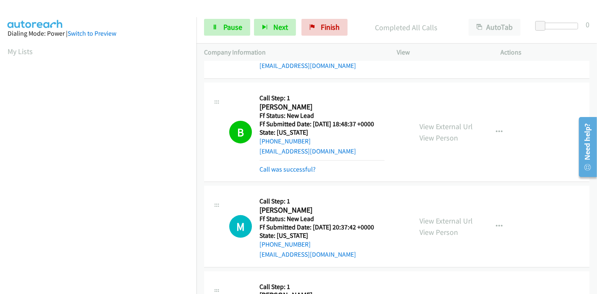
click at [437, 221] on tbody "M Callback Scheduled Call Step: 1 Michael Thierfelder America/Denver Ff Status:…" at bounding box center [397, 217] width 401 height 787
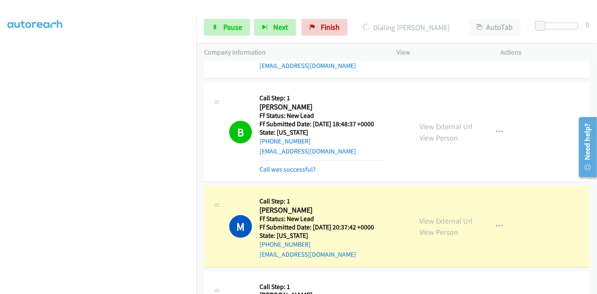
click at [437, 221] on link "View External Url" at bounding box center [446, 221] width 53 height 10
click at [227, 28] on span "Pause" at bounding box center [232, 27] width 19 height 10
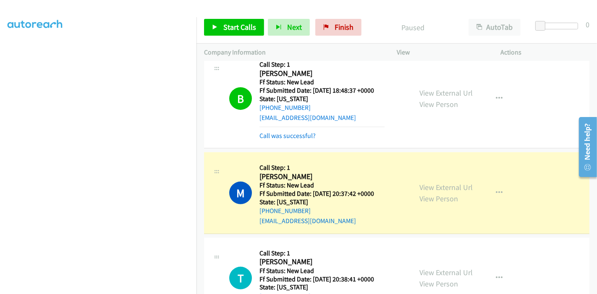
scroll to position [330, 0]
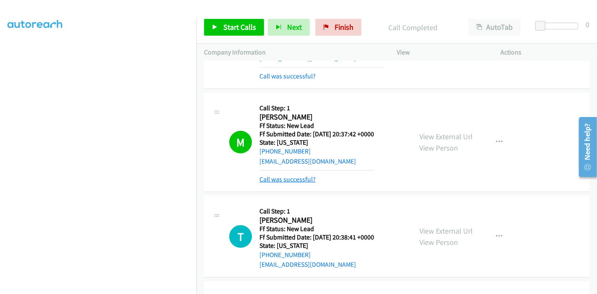
click at [308, 179] on link "Call was successful?" at bounding box center [288, 180] width 56 height 8
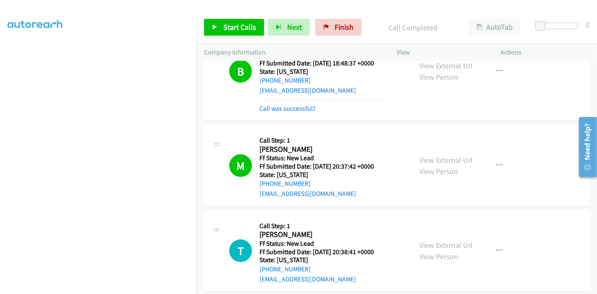
scroll to position [229, 0]
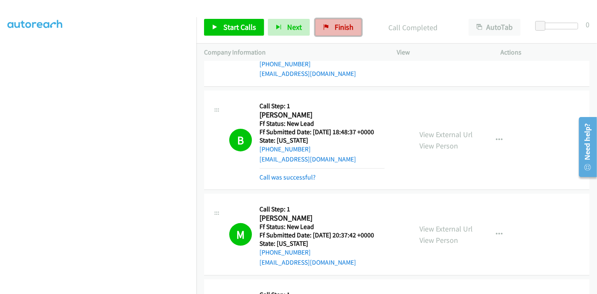
click at [342, 30] on span "Finish" at bounding box center [344, 27] width 19 height 10
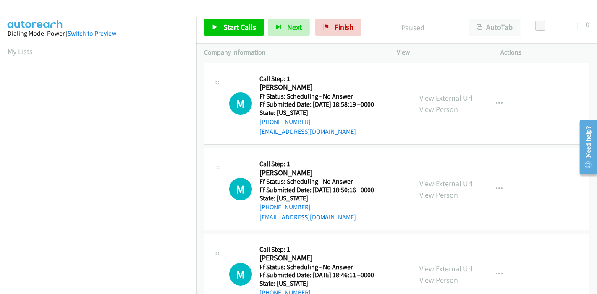
click at [445, 99] on link "View External Url" at bounding box center [446, 98] width 53 height 10
click at [440, 181] on link "View External Url" at bounding box center [446, 184] width 53 height 10
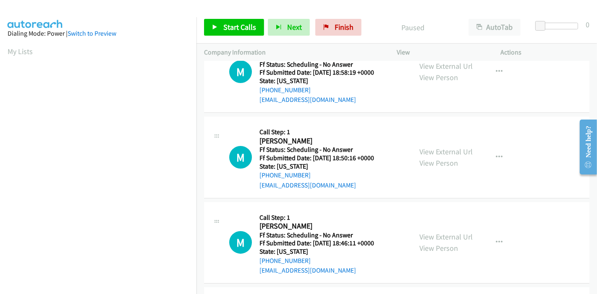
scroll to position [47, 0]
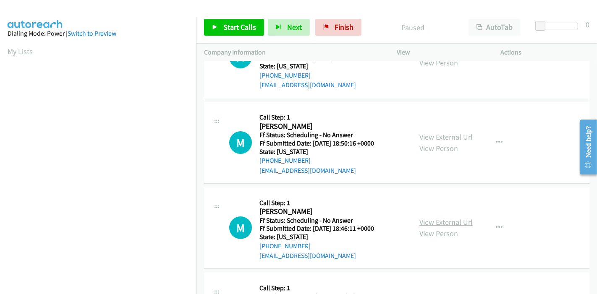
click at [438, 220] on link "View External Url" at bounding box center [446, 223] width 53 height 10
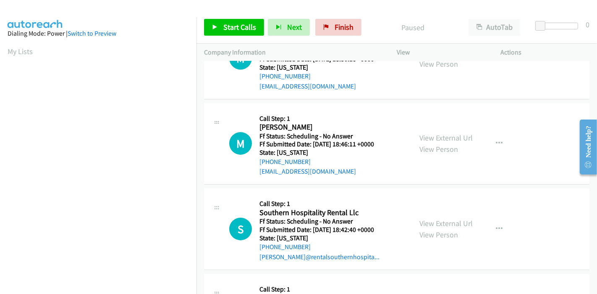
scroll to position [140, 0]
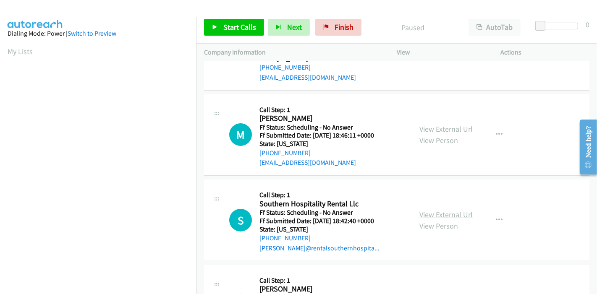
click at [420, 214] on link "View External Url" at bounding box center [446, 215] width 53 height 10
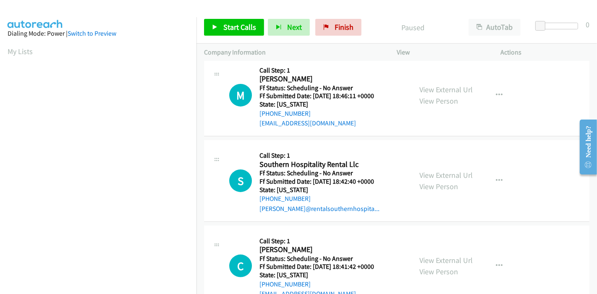
scroll to position [233, 0]
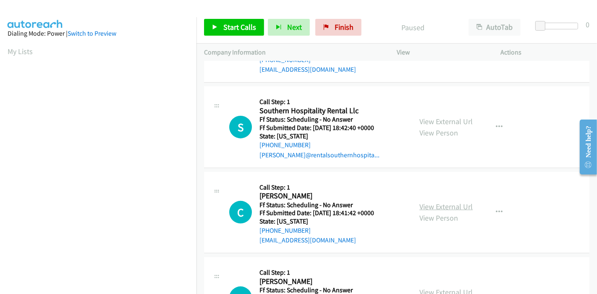
click at [441, 206] on link "View External Url" at bounding box center [446, 207] width 53 height 10
click at [215, 31] on link "Start Calls" at bounding box center [234, 27] width 60 height 17
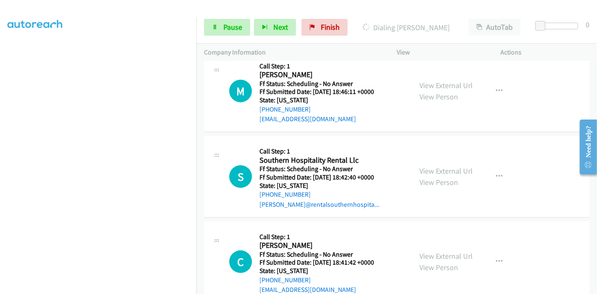
scroll to position [0, 0]
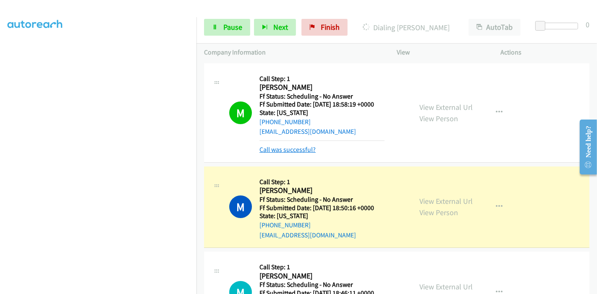
click at [281, 150] on link "Call was successful?" at bounding box center [288, 150] width 56 height 8
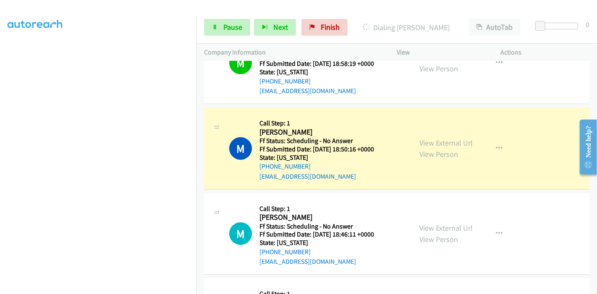
scroll to position [93, 0]
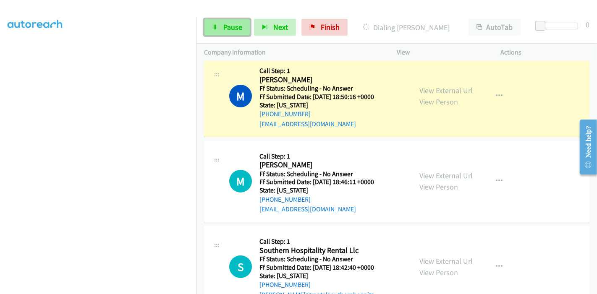
click at [227, 27] on span "Pause" at bounding box center [232, 27] width 19 height 10
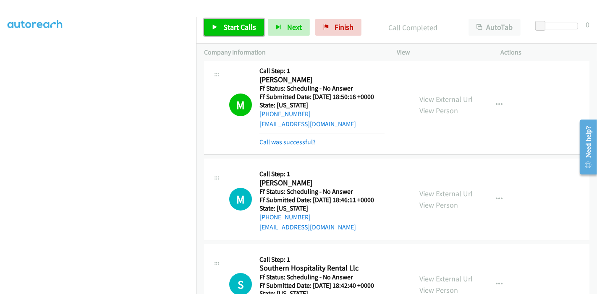
click at [229, 24] on span "Start Calls" at bounding box center [239, 27] width 33 height 10
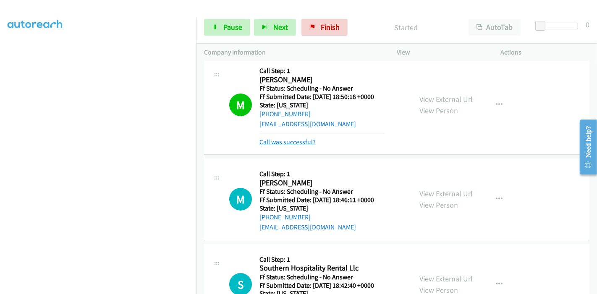
click at [298, 144] on link "Call was successful?" at bounding box center [288, 142] width 56 height 8
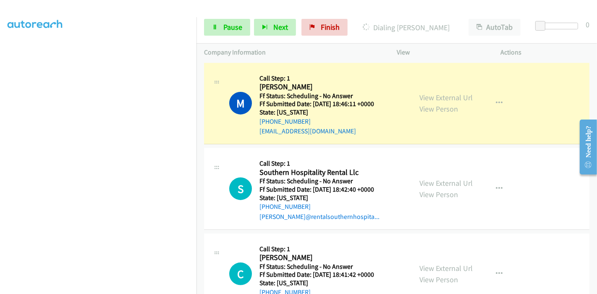
scroll to position [186, 0]
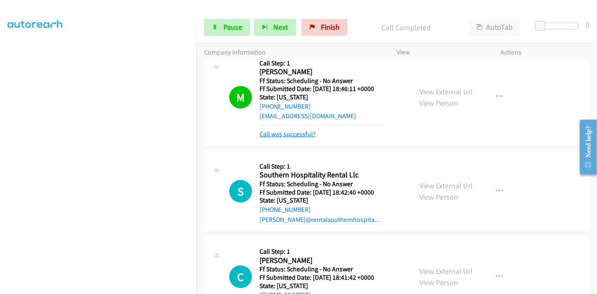
click at [297, 135] on link "Call was successful?" at bounding box center [288, 134] width 56 height 8
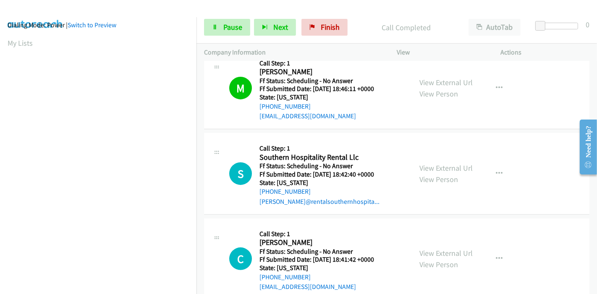
scroll to position [0, 0]
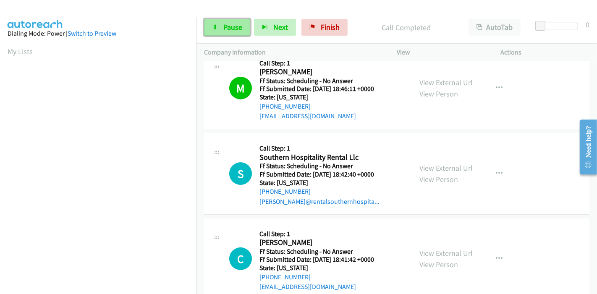
click at [230, 26] on span "Pause" at bounding box center [232, 27] width 19 height 10
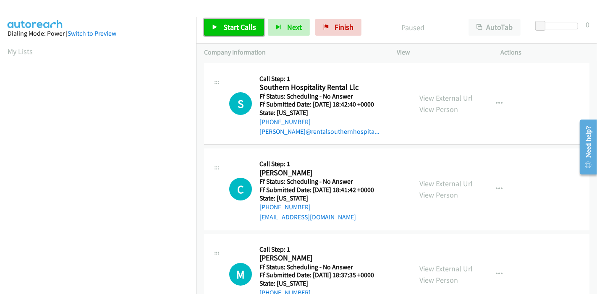
click at [236, 27] on span "Start Calls" at bounding box center [239, 27] width 33 height 10
click at [236, 27] on div "Start Calls Pause Next Finish" at bounding box center [284, 27] width 161 height 17
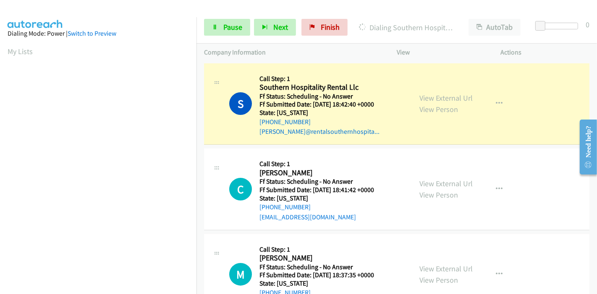
scroll to position [177, 0]
click at [235, 20] on link "Pause" at bounding box center [227, 27] width 46 height 17
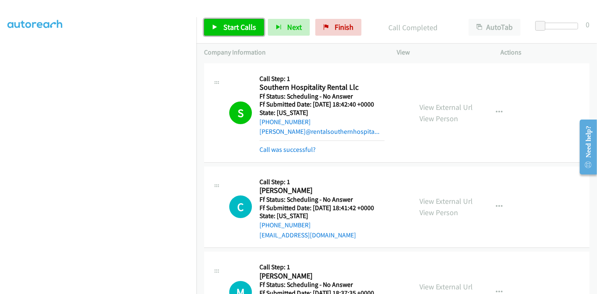
click at [221, 29] on link "Start Calls" at bounding box center [234, 27] width 60 height 17
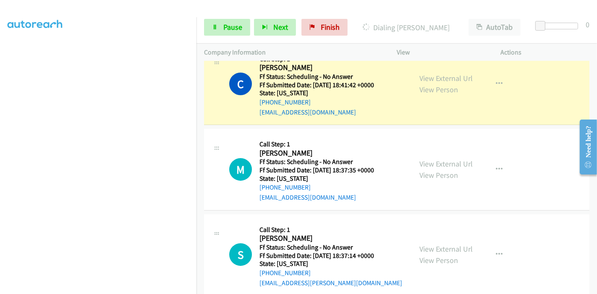
scroll to position [140, 0]
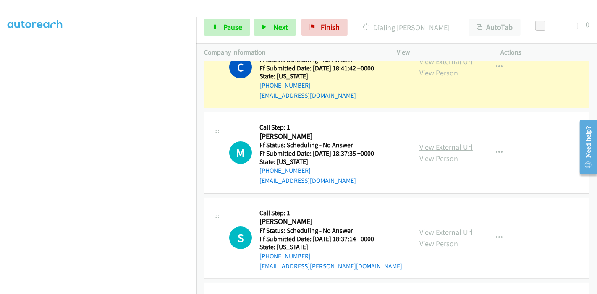
click at [435, 146] on link "View External Url" at bounding box center [446, 147] width 53 height 10
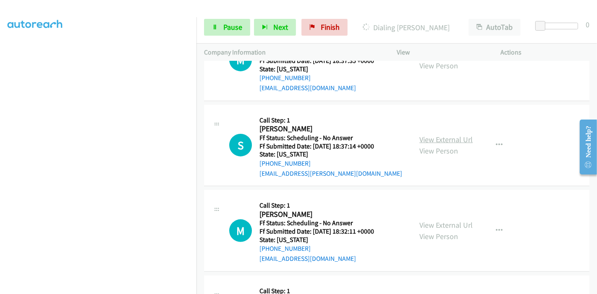
scroll to position [233, 0]
click at [438, 136] on link "View External Url" at bounding box center [446, 139] width 53 height 10
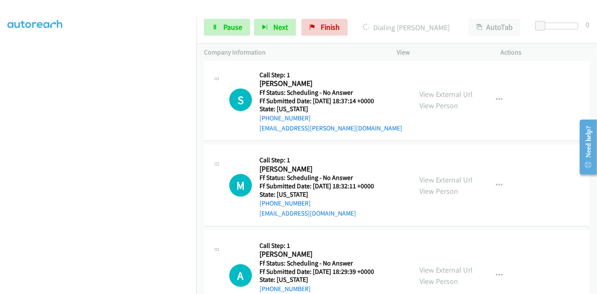
scroll to position [280, 0]
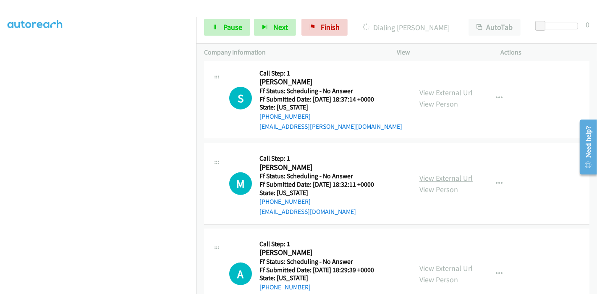
click at [430, 177] on link "View External Url" at bounding box center [446, 178] width 53 height 10
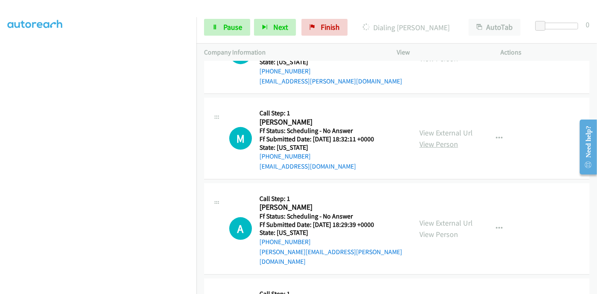
scroll to position [326, 0]
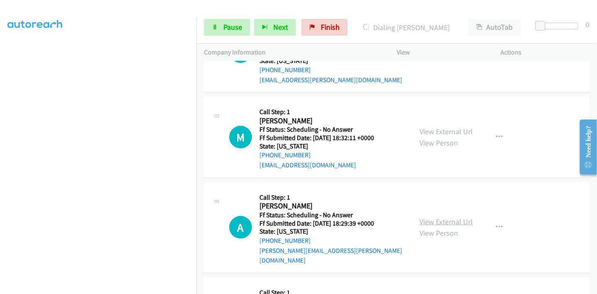
click at [436, 217] on link "View External Url" at bounding box center [446, 222] width 53 height 10
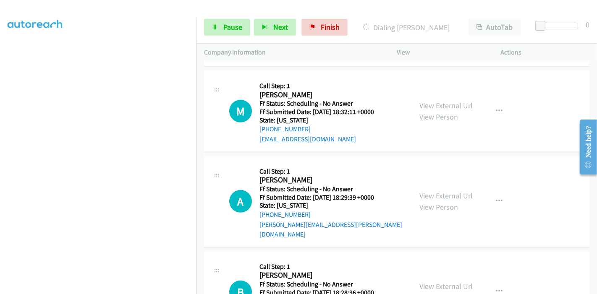
scroll to position [373, 0]
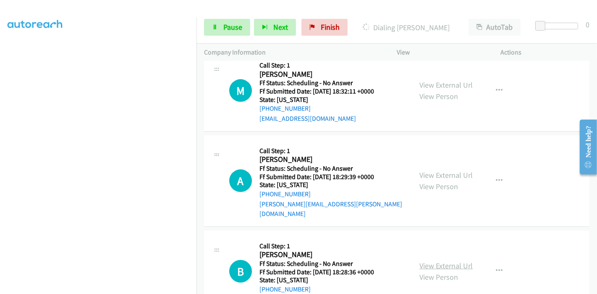
click at [425, 261] on link "View External Url" at bounding box center [446, 266] width 53 height 10
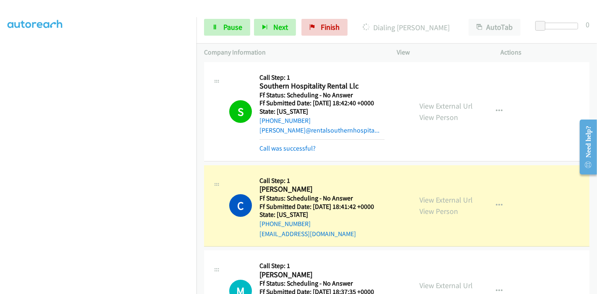
scroll to position [0, 0]
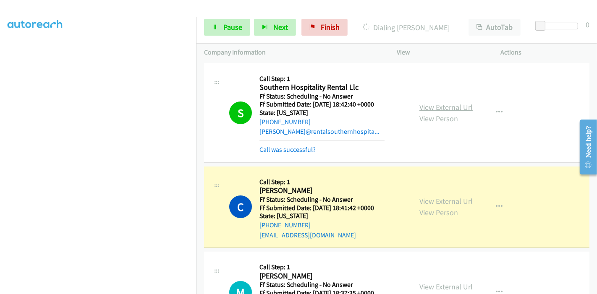
click at [437, 105] on link "View External Url" at bounding box center [446, 107] width 53 height 10
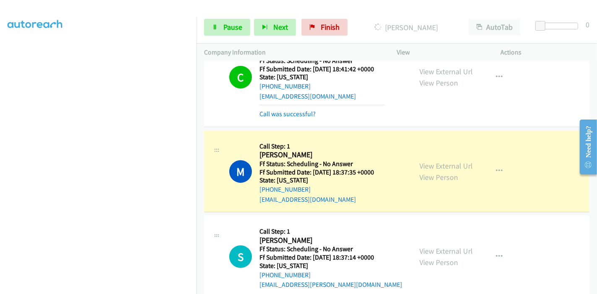
scroll to position [140, 0]
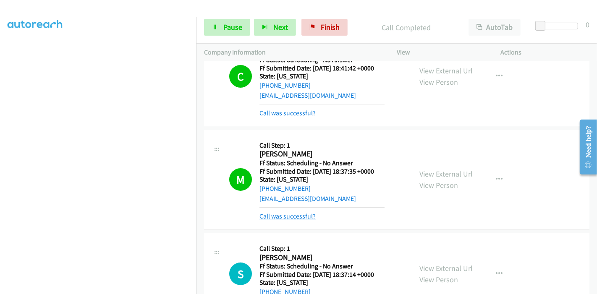
click at [288, 213] on link "Call was successful?" at bounding box center [288, 217] width 56 height 8
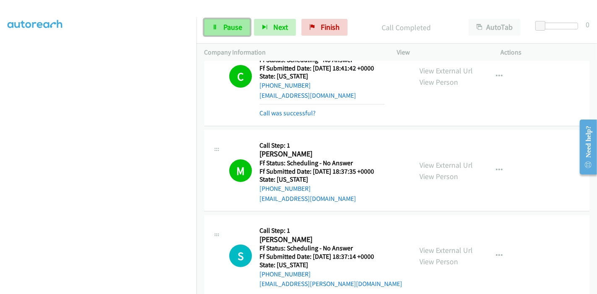
click at [231, 25] on span "Pause" at bounding box center [232, 27] width 19 height 10
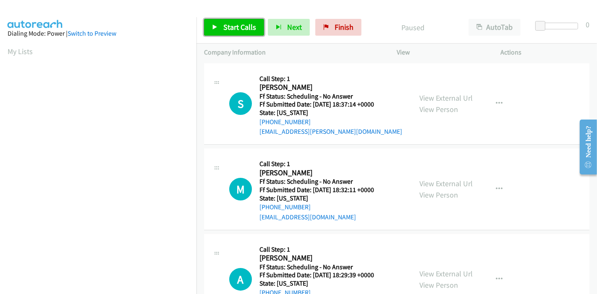
click at [240, 27] on span "Start Calls" at bounding box center [239, 27] width 33 height 10
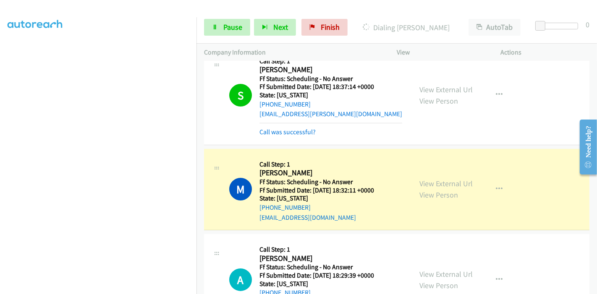
scroll to position [64, 0]
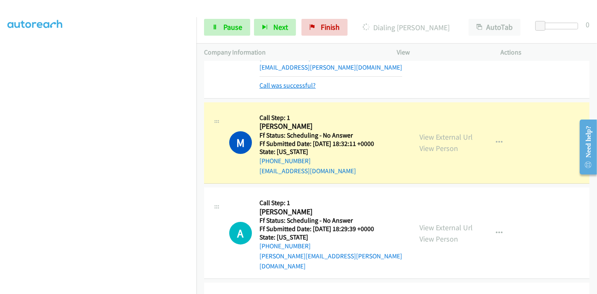
click at [289, 86] on link "Call was successful?" at bounding box center [288, 85] width 56 height 8
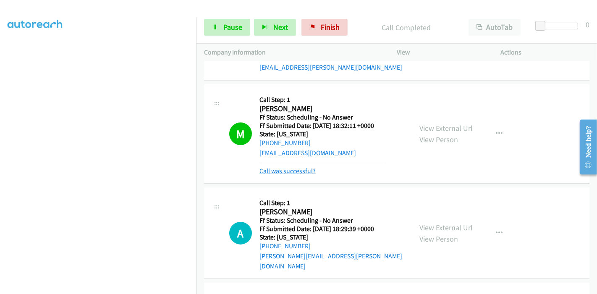
click at [297, 171] on link "Call was successful?" at bounding box center [288, 171] width 56 height 8
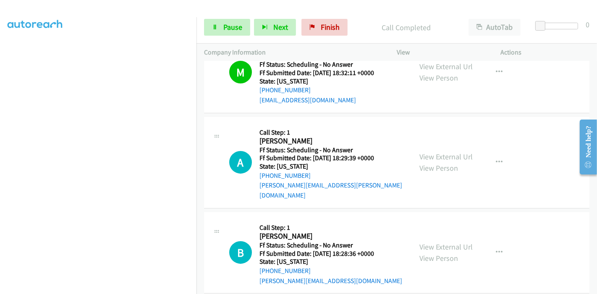
scroll to position [158, 0]
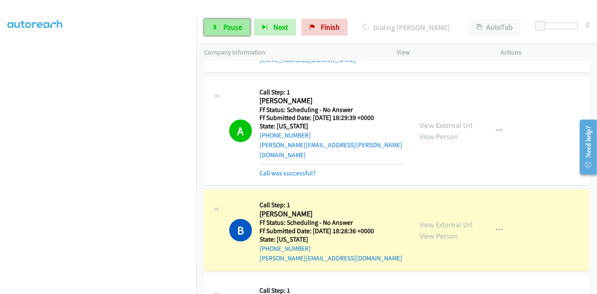
click at [228, 28] on span "Pause" at bounding box center [232, 27] width 19 height 10
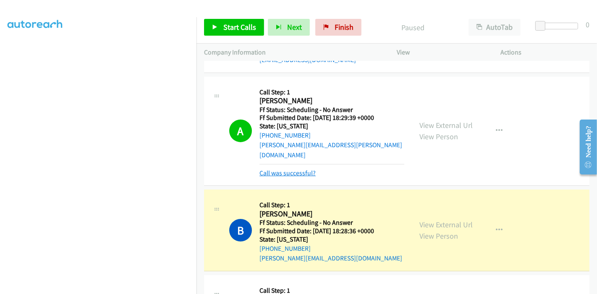
click at [273, 169] on link "Call was successful?" at bounding box center [288, 173] width 56 height 8
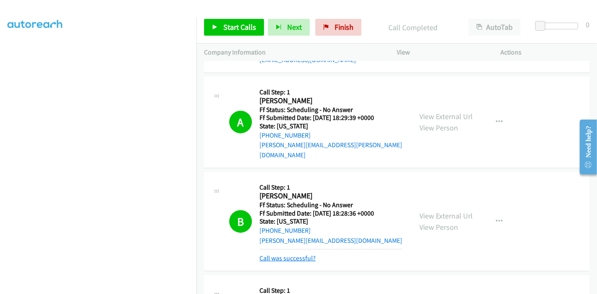
click at [286, 255] on link "Call was successful?" at bounding box center [288, 259] width 56 height 8
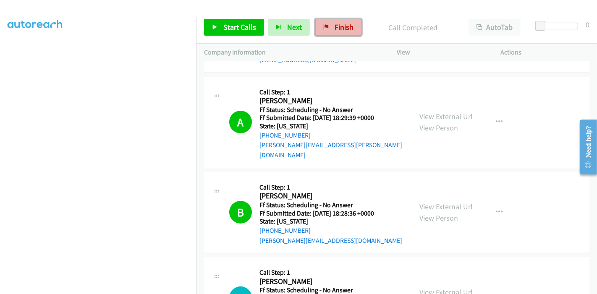
click at [339, 32] on span "Finish" at bounding box center [344, 27] width 19 height 10
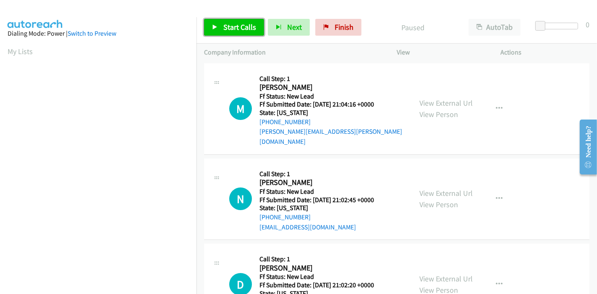
click at [216, 32] on link "Start Calls" at bounding box center [234, 27] width 60 height 17
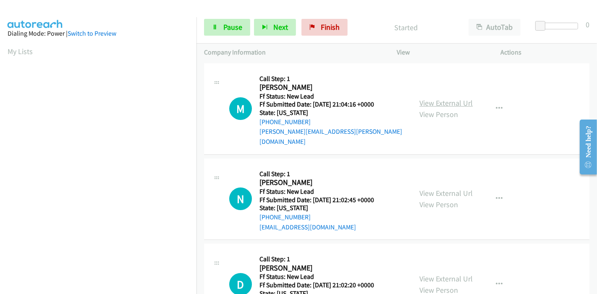
click at [457, 98] on link "View External Url" at bounding box center [446, 103] width 53 height 10
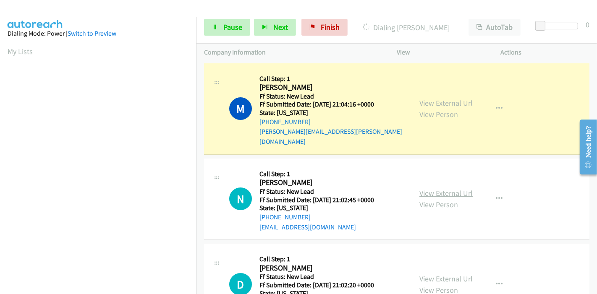
click at [427, 189] on link "View External Url" at bounding box center [446, 194] width 53 height 10
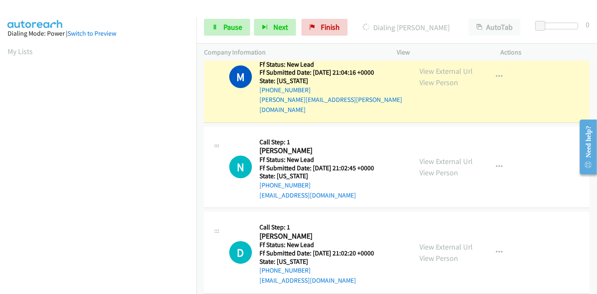
scroll to position [47, 0]
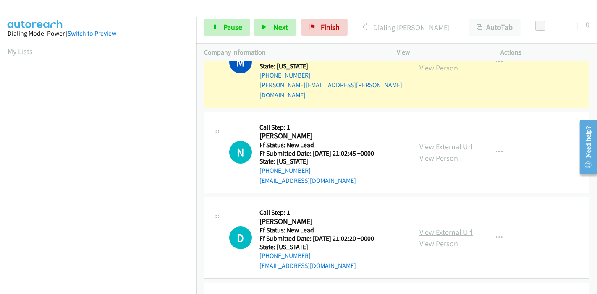
click at [433, 228] on link "View External Url" at bounding box center [446, 233] width 53 height 10
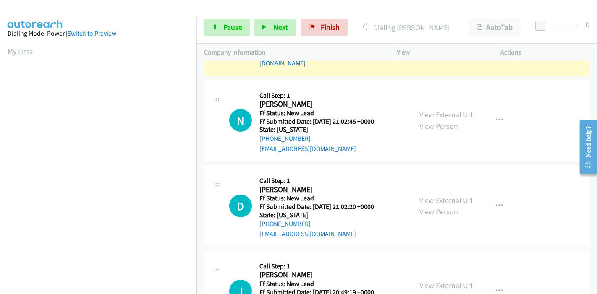
scroll to position [140, 0]
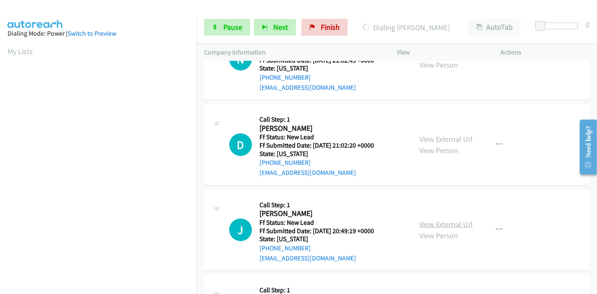
click at [432, 220] on link "View External Url" at bounding box center [446, 225] width 53 height 10
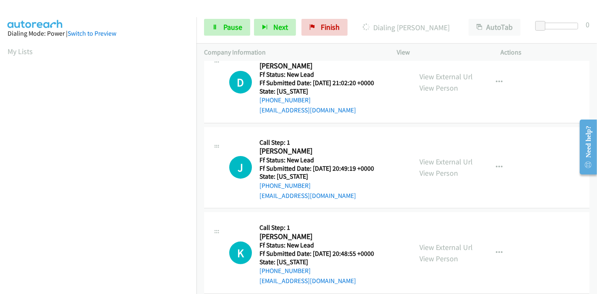
scroll to position [205, 0]
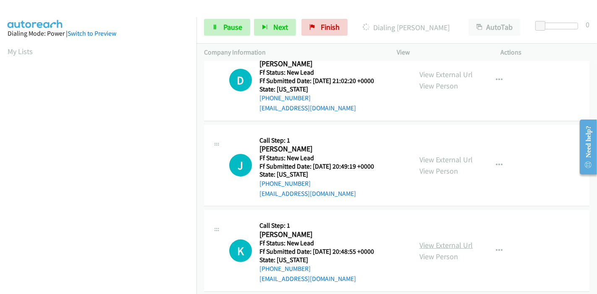
click at [427, 241] on link "View External Url" at bounding box center [446, 246] width 53 height 10
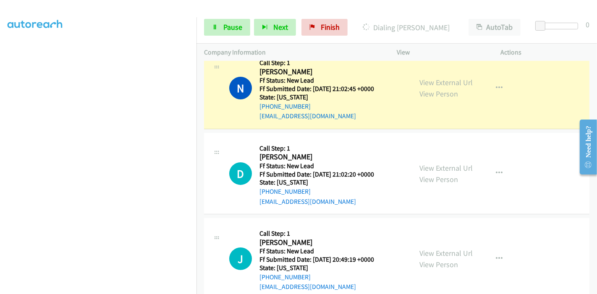
scroll to position [36, 0]
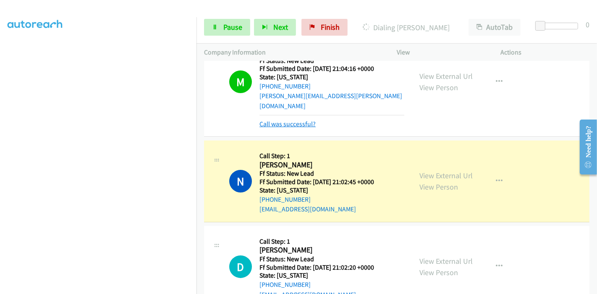
click at [291, 120] on link "Call was successful?" at bounding box center [288, 124] width 56 height 8
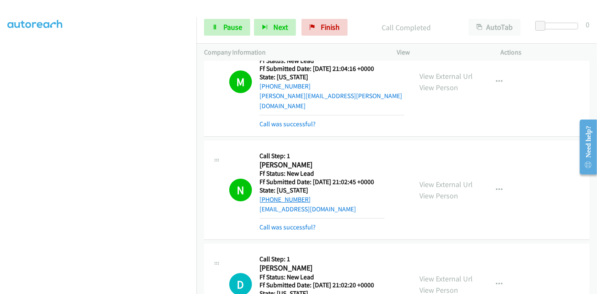
scroll to position [26, 0]
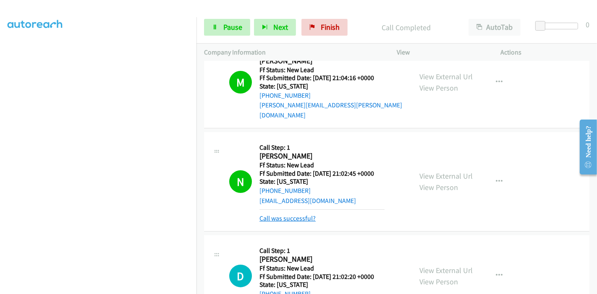
click at [285, 215] on link "Call was successful?" at bounding box center [288, 219] width 56 height 8
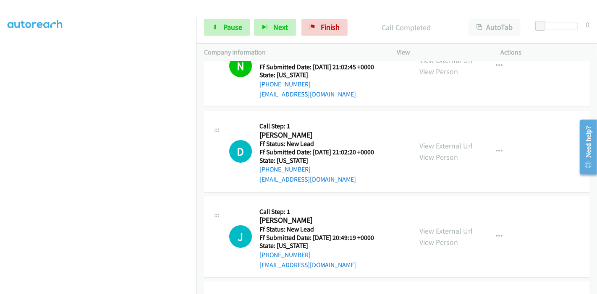
scroll to position [167, 0]
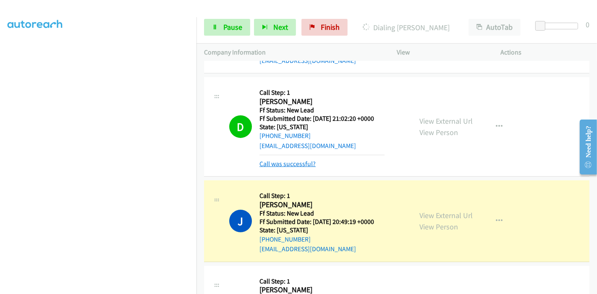
click at [284, 160] on link "Call was successful?" at bounding box center [288, 164] width 56 height 8
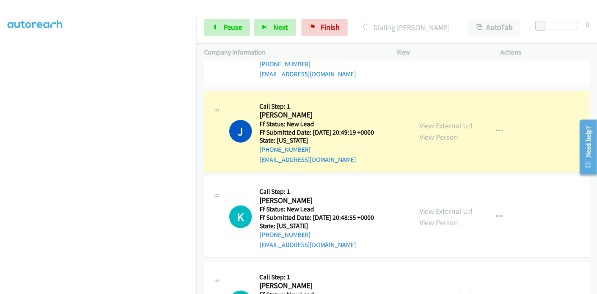
scroll to position [260, 0]
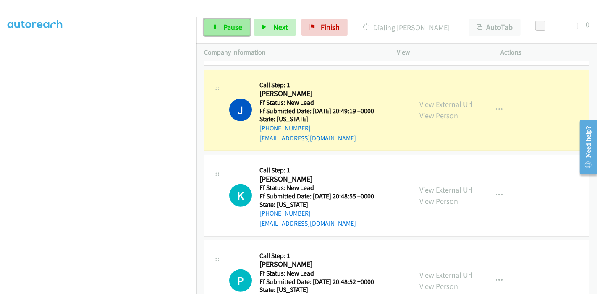
click at [227, 26] on span "Pause" at bounding box center [232, 27] width 19 height 10
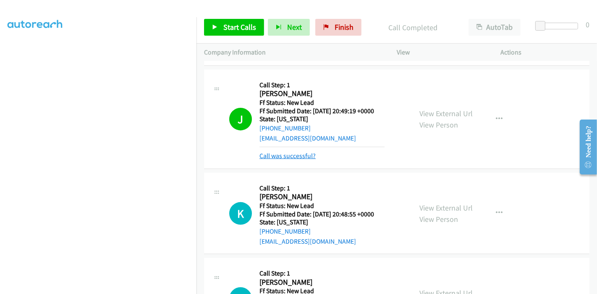
click at [297, 152] on link "Call was successful?" at bounding box center [288, 156] width 56 height 8
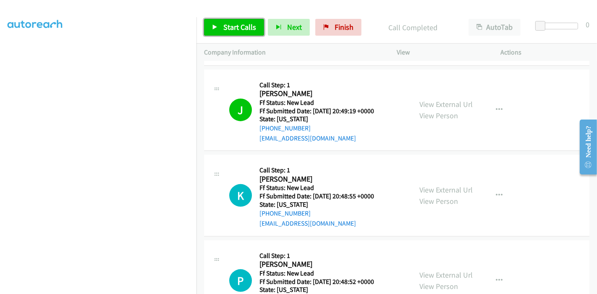
click at [230, 30] on span "Start Calls" at bounding box center [239, 27] width 33 height 10
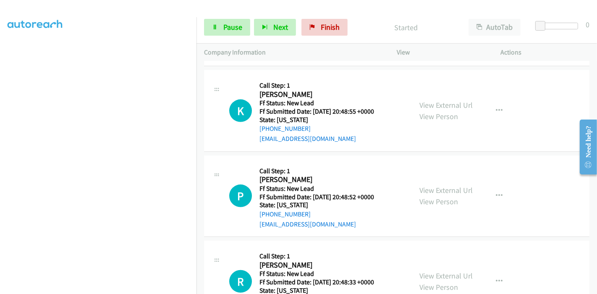
scroll to position [400, 0]
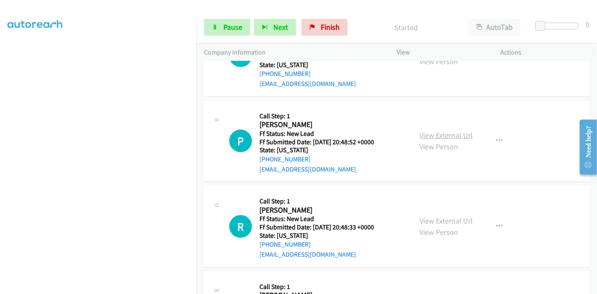
click at [428, 131] on link "View External Url" at bounding box center [446, 136] width 53 height 10
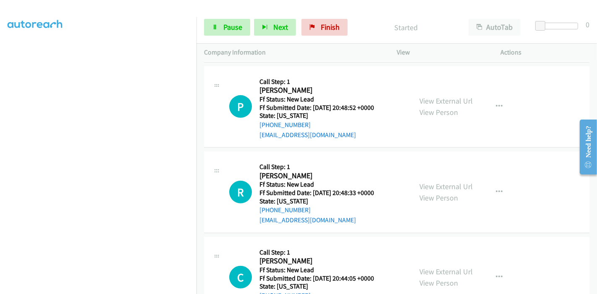
scroll to position [461, 0]
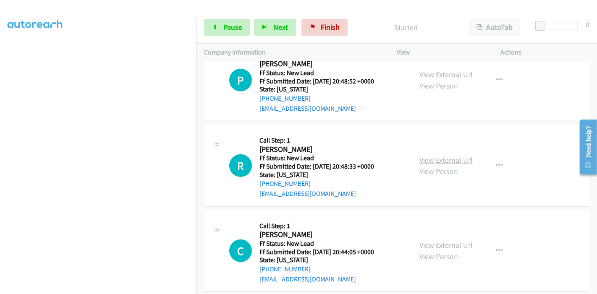
click at [428, 155] on link "View External Url" at bounding box center [446, 160] width 53 height 10
click at [433, 241] on link "View External Url" at bounding box center [446, 246] width 53 height 10
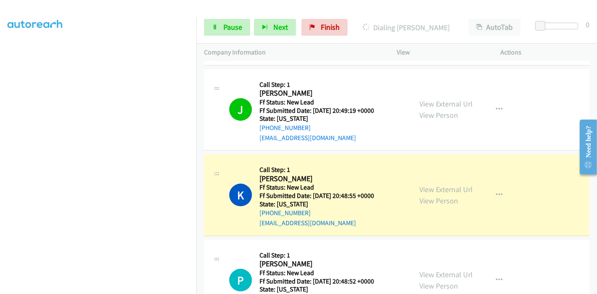
scroll to position [320, 0]
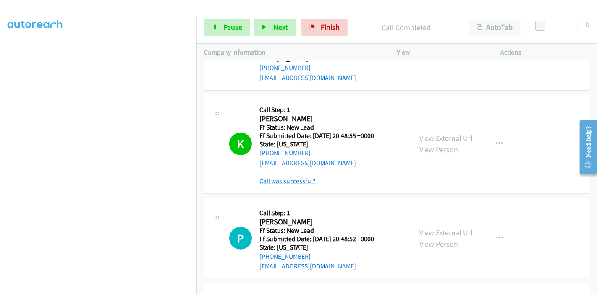
click at [282, 177] on link "Call was successful?" at bounding box center [288, 181] width 56 height 8
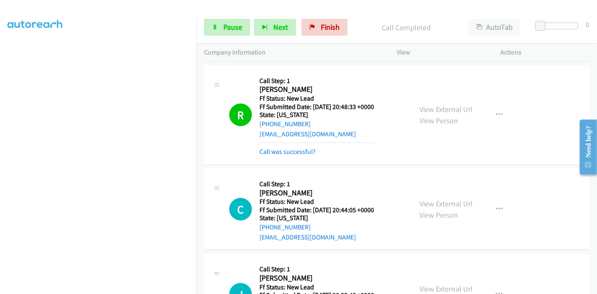
scroll to position [526, 0]
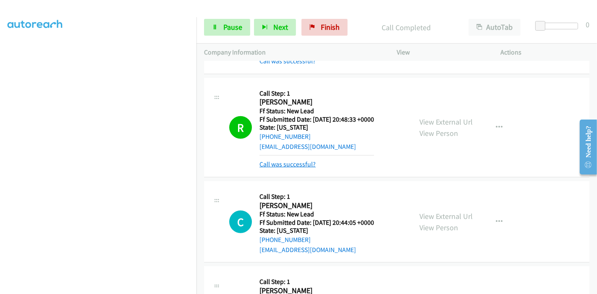
click at [286, 160] on link "Call was successful?" at bounding box center [288, 164] width 56 height 8
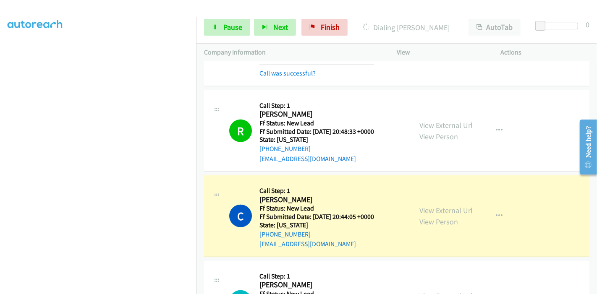
scroll to position [564, 0]
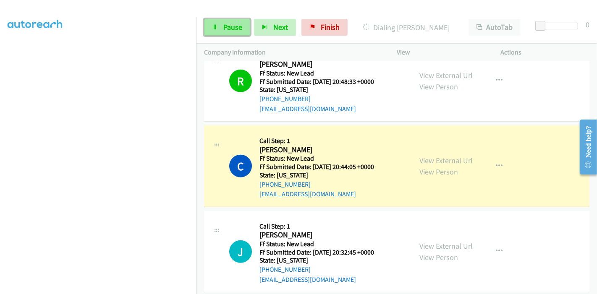
click at [222, 29] on link "Pause" at bounding box center [227, 27] width 46 height 17
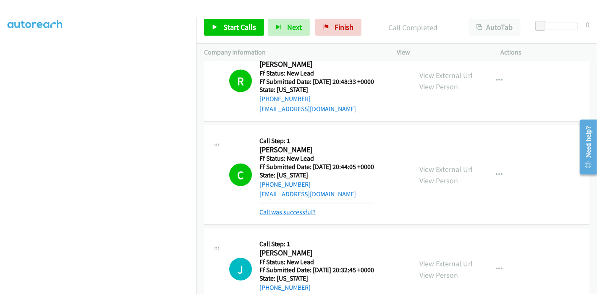
click at [293, 208] on link "Call was successful?" at bounding box center [288, 212] width 56 height 8
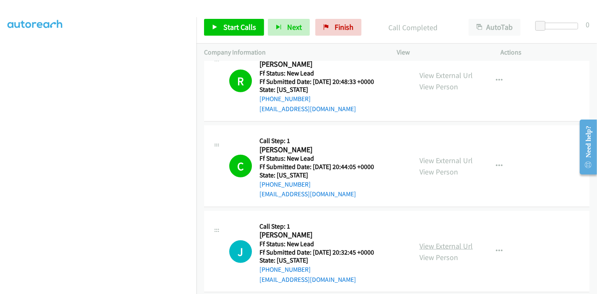
click at [434, 242] on link "View External Url" at bounding box center [446, 247] width 53 height 10
click at [244, 24] on span "Start Calls" at bounding box center [239, 27] width 33 height 10
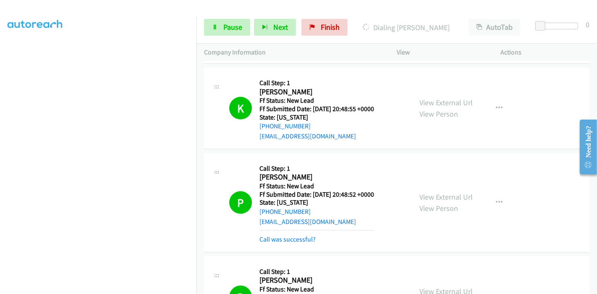
scroll to position [177, 0]
click at [214, 20] on link "Pause" at bounding box center [227, 27] width 46 height 17
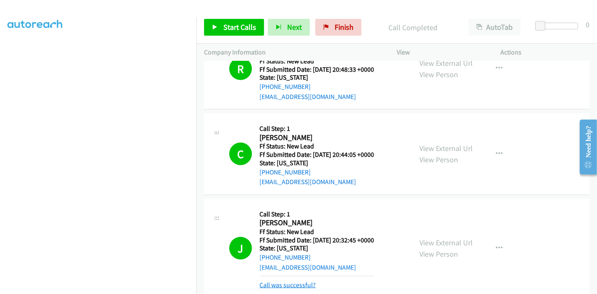
scroll to position [620, 0]
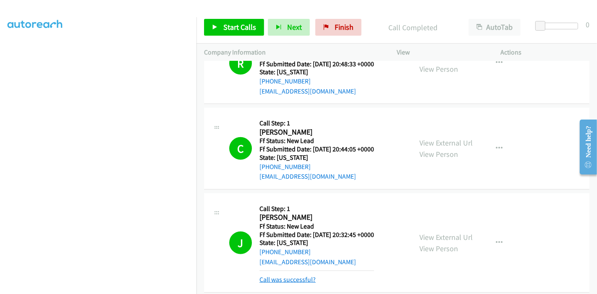
click at [300, 276] on link "Call was successful?" at bounding box center [288, 280] width 56 height 8
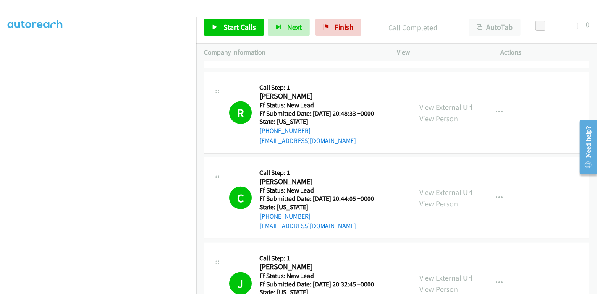
scroll to position [602, 0]
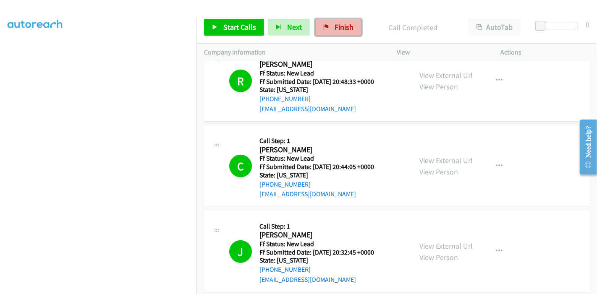
click at [331, 25] on link "Finish" at bounding box center [338, 27] width 46 height 17
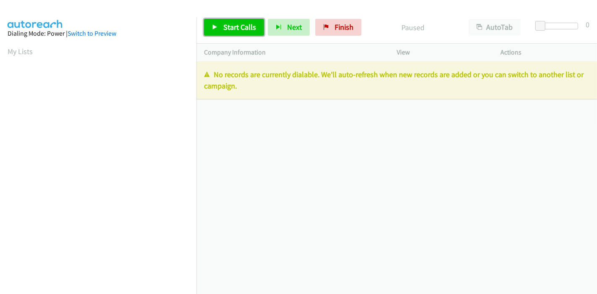
click at [212, 30] on link "Start Calls" at bounding box center [234, 27] width 60 height 17
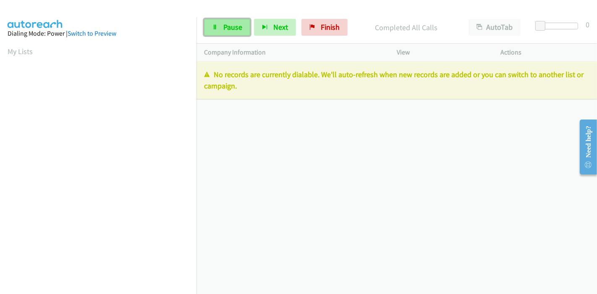
click at [228, 30] on span "Pause" at bounding box center [232, 27] width 19 height 10
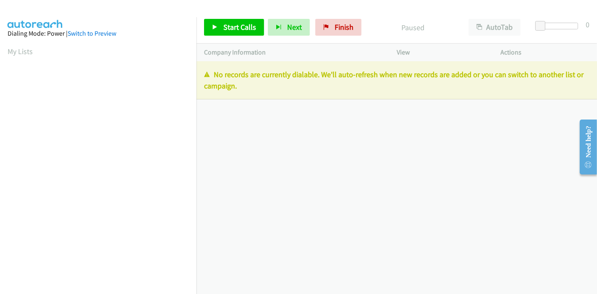
click at [312, 30] on div "Start Calls Pause Next Finish" at bounding box center [284, 27] width 161 height 17
click at [329, 32] on link "Finish" at bounding box center [338, 27] width 46 height 17
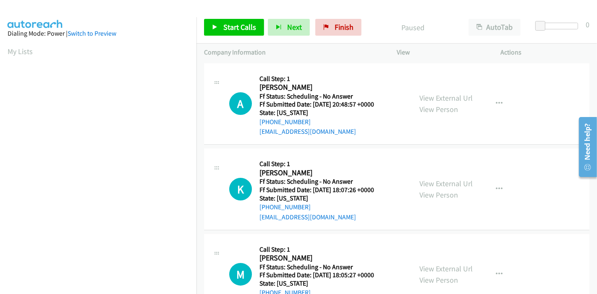
click at [348, 17] on div "Start Calls Pause Next Finish Paused AutoTab AutoTab 0" at bounding box center [397, 27] width 401 height 32
click at [347, 27] on span "Finish" at bounding box center [344, 27] width 19 height 10
